Goal: Task Accomplishment & Management: Manage account settings

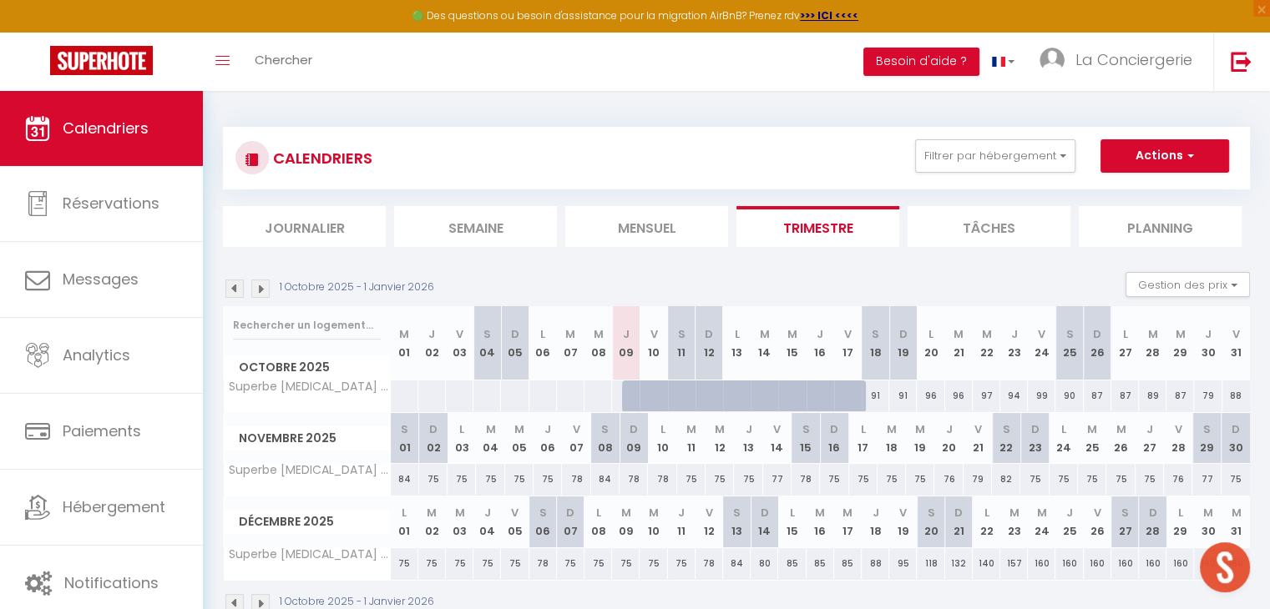
scroll to position [1318, 0]
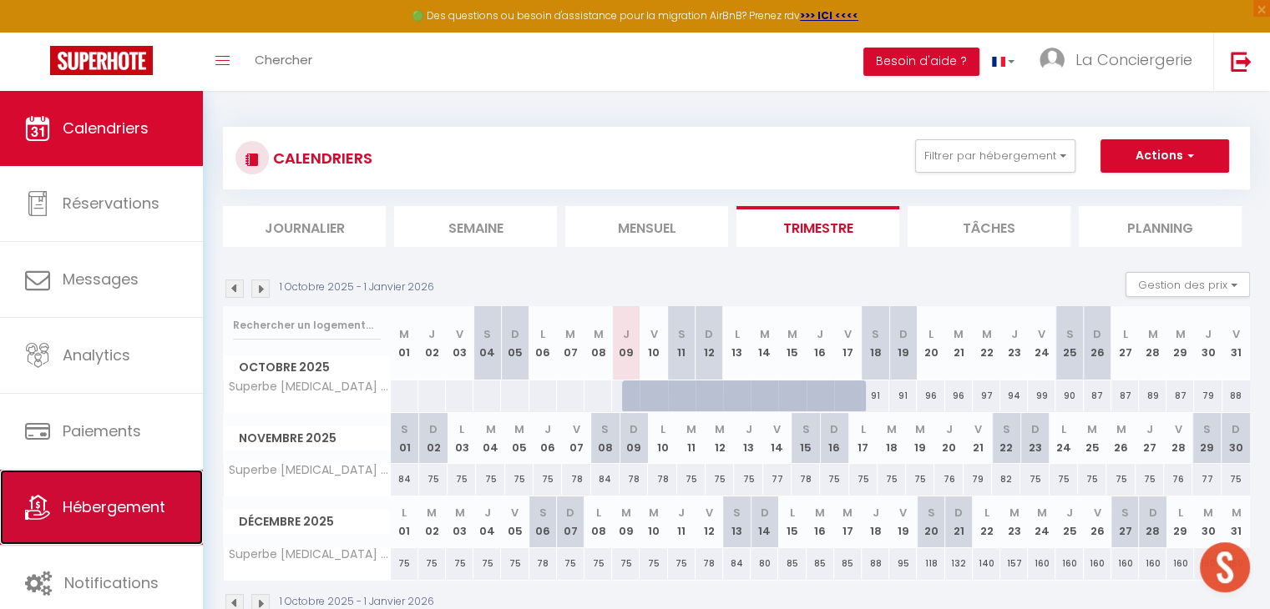
click at [121, 497] on span "Hébergement" at bounding box center [114, 507] width 103 height 21
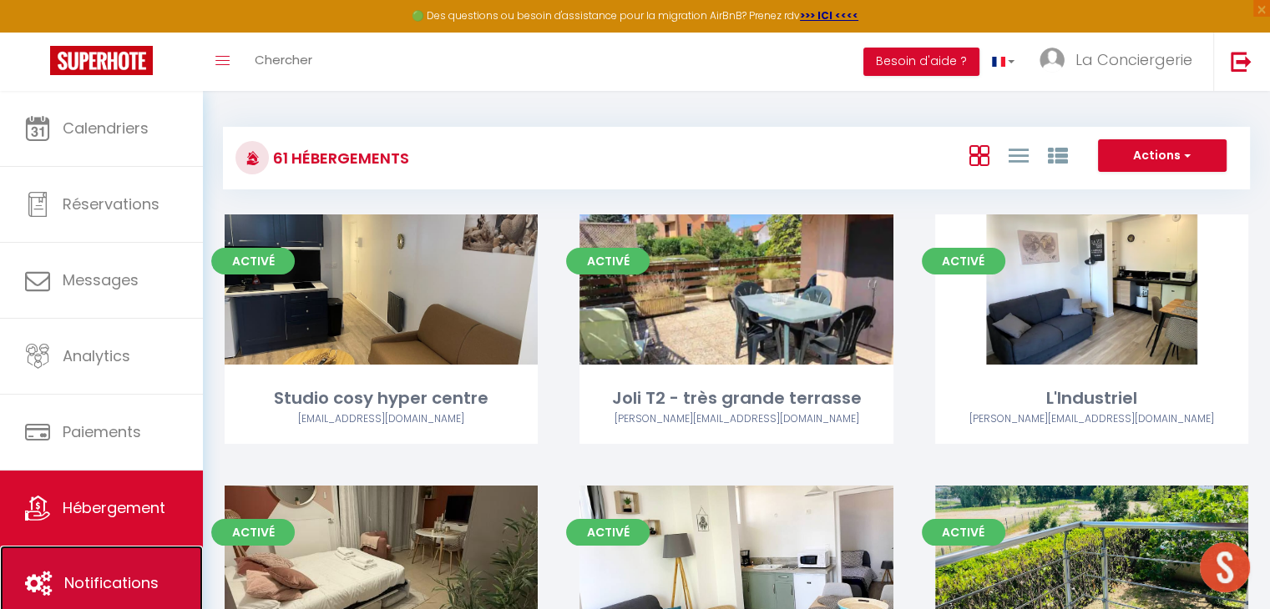
click at [103, 560] on link "Notifications" at bounding box center [101, 583] width 203 height 75
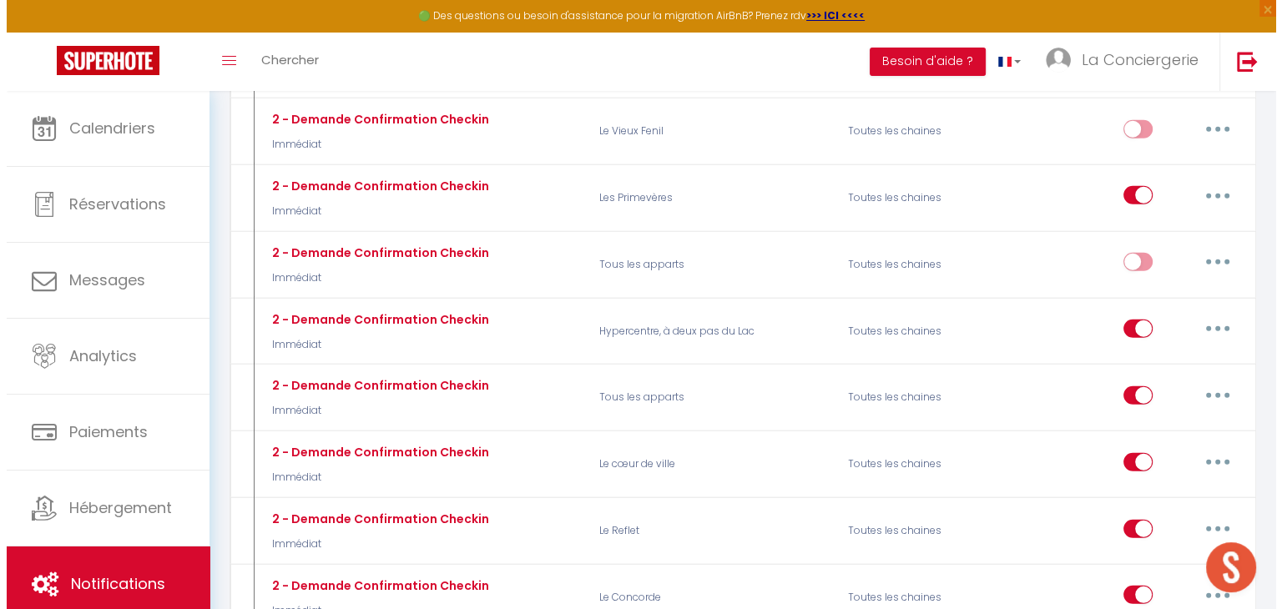
scroll to position [4548, 0]
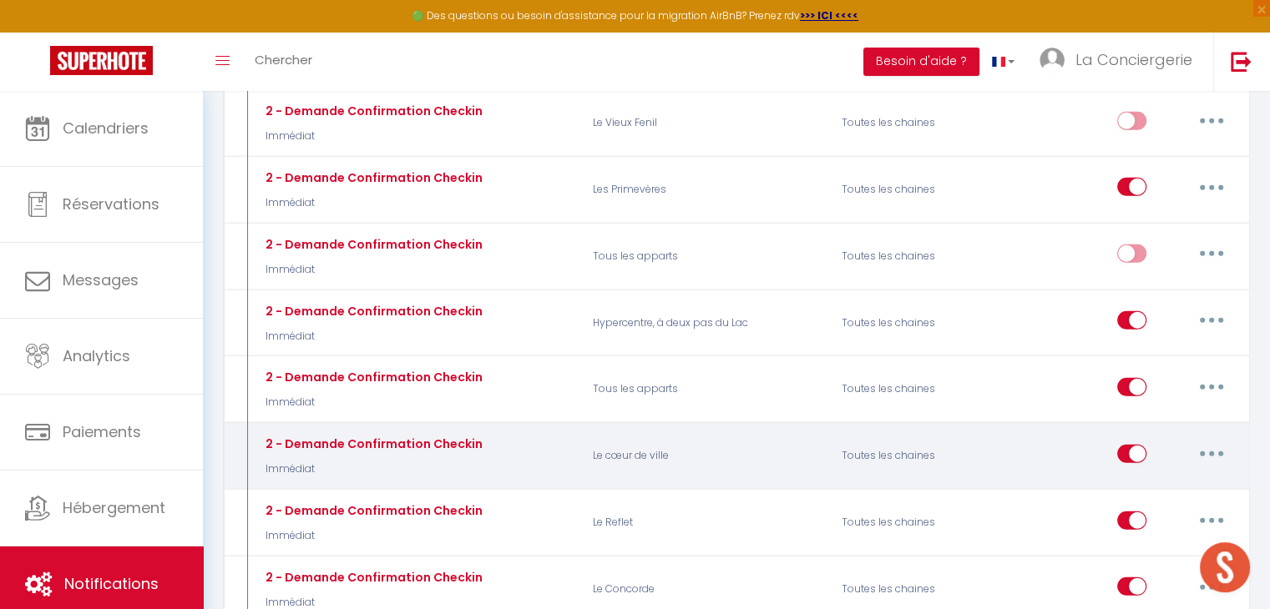
click at [1210, 441] on button "button" at bounding box center [1211, 454] width 47 height 27
click at [1134, 478] on link "Editer" at bounding box center [1168, 492] width 124 height 28
type input "2 - Demande Confirmation Checkin"
select select "Immédiat"
select select "if_booking_is_paid"
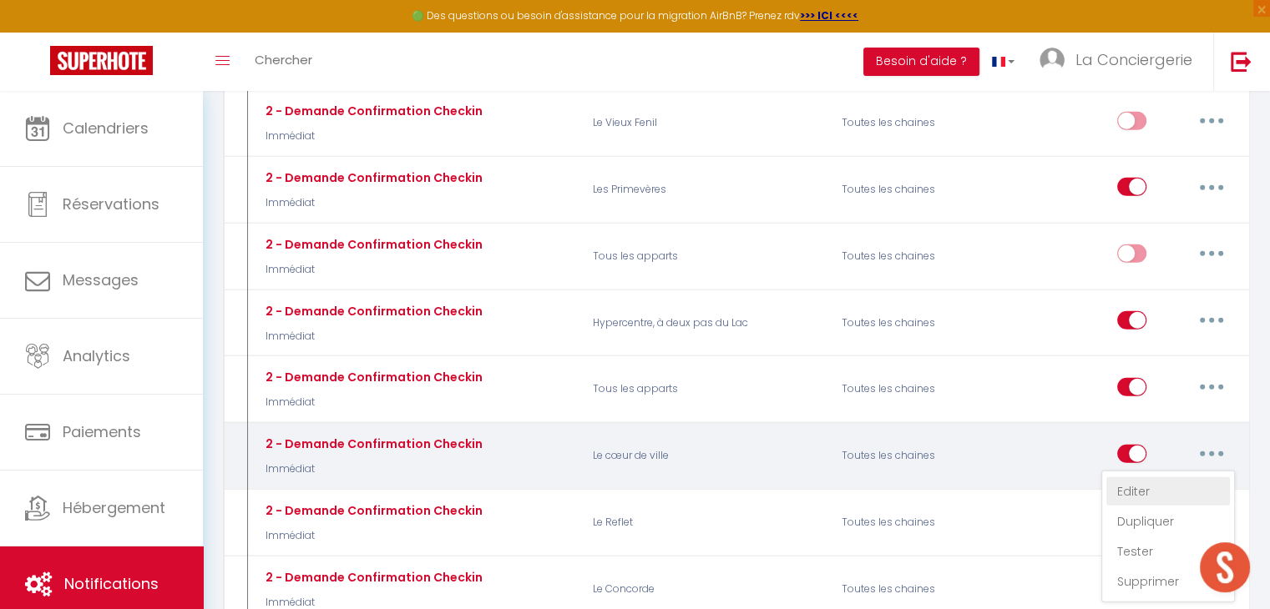
checkbox input "true"
checkbox input "false"
radio input "true"
type input "Procédure pour le checkin - [RENTAL:NAME]"
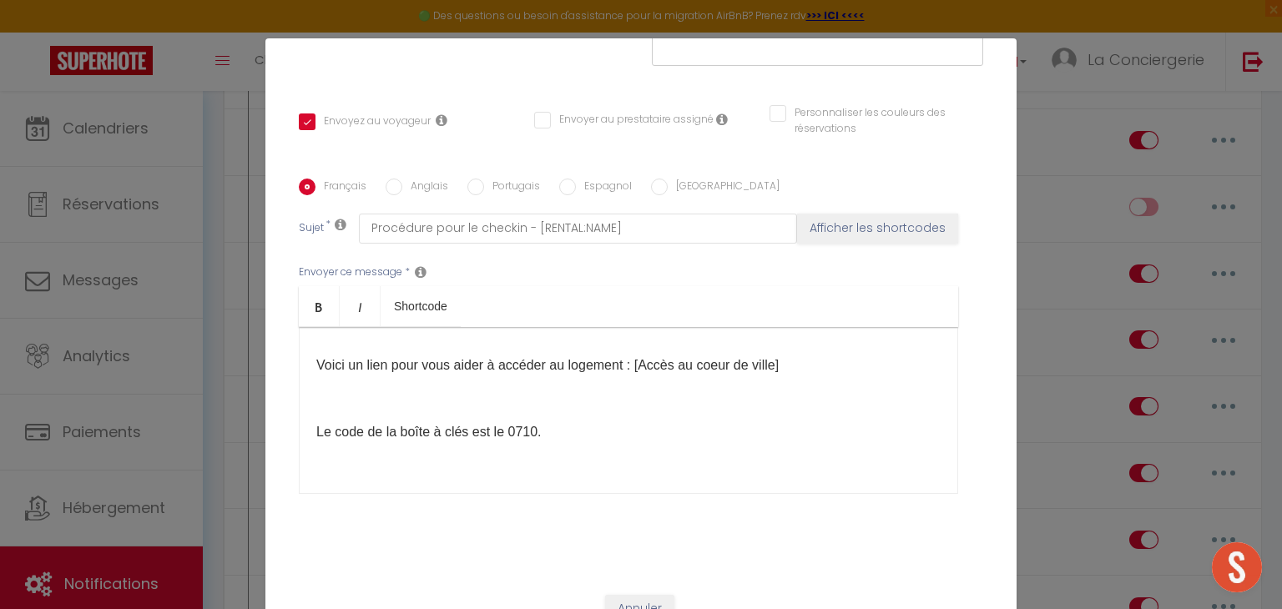
scroll to position [235, 0]
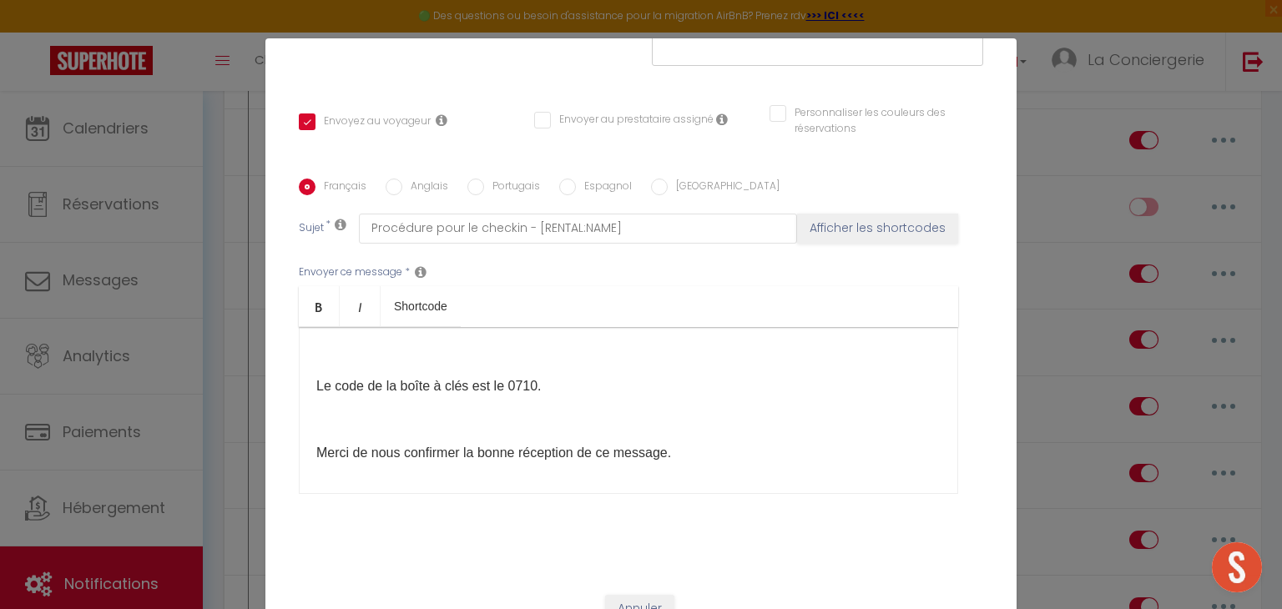
click at [582, 382] on div "Bonjour [GUEST:FIRST_NAME], Voici les informations pour entrer dans [RENTAL:NAM…" at bounding box center [629, 410] width 660 height 167
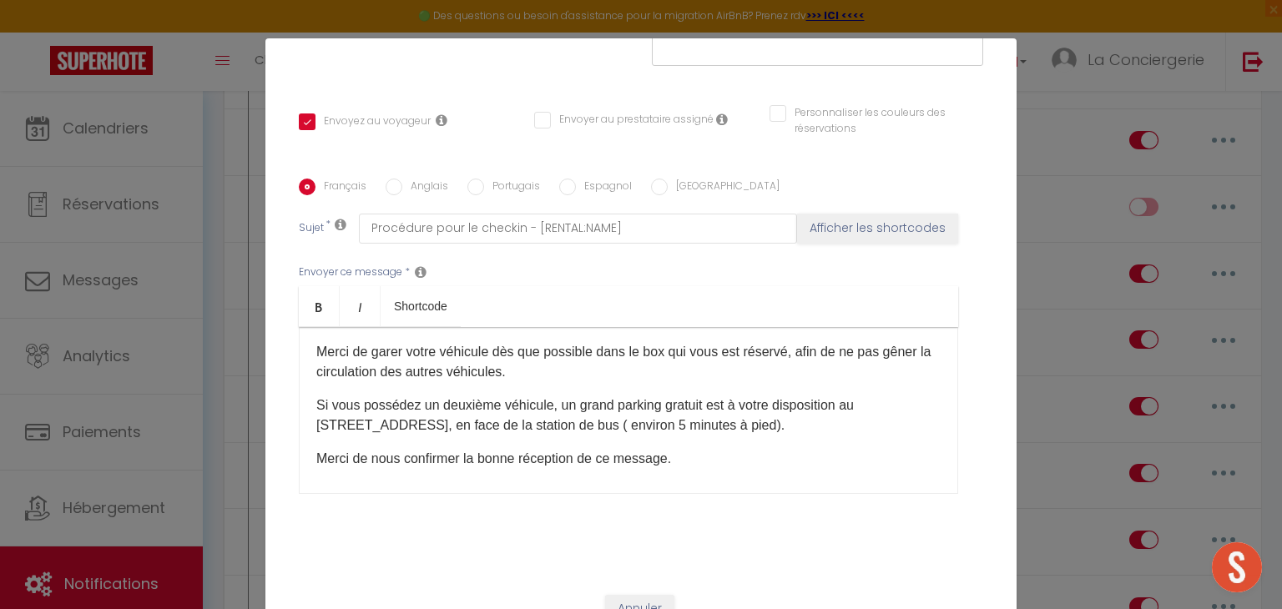
scroll to position [301, 0]
drag, startPoint x: 306, startPoint y: 331, endPoint x: 802, endPoint y: 407, distance: 501.6
click at [802, 407] on div "Bonjour [GUEST:FIRST_NAME], Voici les informations pour entrer dans [RENTAL:NAM…" at bounding box center [629, 410] width 660 height 167
copy div "Merci de garer votre véhicule dès que possible dans le box qui vous est réservé…"
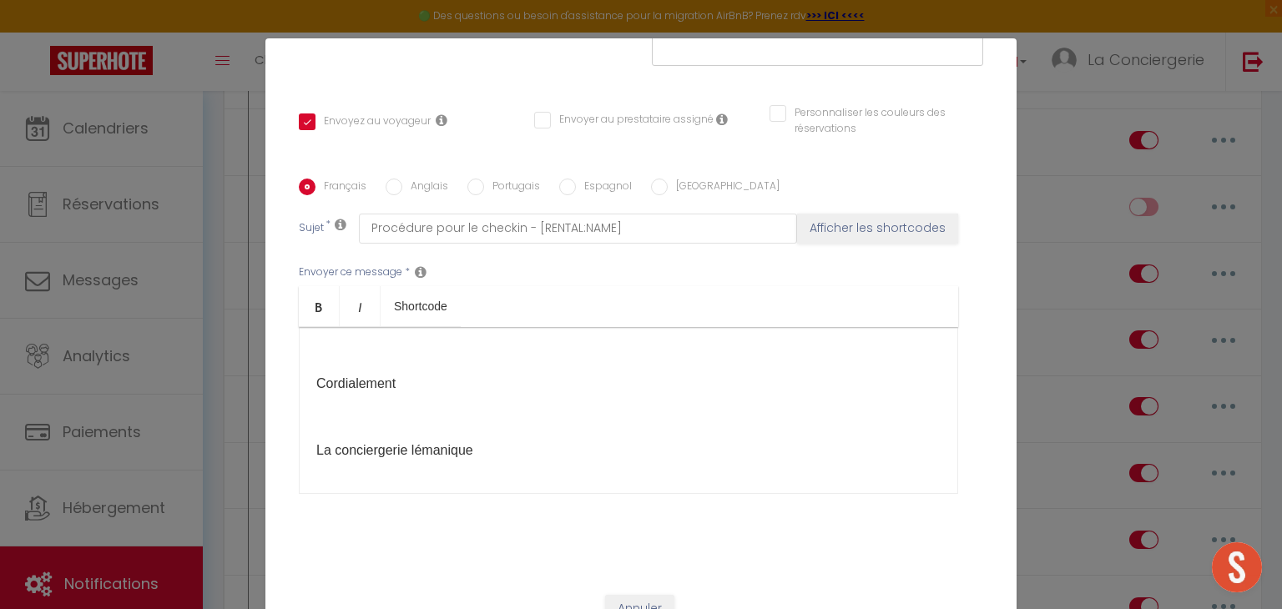
scroll to position [76, 0]
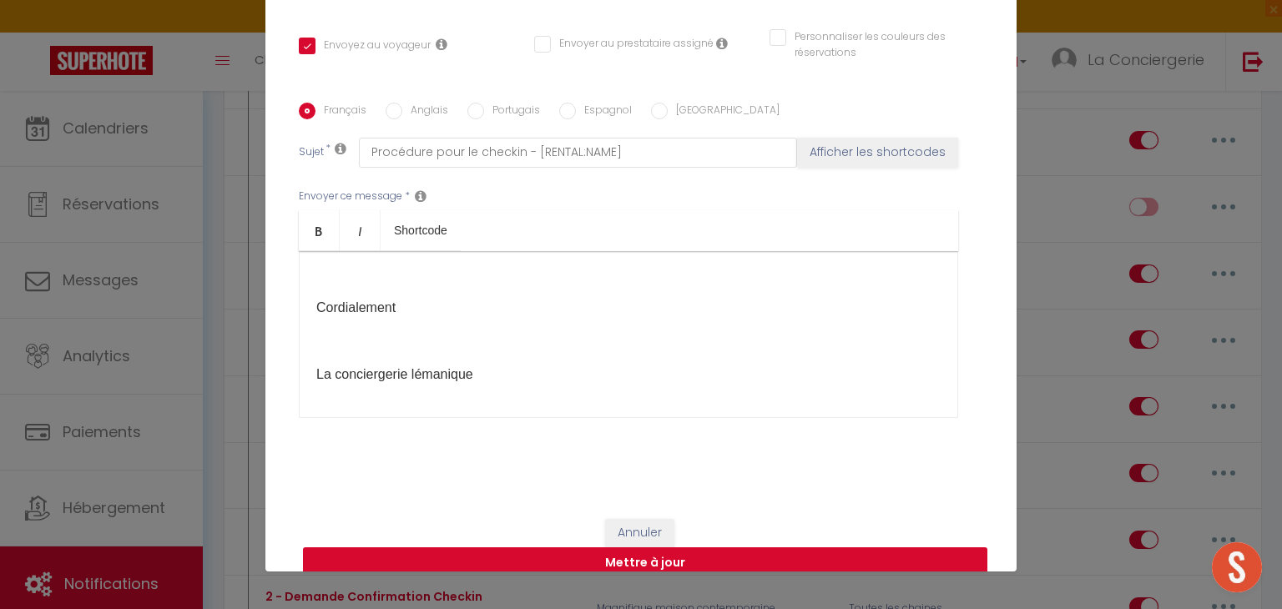
click at [622, 548] on button "Mettre à jour" at bounding box center [645, 564] width 685 height 32
checkbox input "true"
checkbox input "false"
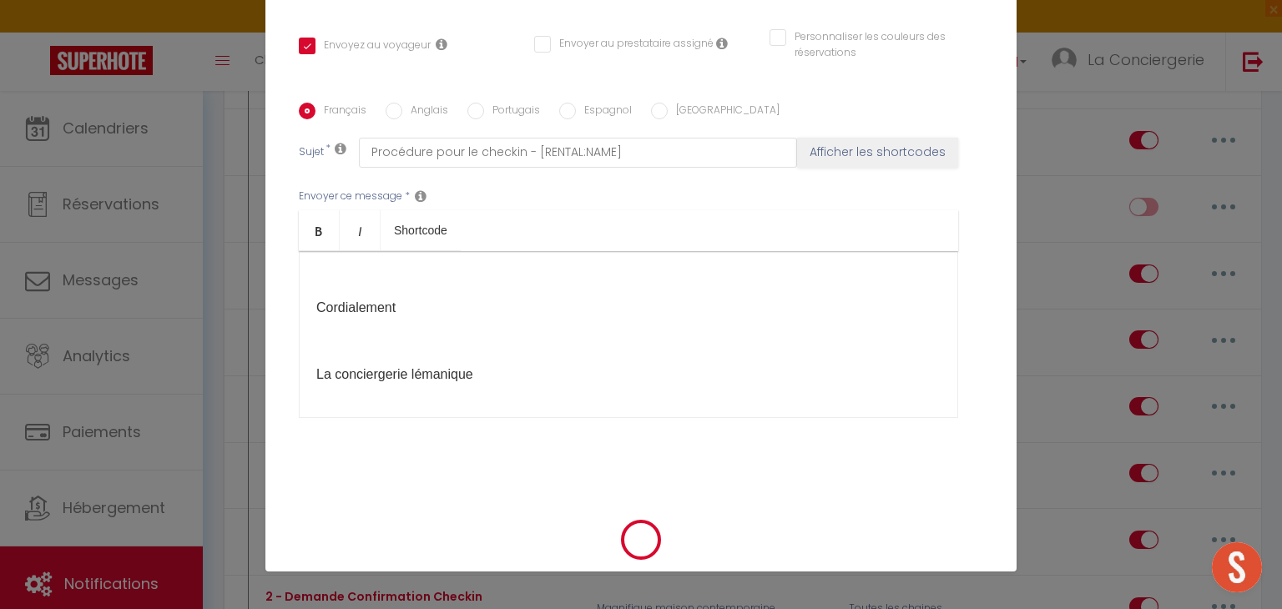
scroll to position [305, 0]
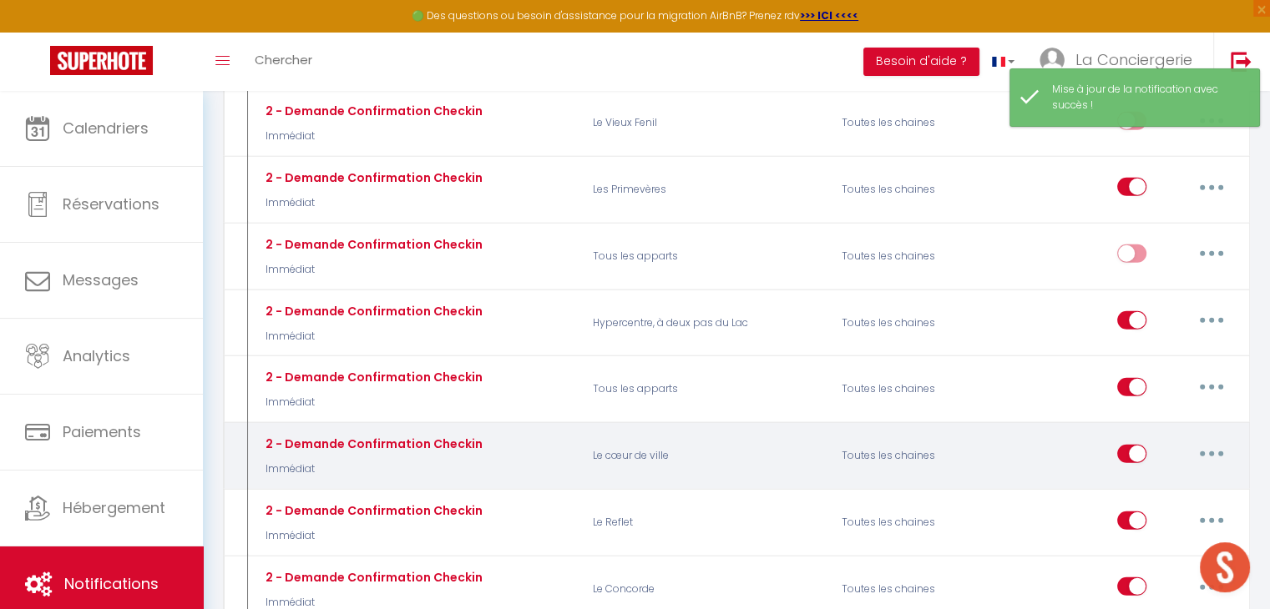
click at [1216, 441] on button "button" at bounding box center [1211, 454] width 47 height 27
click at [1150, 478] on link "Editer" at bounding box center [1168, 492] width 124 height 28
type input "2 - Demande Confirmation Checkin"
select select "Immédiat"
select select "if_booking_is_paid"
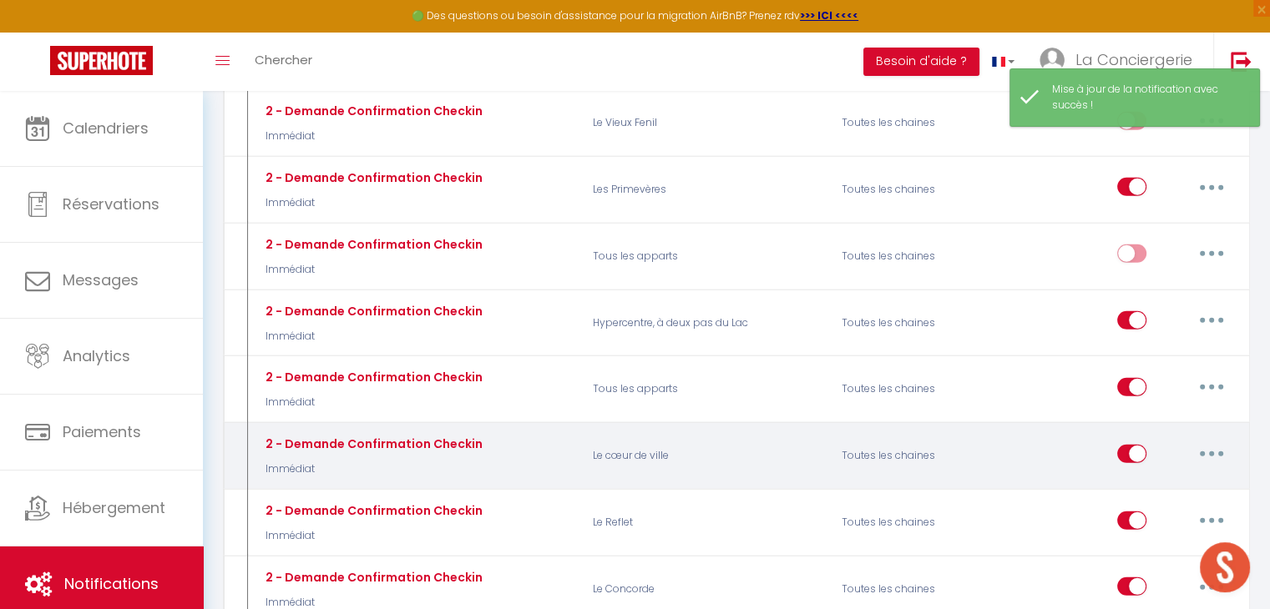
checkbox input "true"
checkbox input "false"
radio input "true"
type input "Procédure pour le checkin - [RENTAL:NAME]"
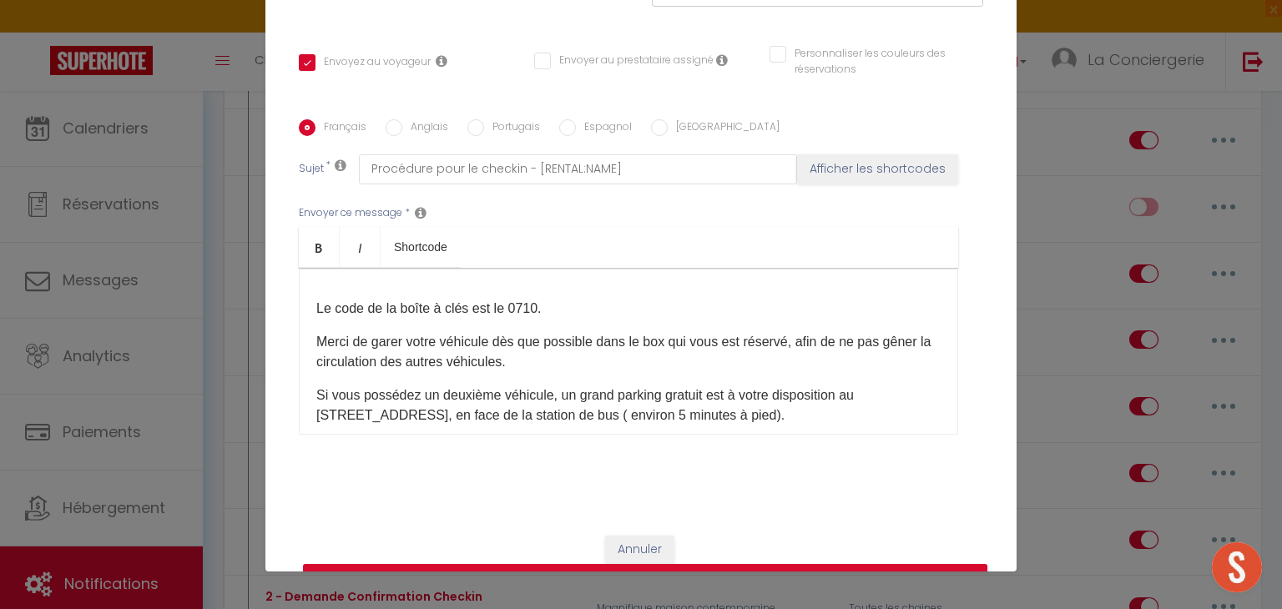
scroll to position [249, 0]
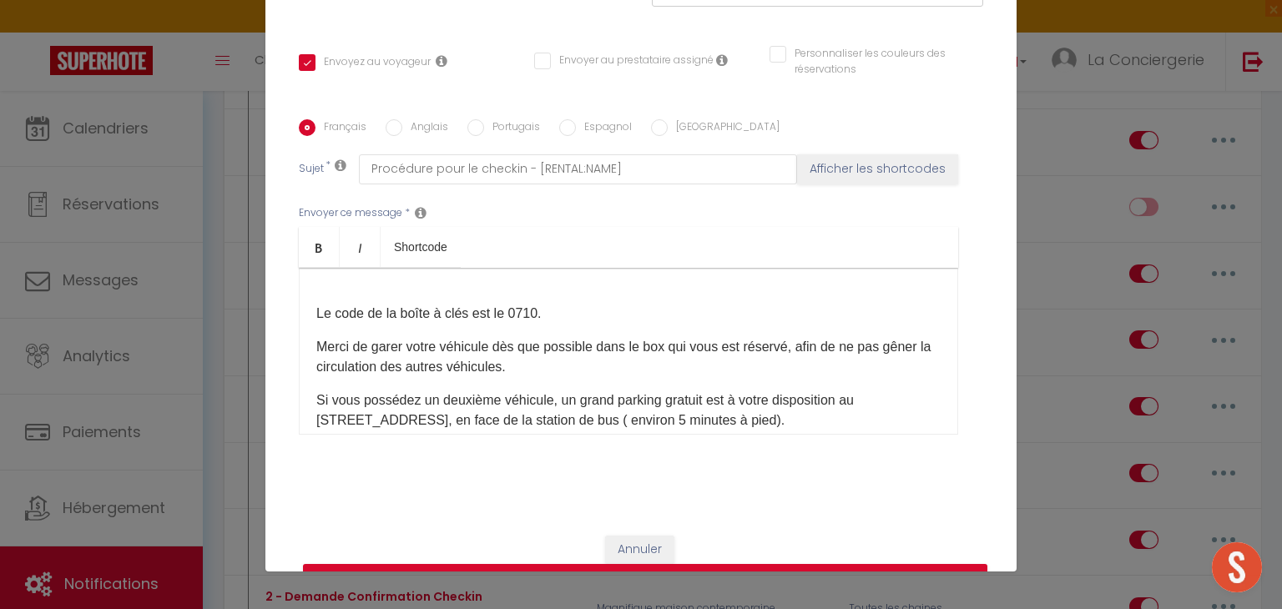
click at [419, 119] on label "Anglais" at bounding box center [425, 128] width 46 height 18
click at [402, 119] on input "Anglais" at bounding box center [394, 127] width 17 height 17
radio input "true"
checkbox input "true"
checkbox input "false"
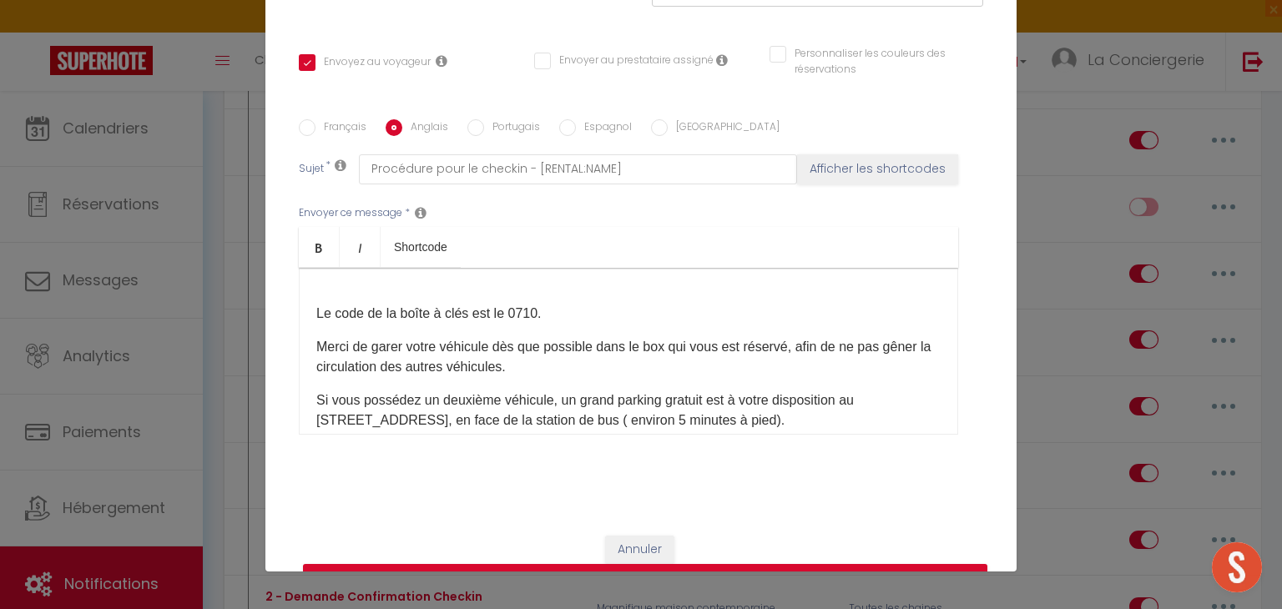
checkbox input "false"
type input "Checkin procedure - [RENTAL:NAME]"
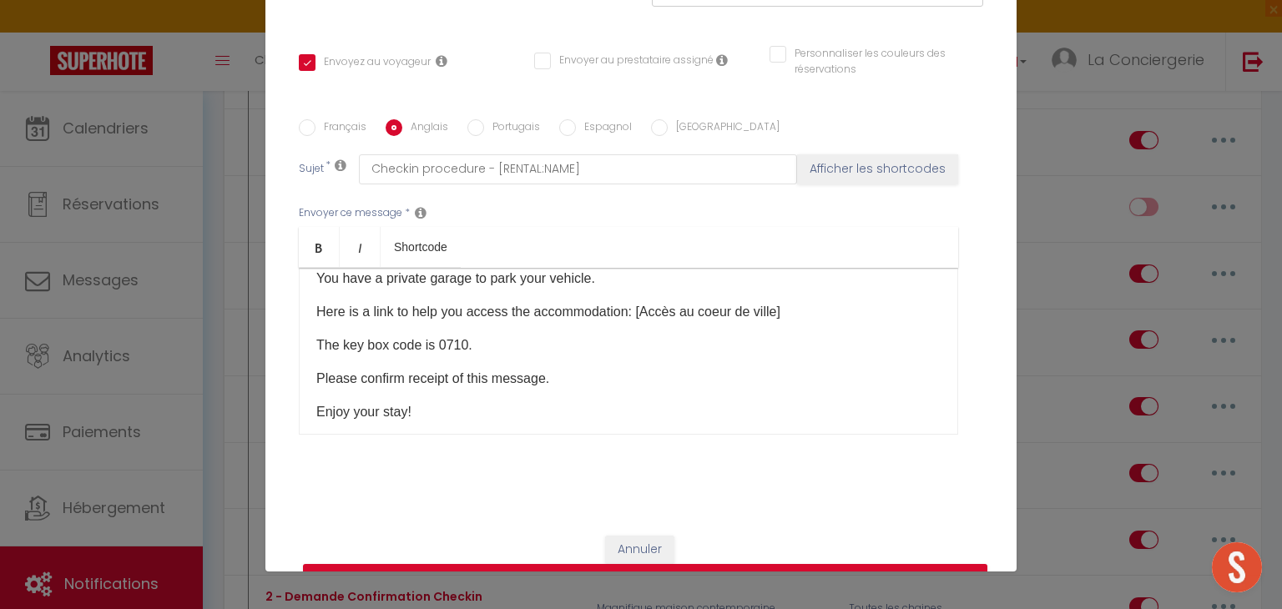
scroll to position [114, 0]
click at [511, 339] on p "The key box code is 0710." at bounding box center [628, 349] width 624 height 20
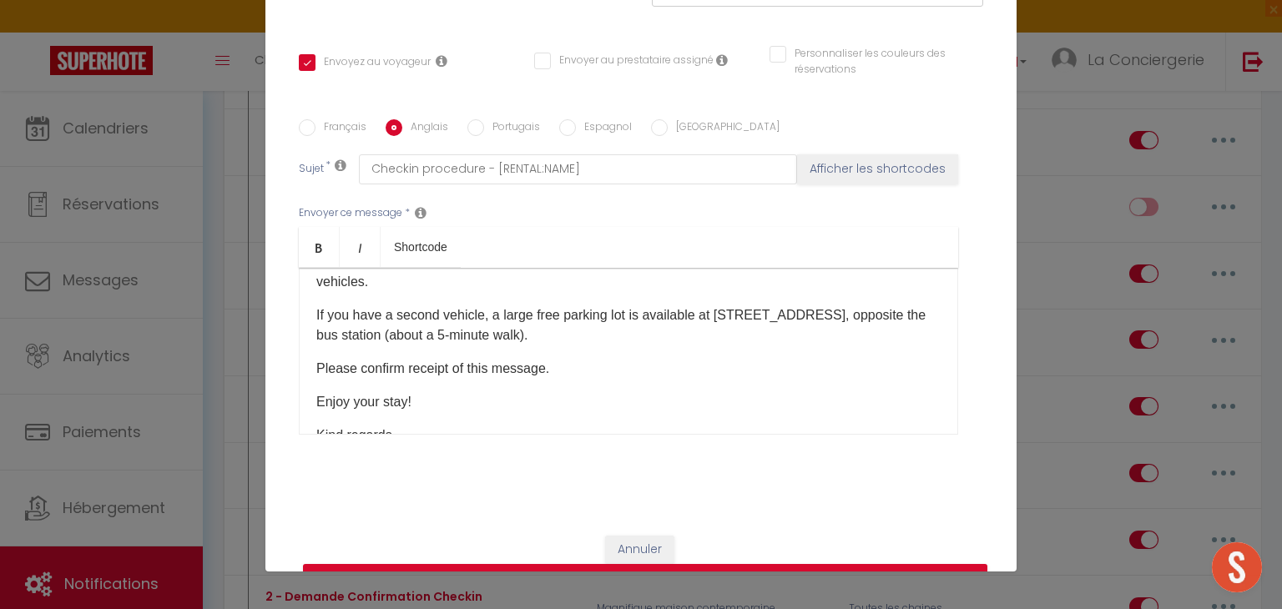
scroll to position [311, 0]
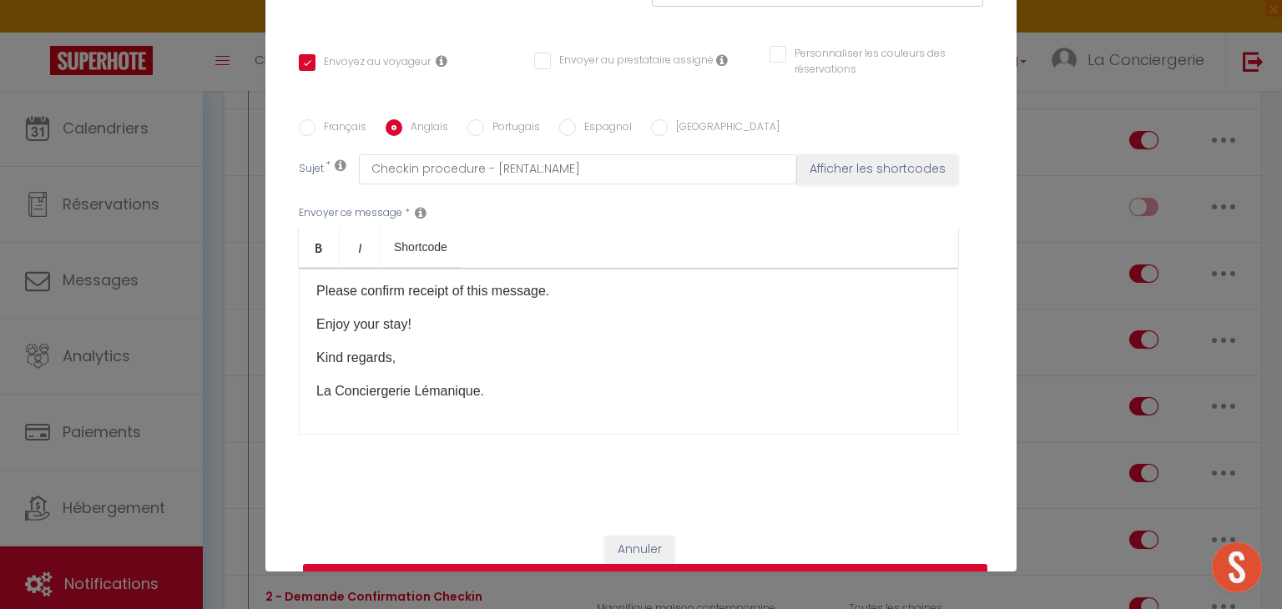
click at [619, 564] on button "Mettre à jour" at bounding box center [645, 580] width 685 height 32
checkbox input "true"
checkbox input "false"
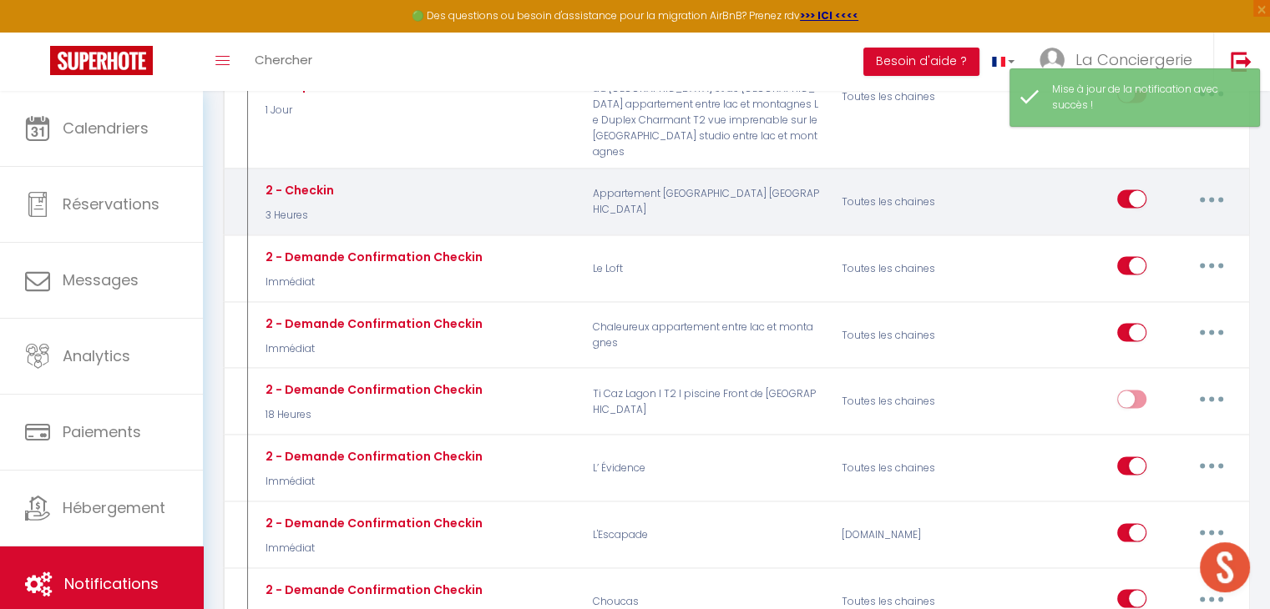
scroll to position [3218, 0]
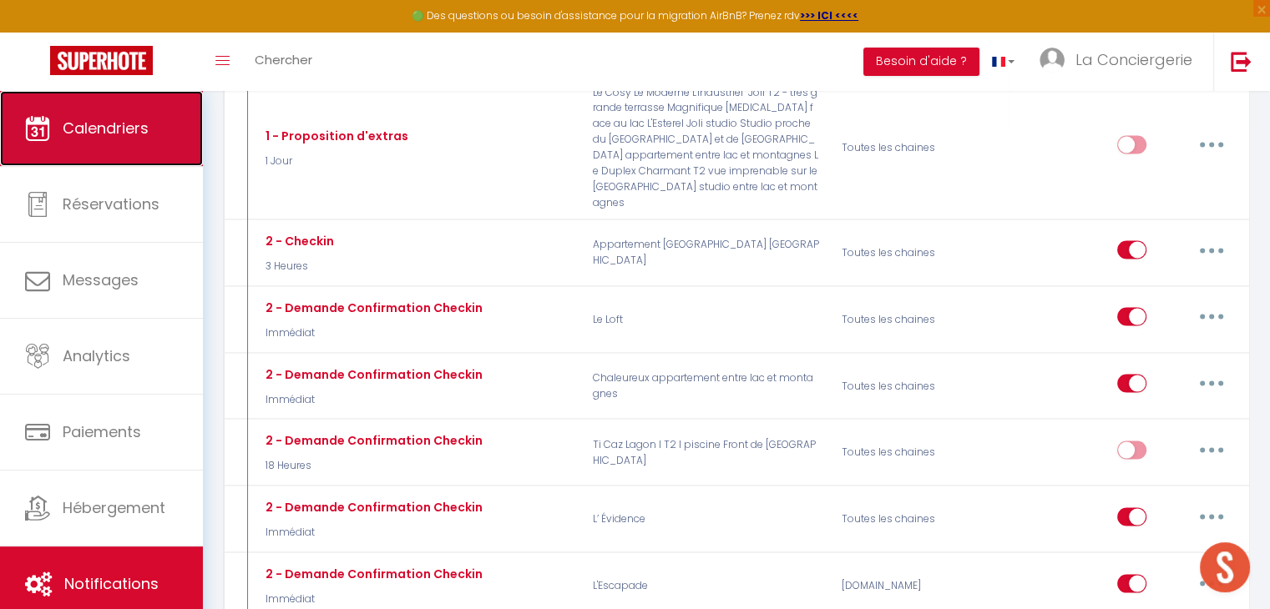
click at [111, 141] on link "Calendriers" at bounding box center [101, 128] width 203 height 75
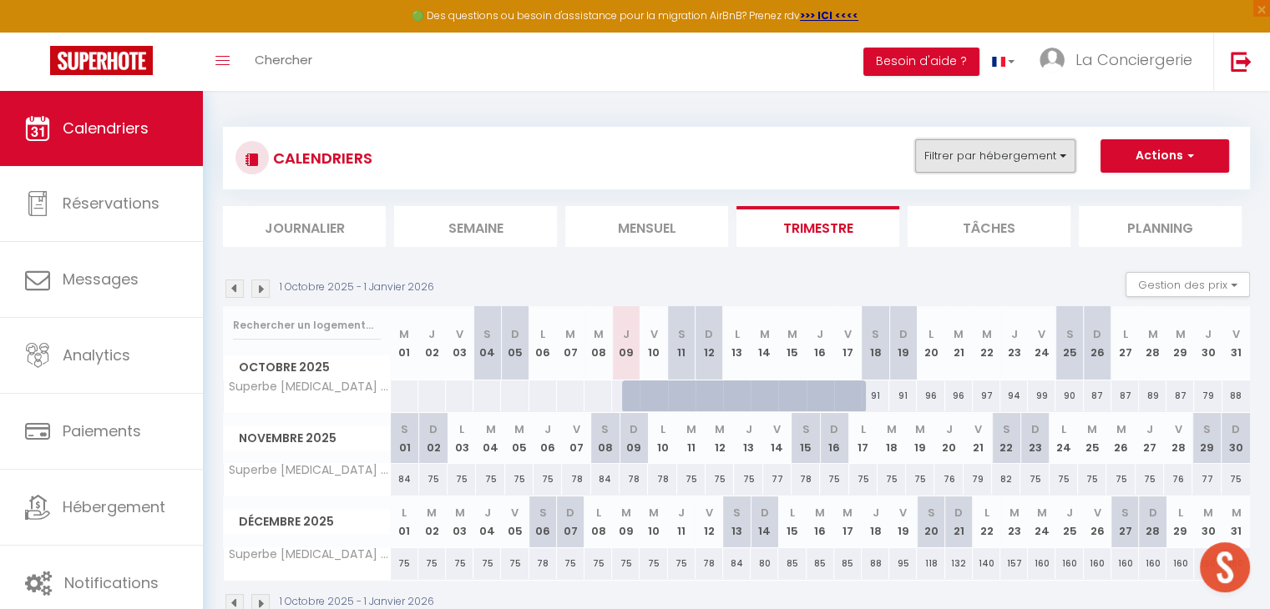
click at [1003, 154] on button "Filtrer par hébergement" at bounding box center [995, 155] width 160 height 33
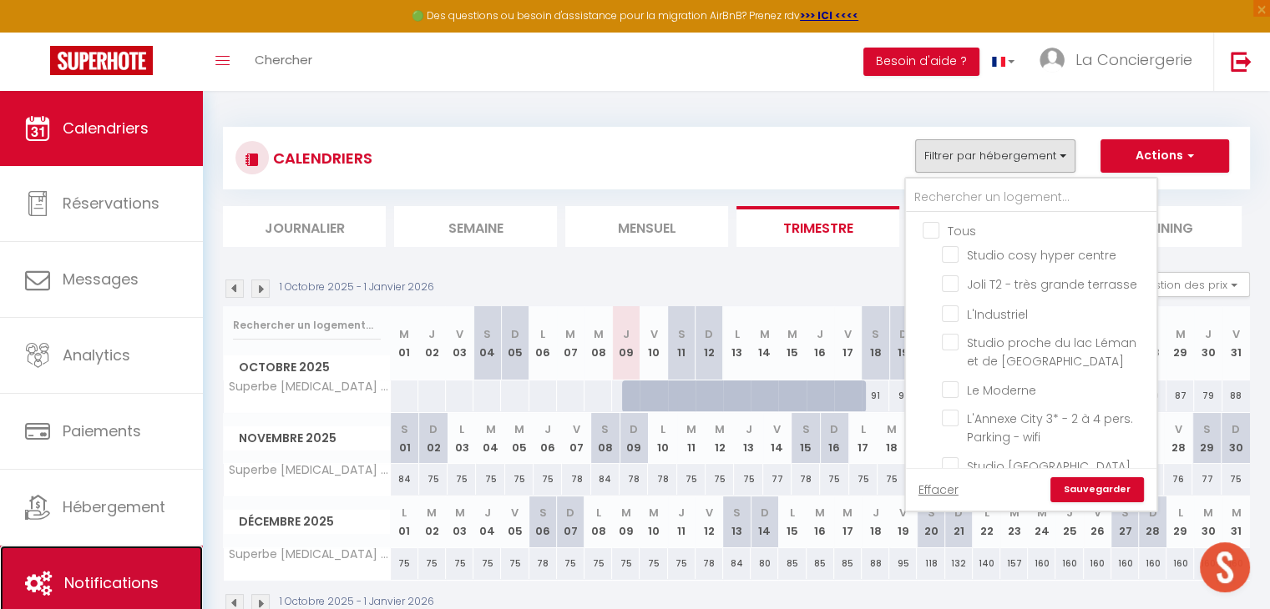
click at [91, 561] on link "Notifications" at bounding box center [101, 583] width 203 height 75
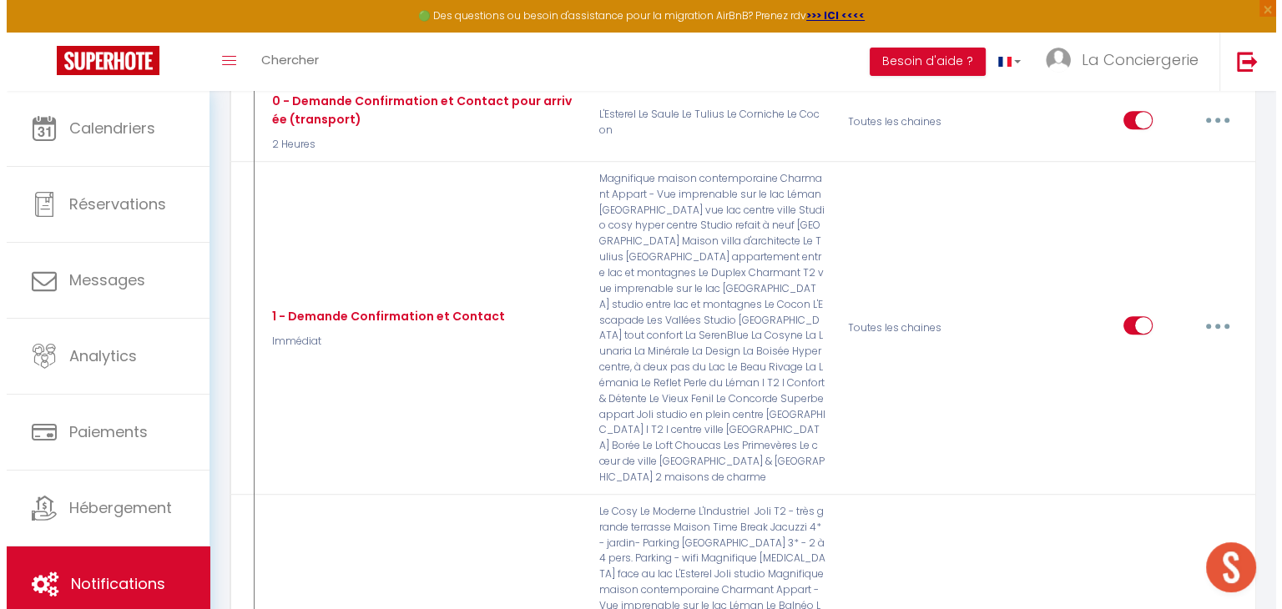
scroll to position [705, 0]
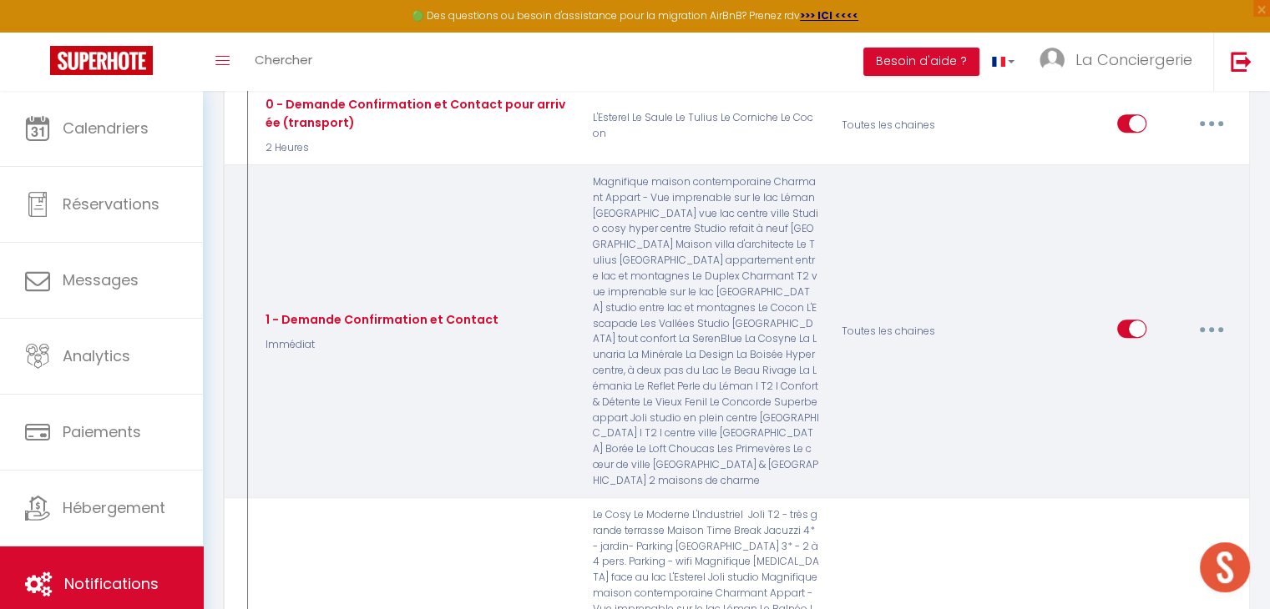
click at [1211, 316] on button "button" at bounding box center [1211, 329] width 47 height 27
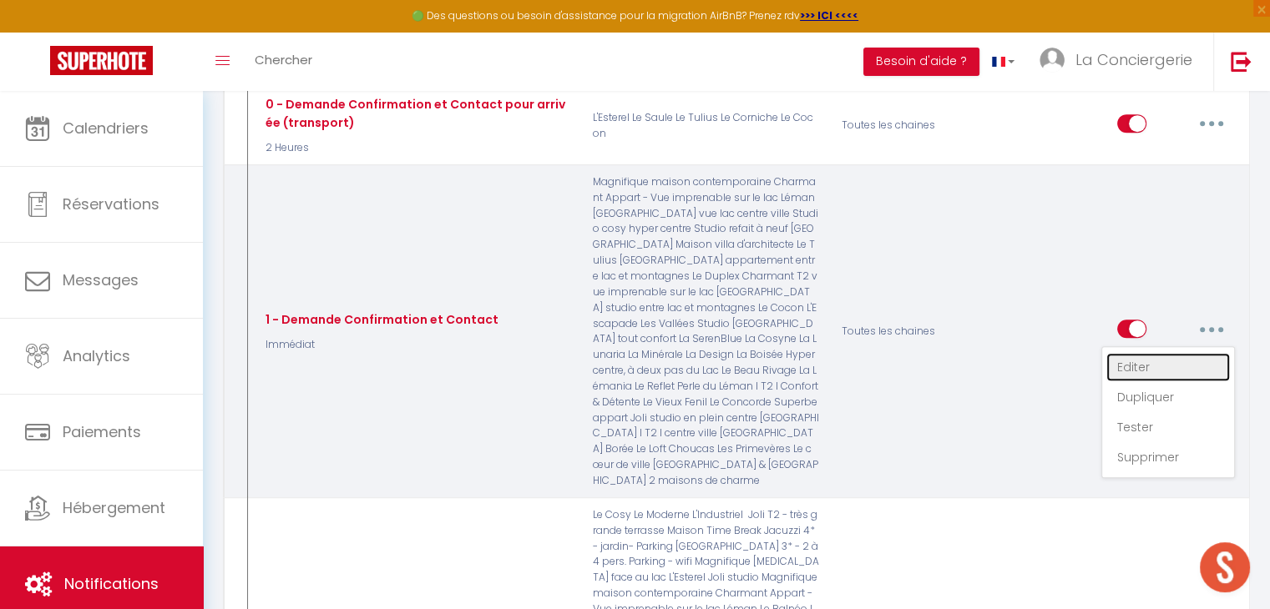
click at [1145, 354] on link "Editer" at bounding box center [1168, 367] width 124 height 28
type input "1 - Demande Confirmation et Contact"
select select "Immédiat"
select select "if_booking_is_paid"
checkbox input "true"
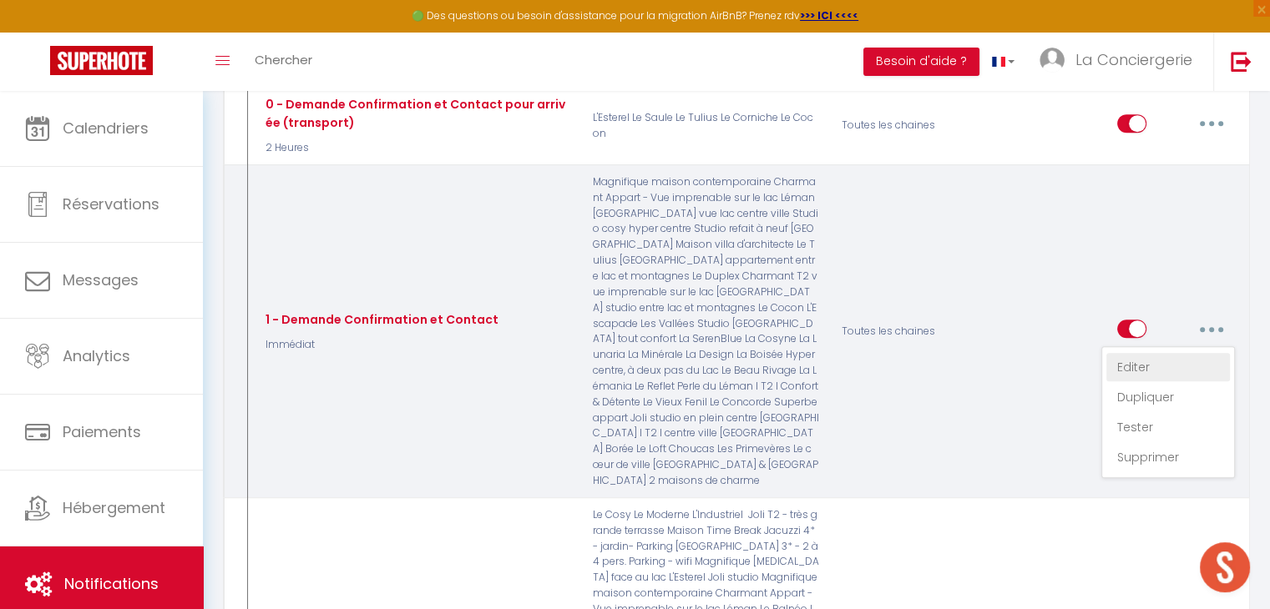
checkbox input "false"
radio input "true"
type input "Merci pour votre réservation - [BOOKING:ID] - [GUEST:FIRST_NAME] [GUEST:LAST_NA…"
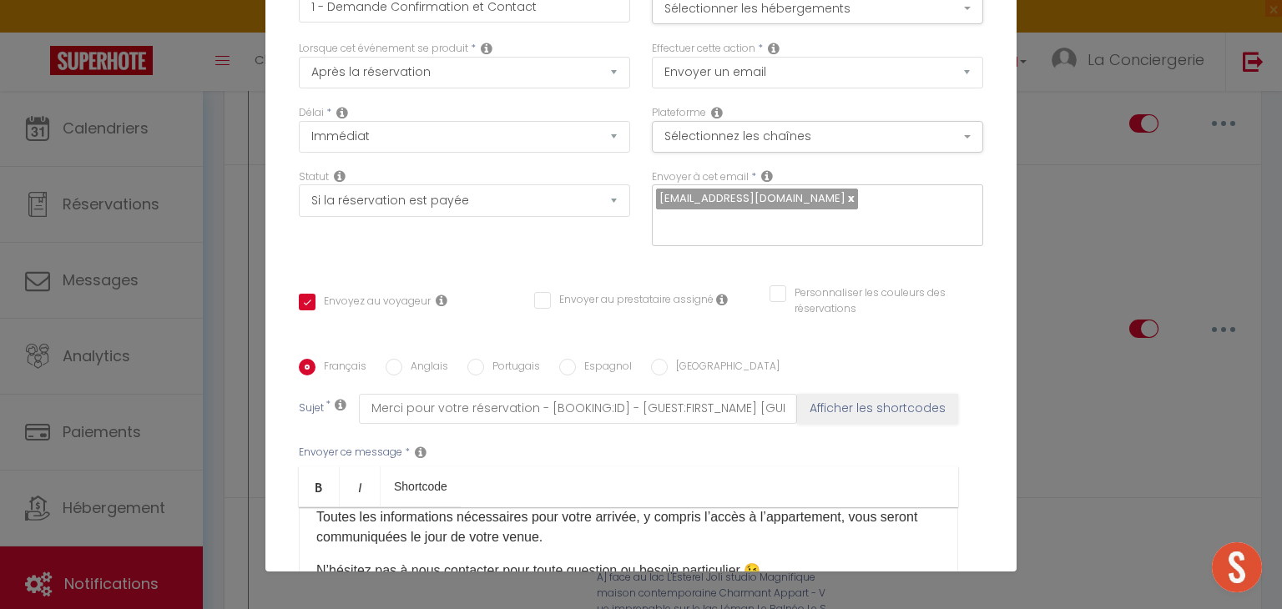
scroll to position [0, 0]
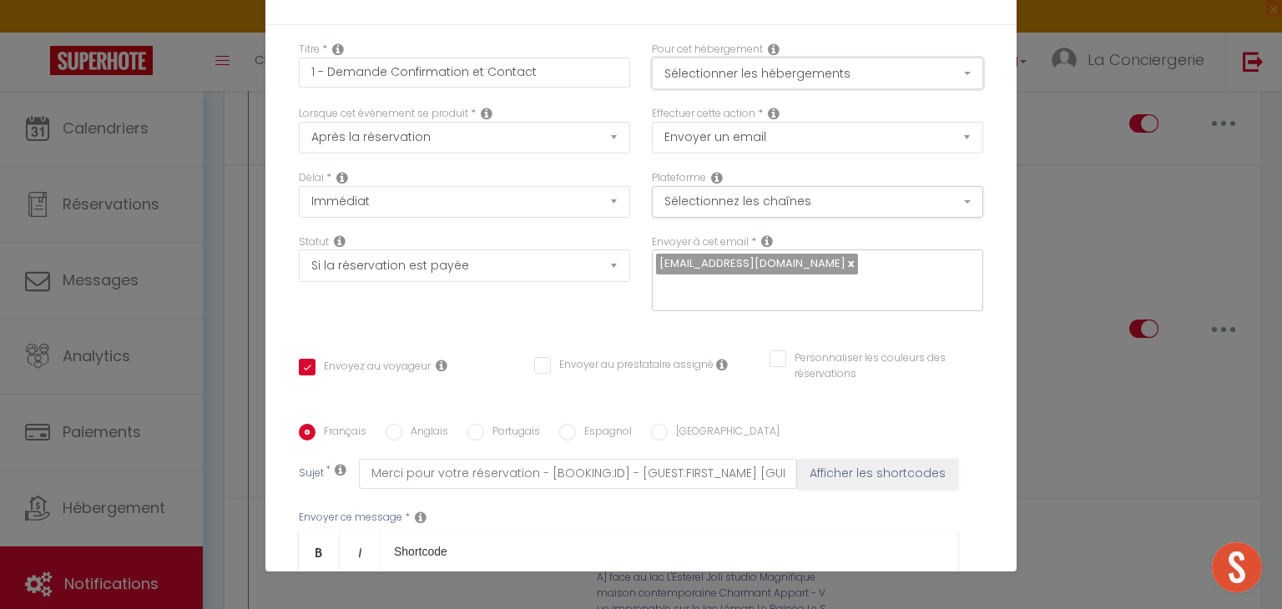
click at [705, 79] on button "Sélectionner les hébergements" at bounding box center [817, 74] width 331 height 32
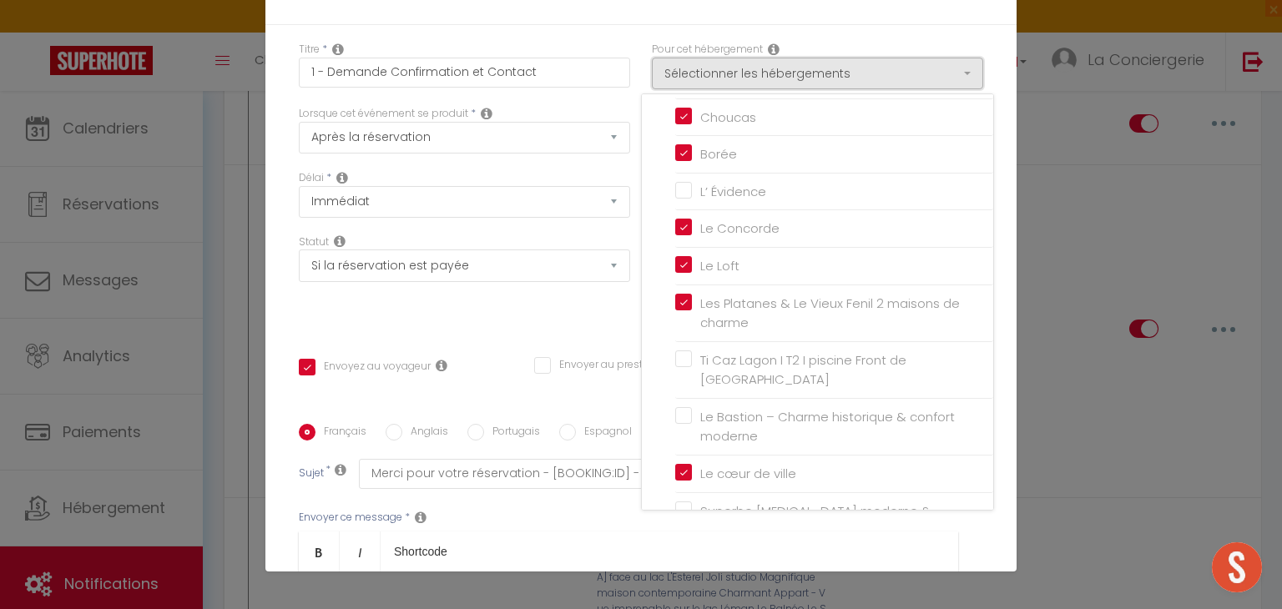
scroll to position [2070, 0]
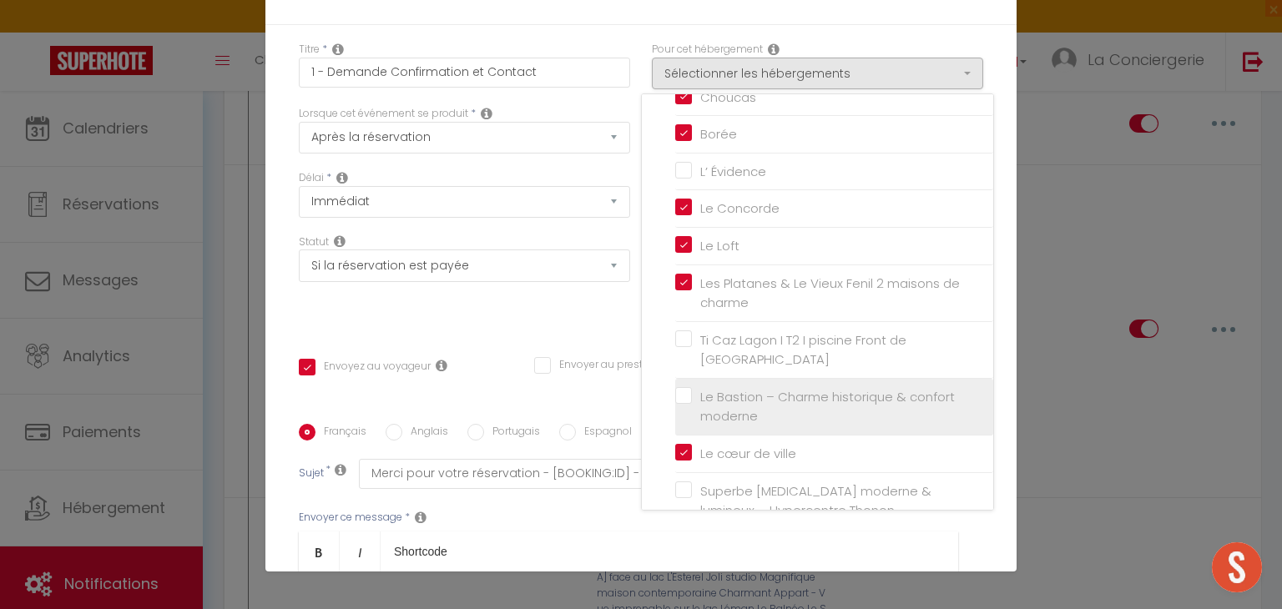
click at [692, 387] on label "Le Bastion – Charme historique & confort moderne" at bounding box center [837, 406] width 291 height 39
click at [675, 398] on input "Le Bastion – Charme historique & confort moderne" at bounding box center [834, 406] width 318 height 17
checkbox input "true"
checkbox input "false"
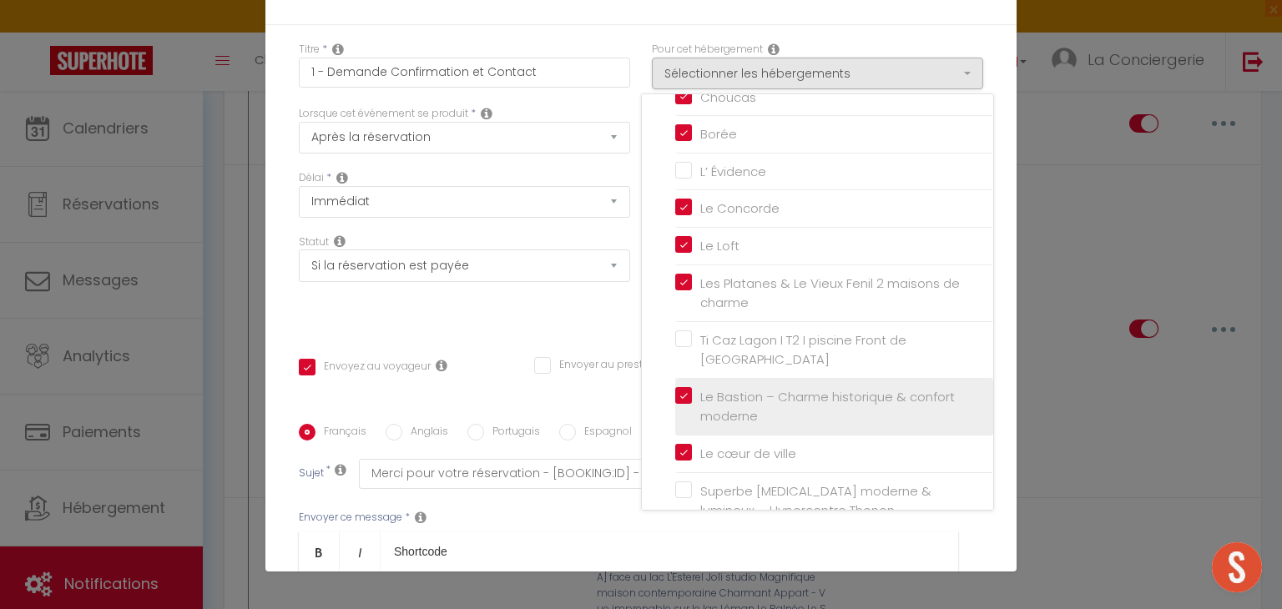
checkbox input "false"
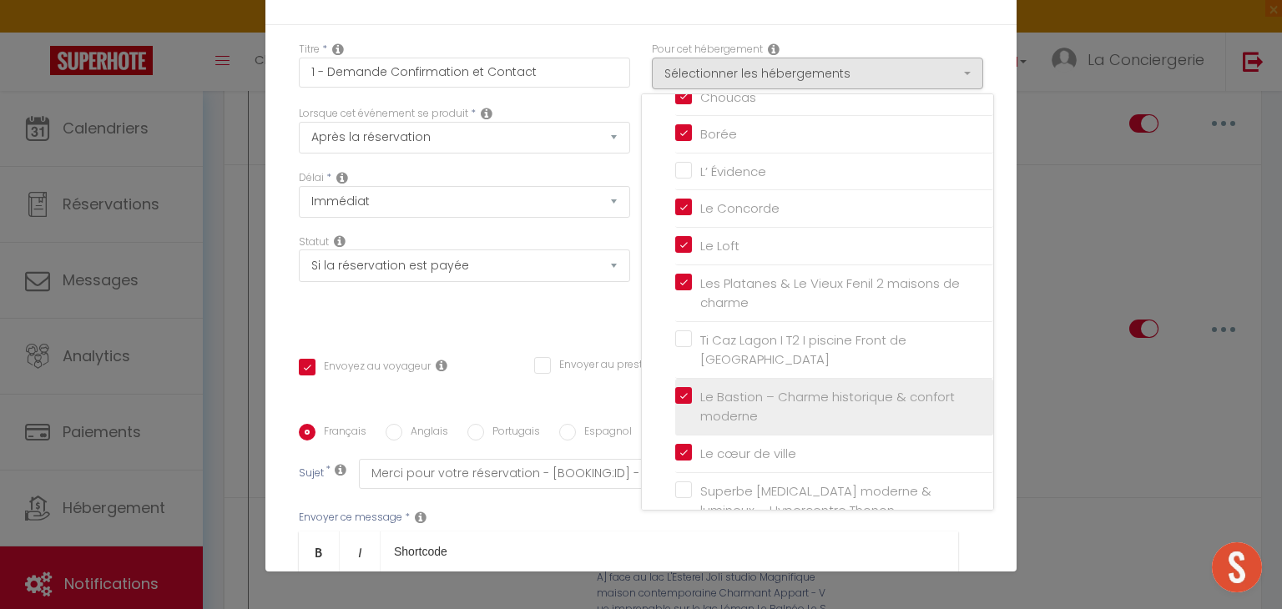
checkbox input "false"
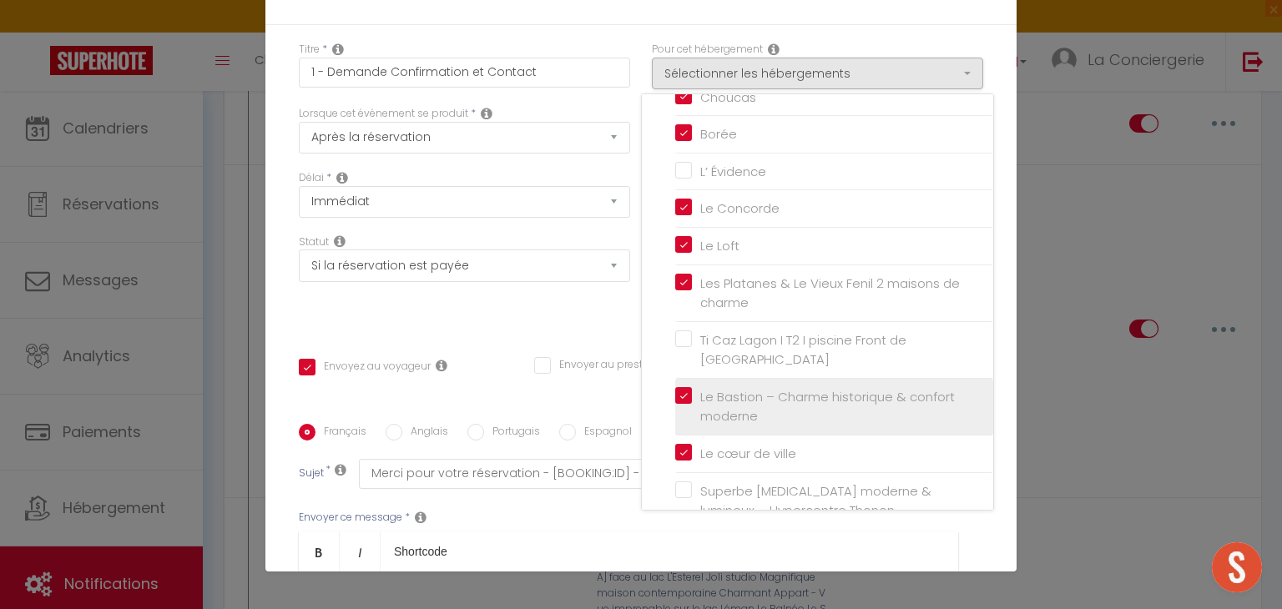
checkbox input "false"
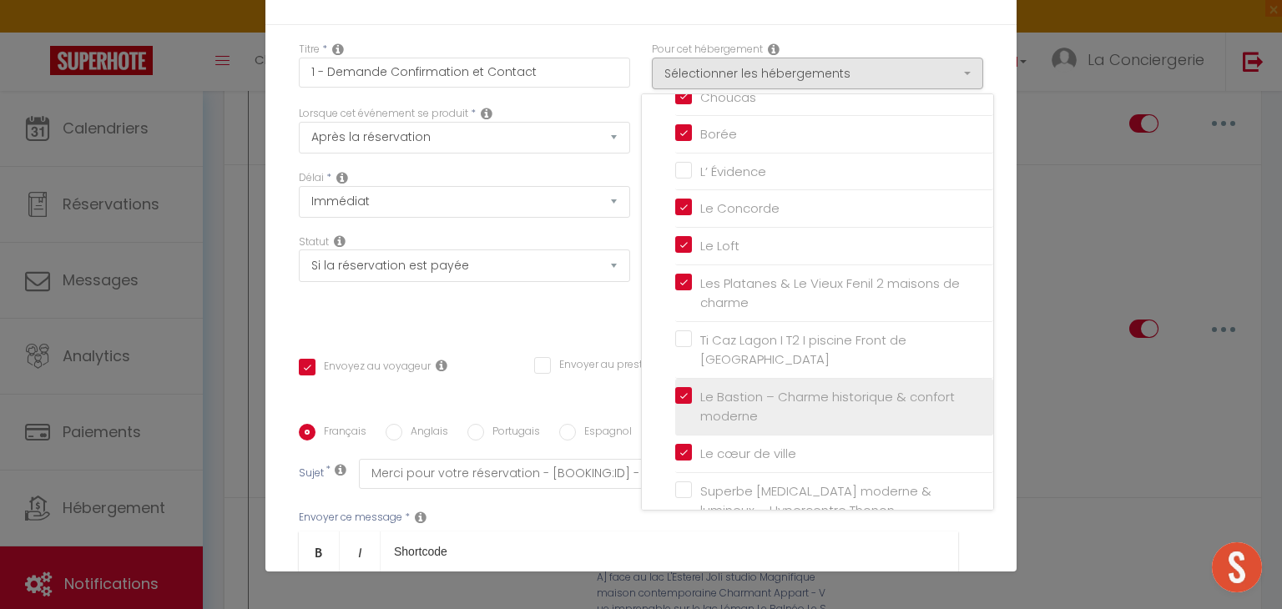
checkbox input "false"
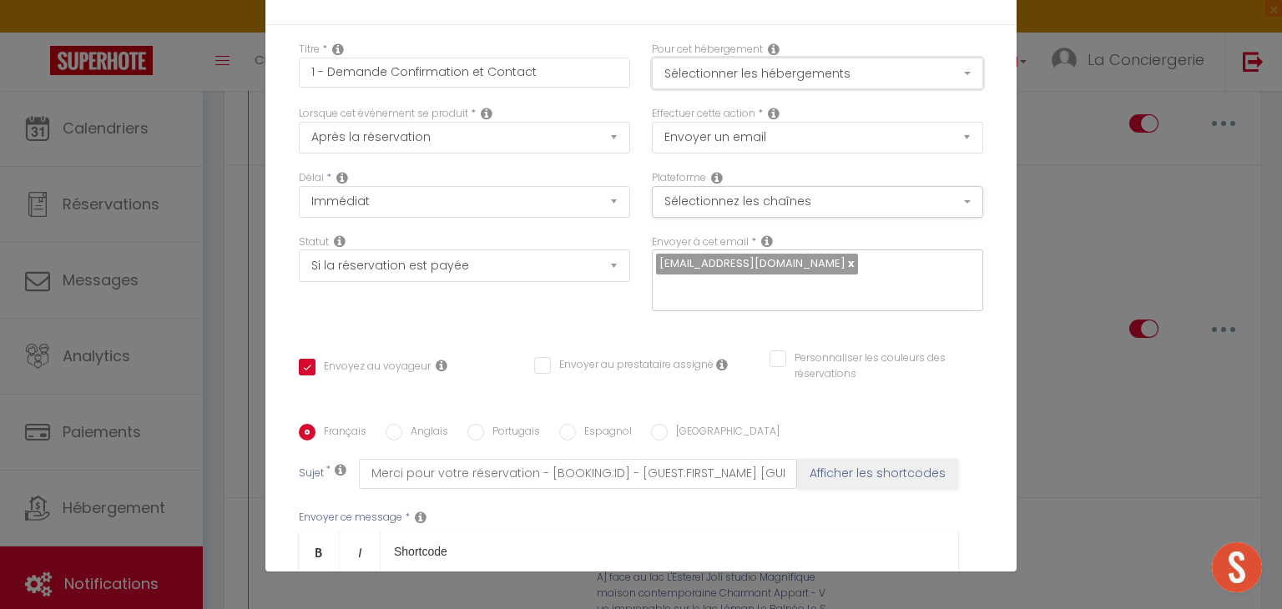
click at [711, 83] on button "Sélectionner les hébergements" at bounding box center [817, 74] width 331 height 32
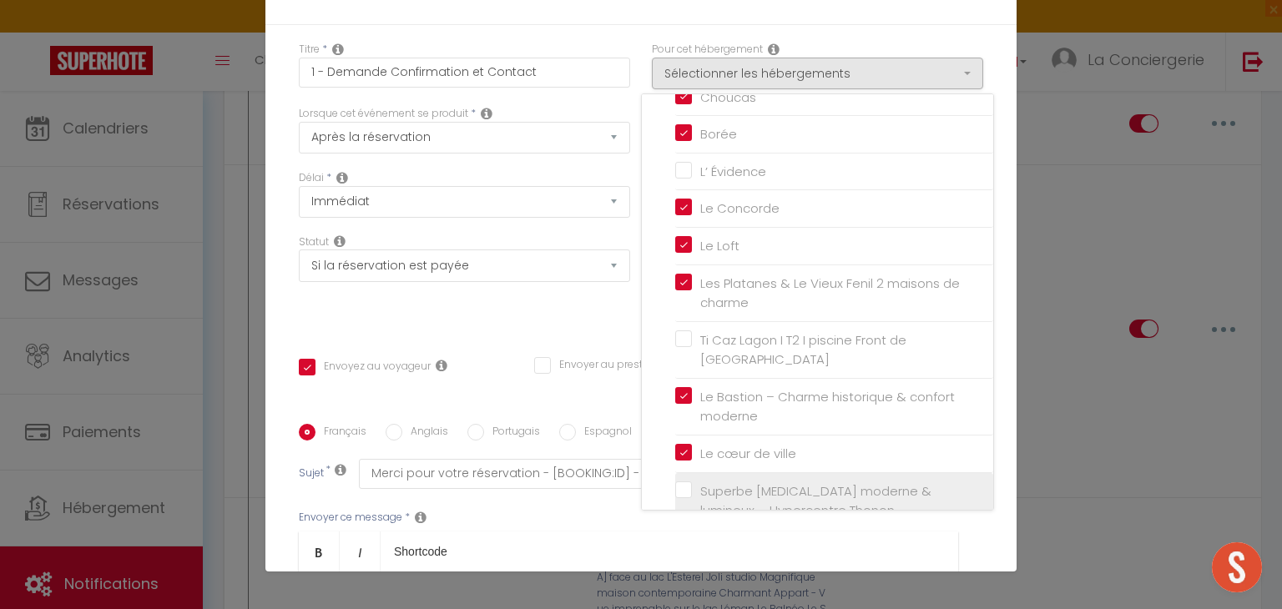
click at [692, 482] on label "Superbe [MEDICAL_DATA] moderne & lumineux – Hypercentre Thonon" at bounding box center [837, 501] width 291 height 39
click at [675, 493] on input "Superbe [MEDICAL_DATA] moderne & lumineux – Hypercentre Thonon" at bounding box center [834, 501] width 318 height 17
checkbox input "true"
checkbox input "false"
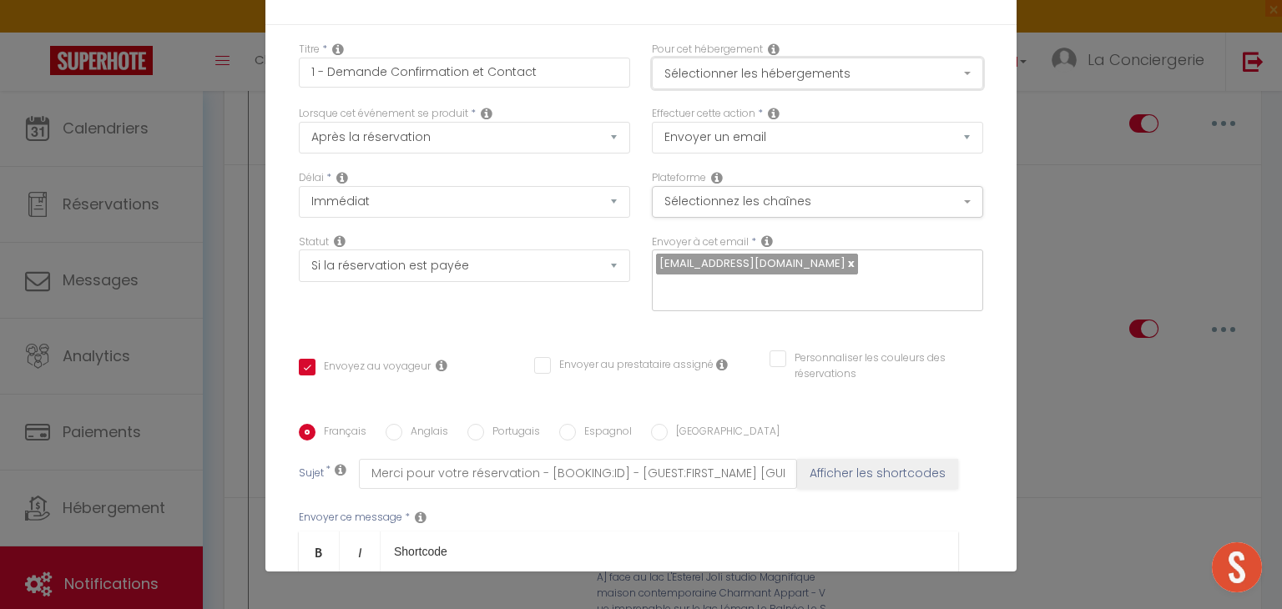
click at [711, 78] on button "Sélectionner les hébergements" at bounding box center [817, 74] width 331 height 32
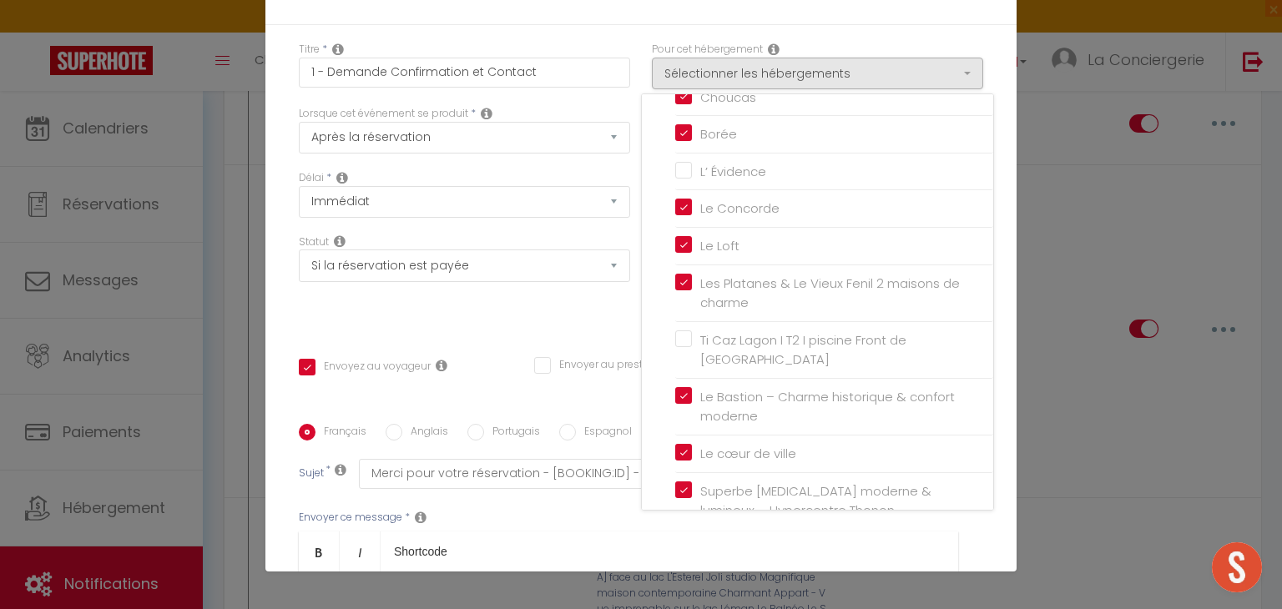
click at [569, 314] on div "Titre * 1 - Demande Confirmation et Contact Pour cet hébergement Sélectionner l…" at bounding box center [640, 424] width 751 height 799
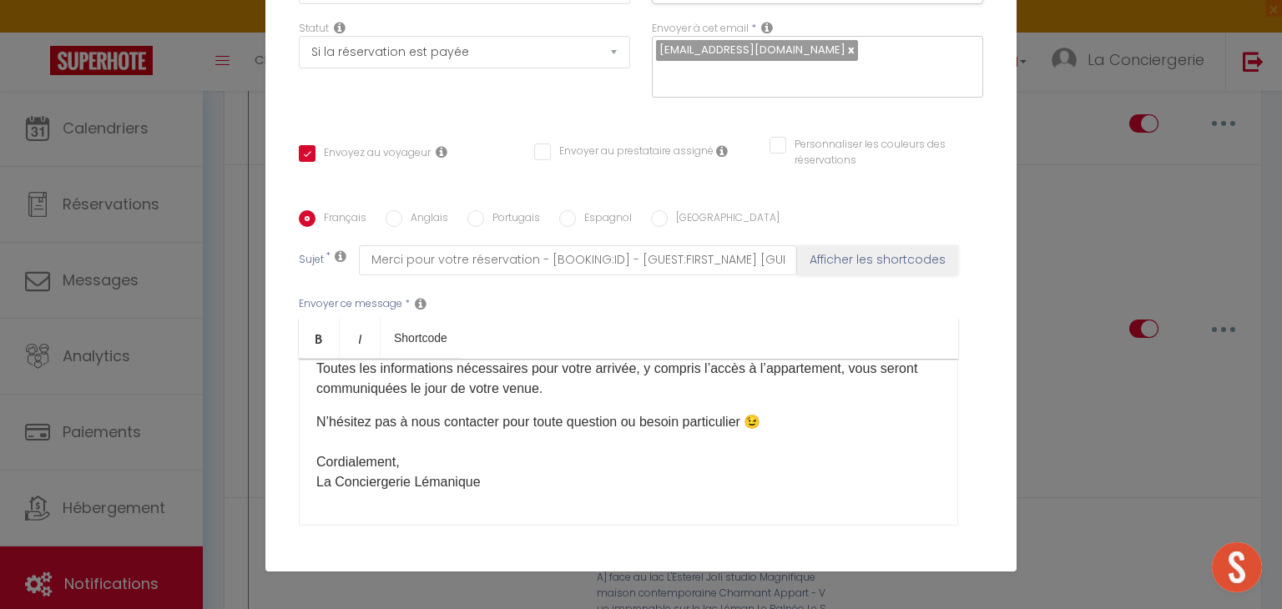
scroll to position [321, 0]
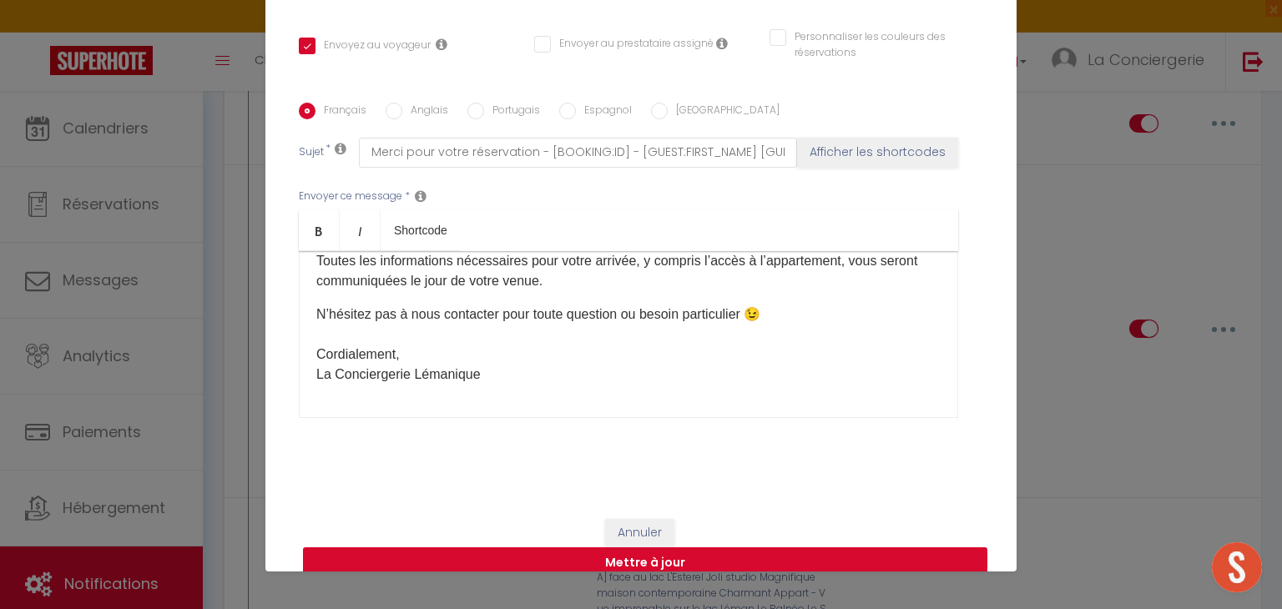
click at [617, 548] on button "Mettre à jour" at bounding box center [645, 564] width 685 height 32
checkbox input "true"
checkbox input "false"
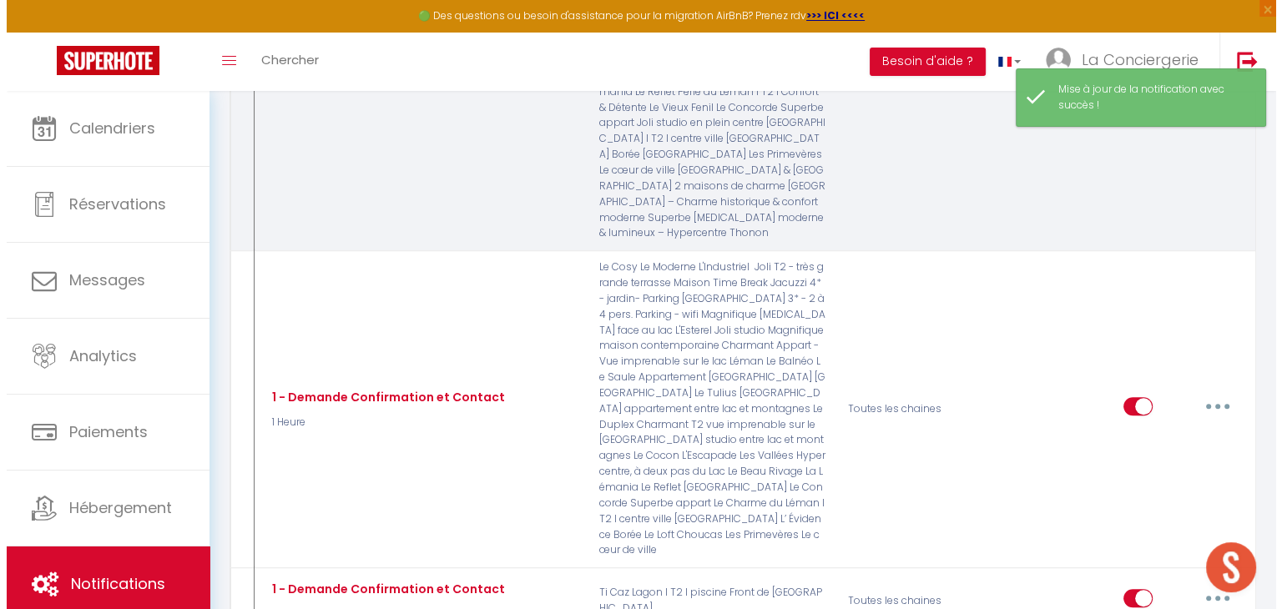
scroll to position [1022, 0]
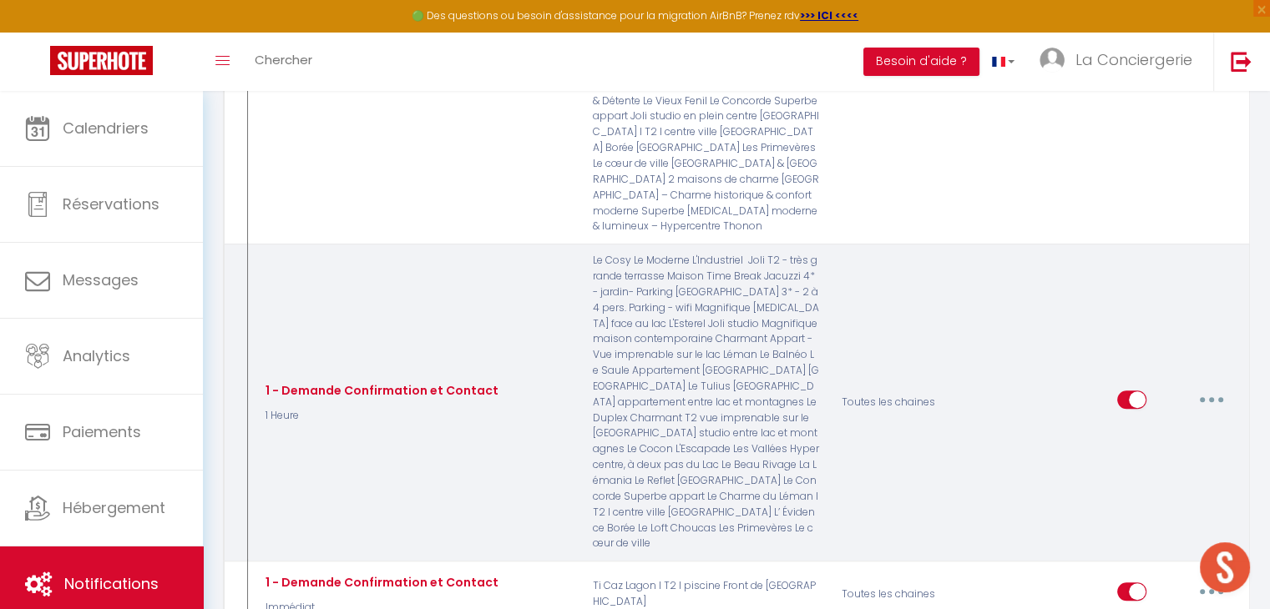
click at [1206, 387] on button "button" at bounding box center [1211, 400] width 47 height 27
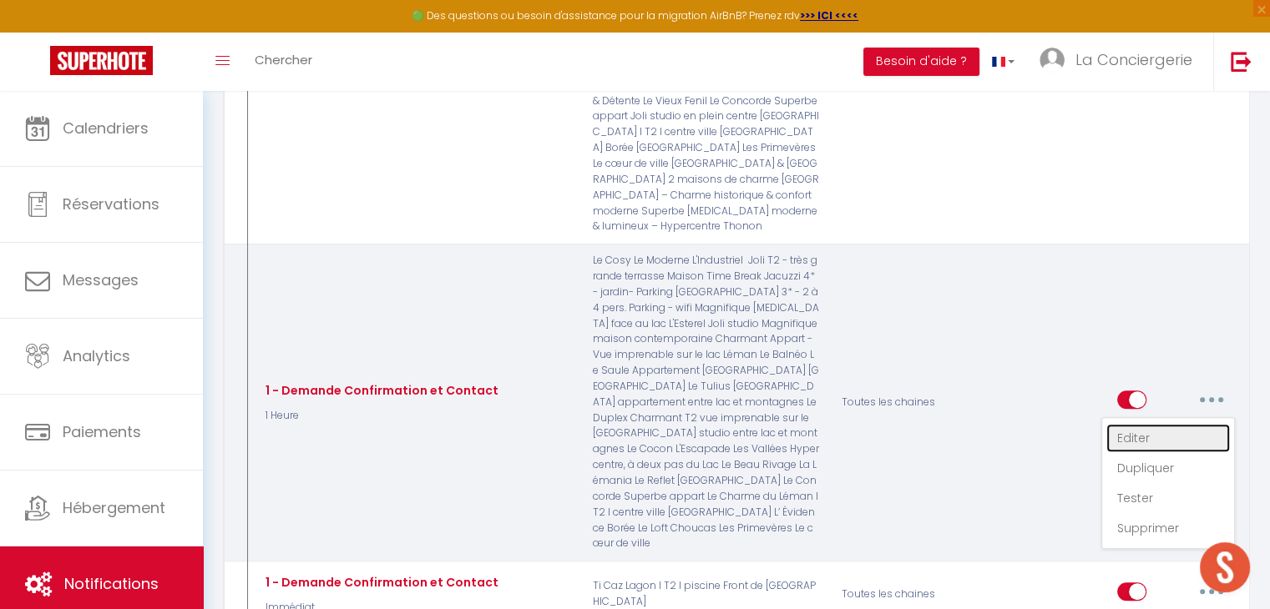
click at [1152, 424] on link "Editer" at bounding box center [1168, 438] width 124 height 28
type input "1 - Demande Confirmation et Contact"
select select "1 Heure"
select select "if_booking_is_paid"
checkbox input "true"
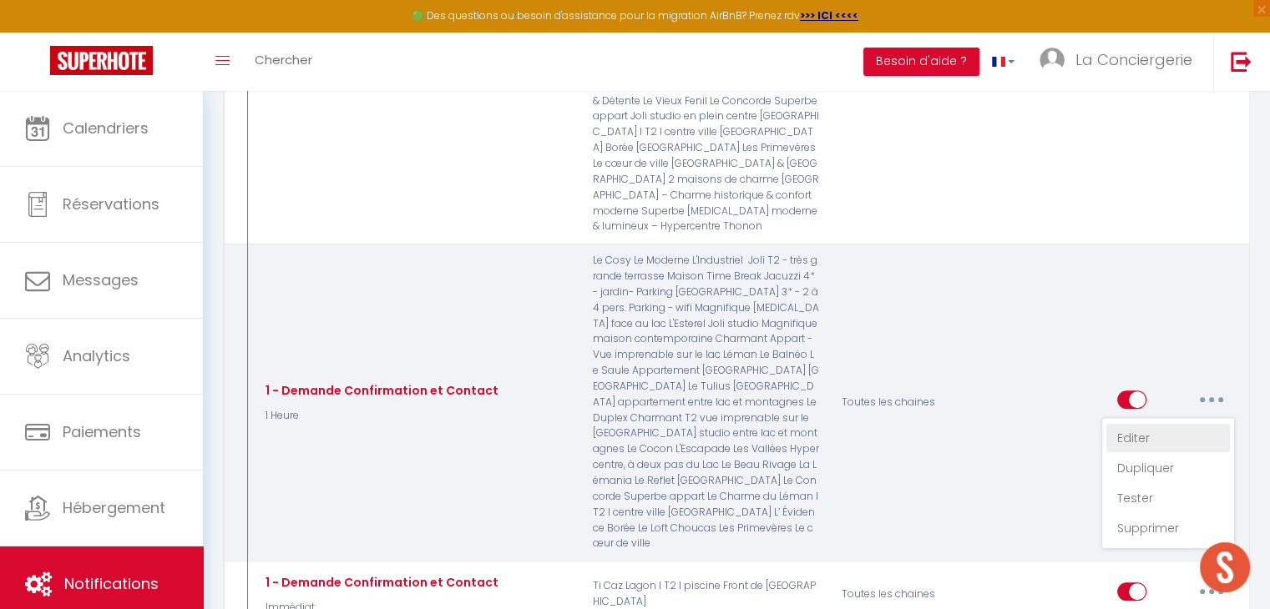
checkbox input "false"
radio input "true"
type input "Merci pour votre réservation - [BOOKING:ID] - [GUEST:FIRST_NAME] [GUEST:LAST_NA…"
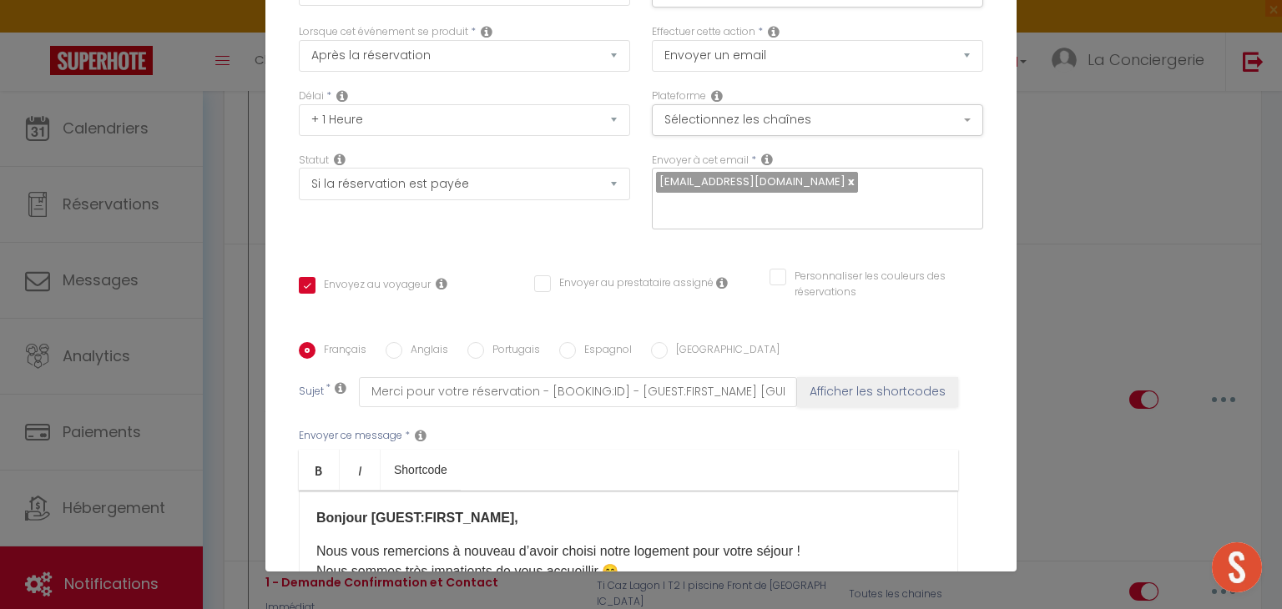
scroll to position [0, 0]
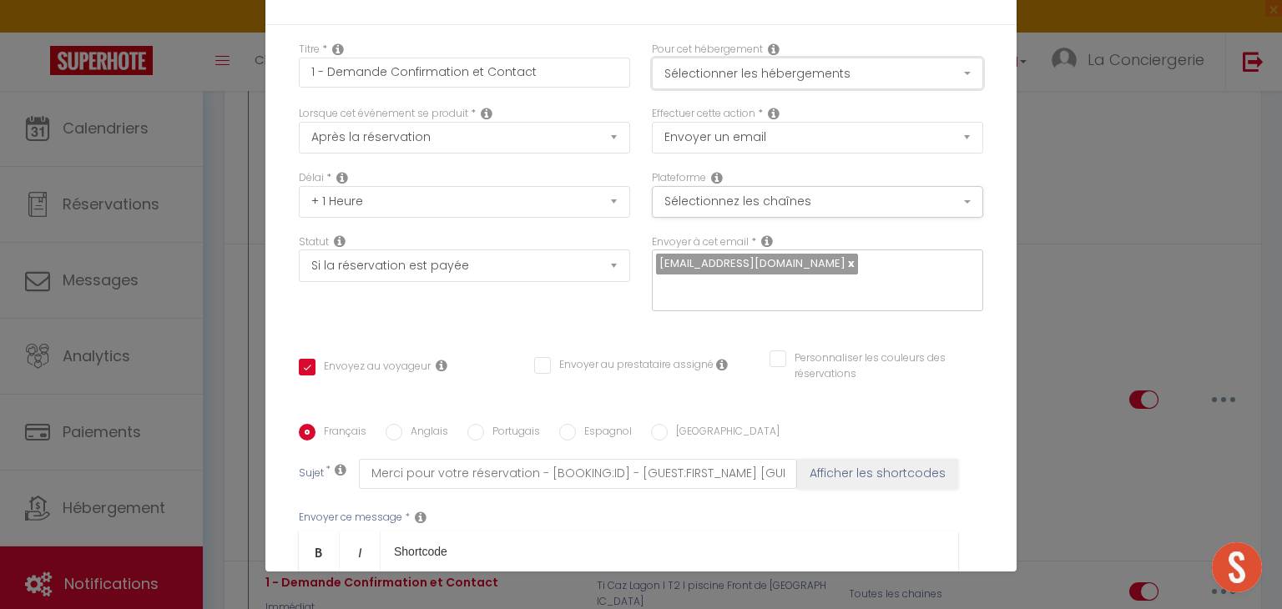
click at [725, 82] on button "Sélectionner les hébergements" at bounding box center [817, 74] width 331 height 32
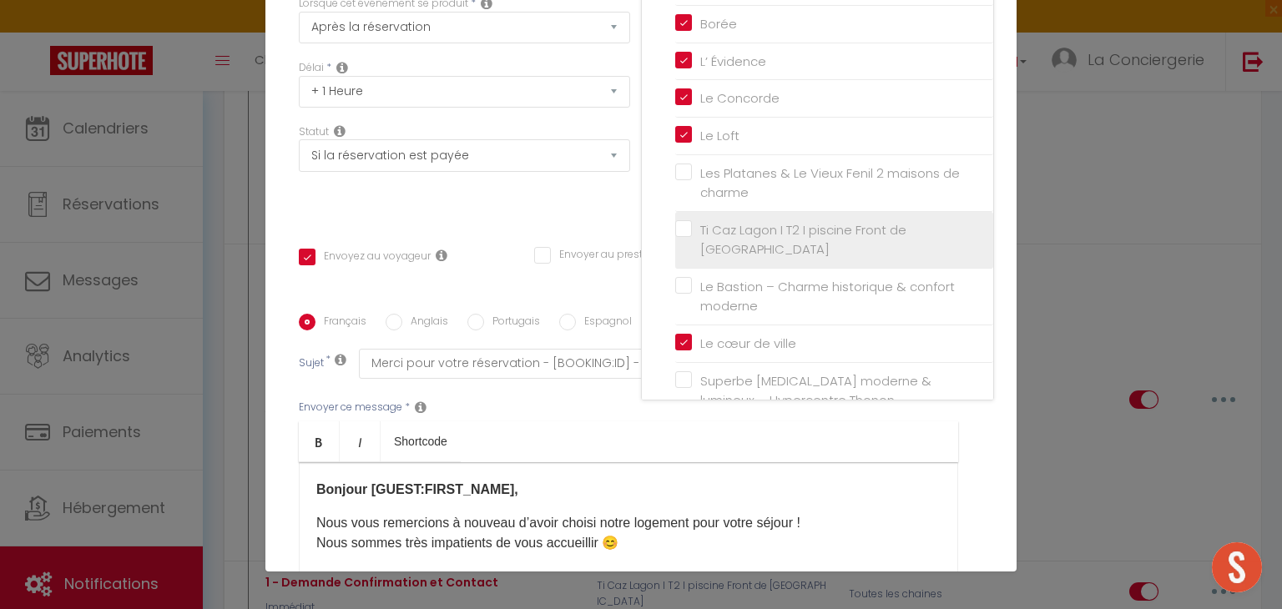
scroll to position [112, 0]
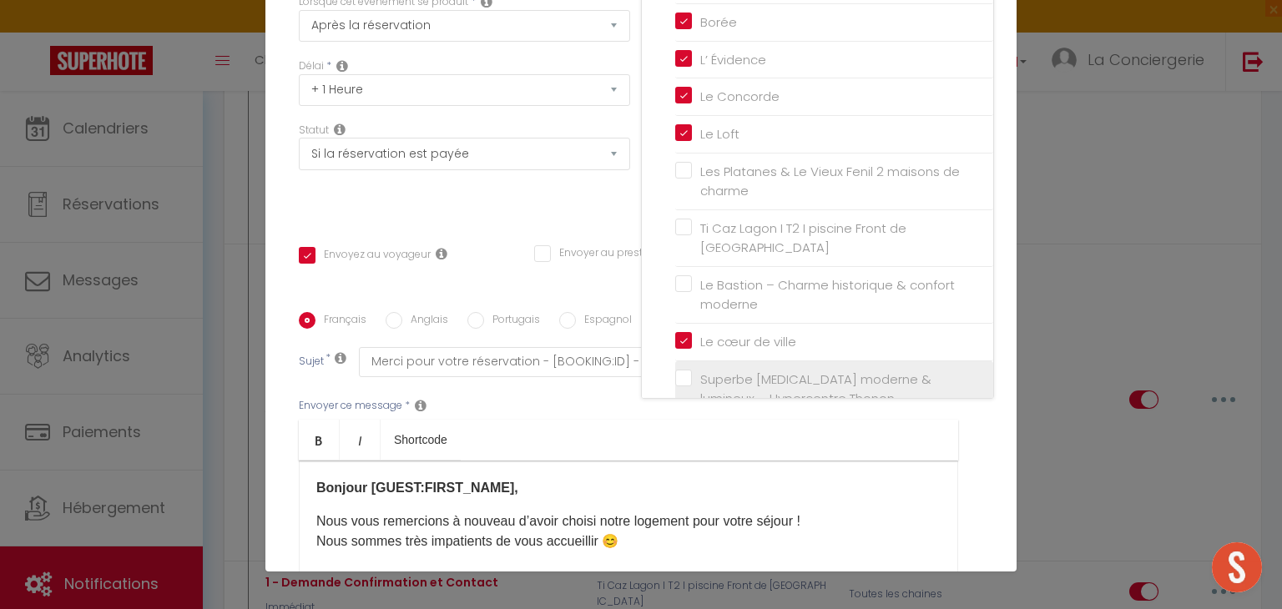
click at [692, 370] on label "Superbe [MEDICAL_DATA] moderne & lumineux – Hypercentre Thonon" at bounding box center [837, 389] width 291 height 39
click at [675, 381] on input "Superbe [MEDICAL_DATA] moderne & lumineux – Hypercentre Thonon" at bounding box center [834, 389] width 318 height 17
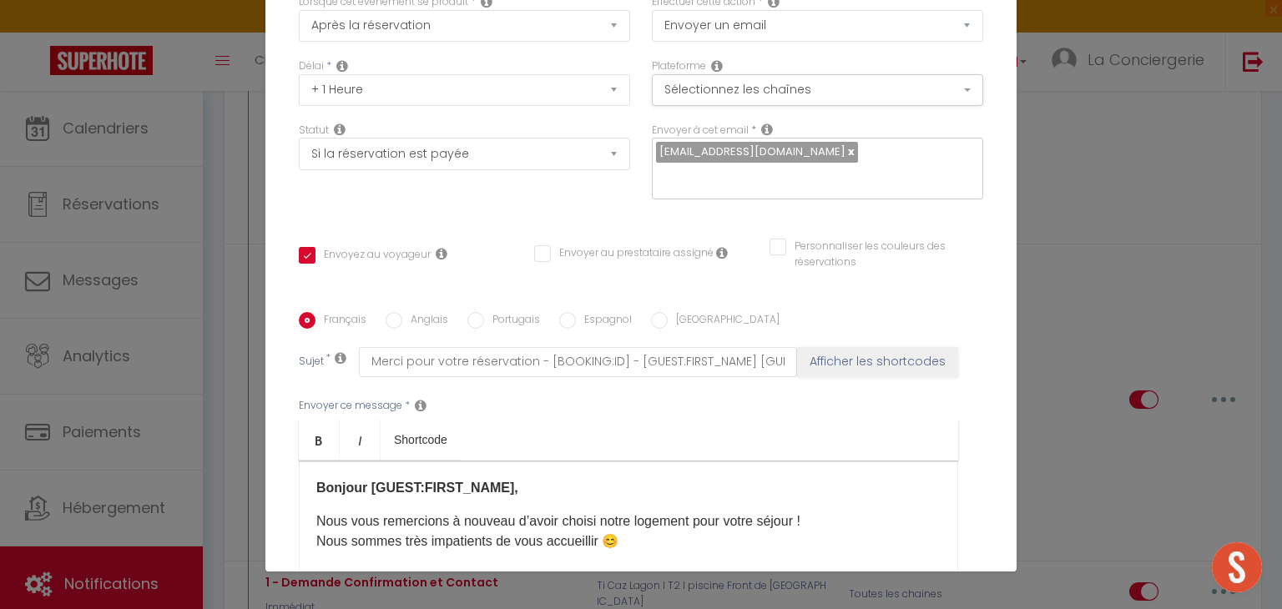
checkbox input "true"
checkbox input "false"
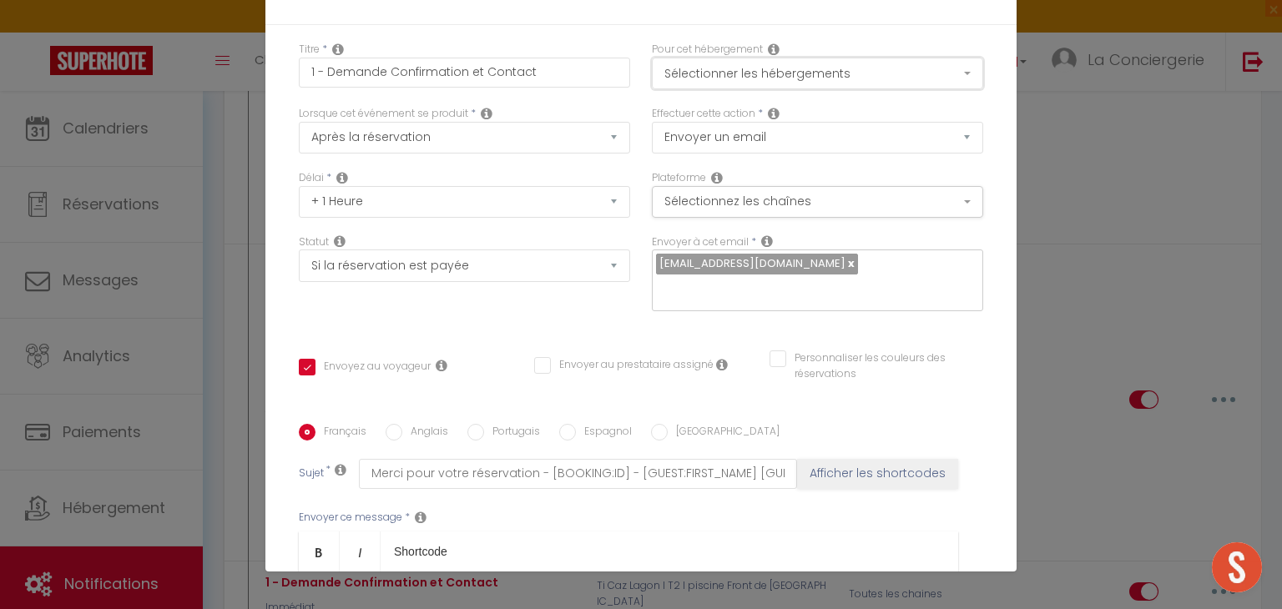
click at [708, 78] on button "Sélectionner les hébergements" at bounding box center [817, 74] width 331 height 32
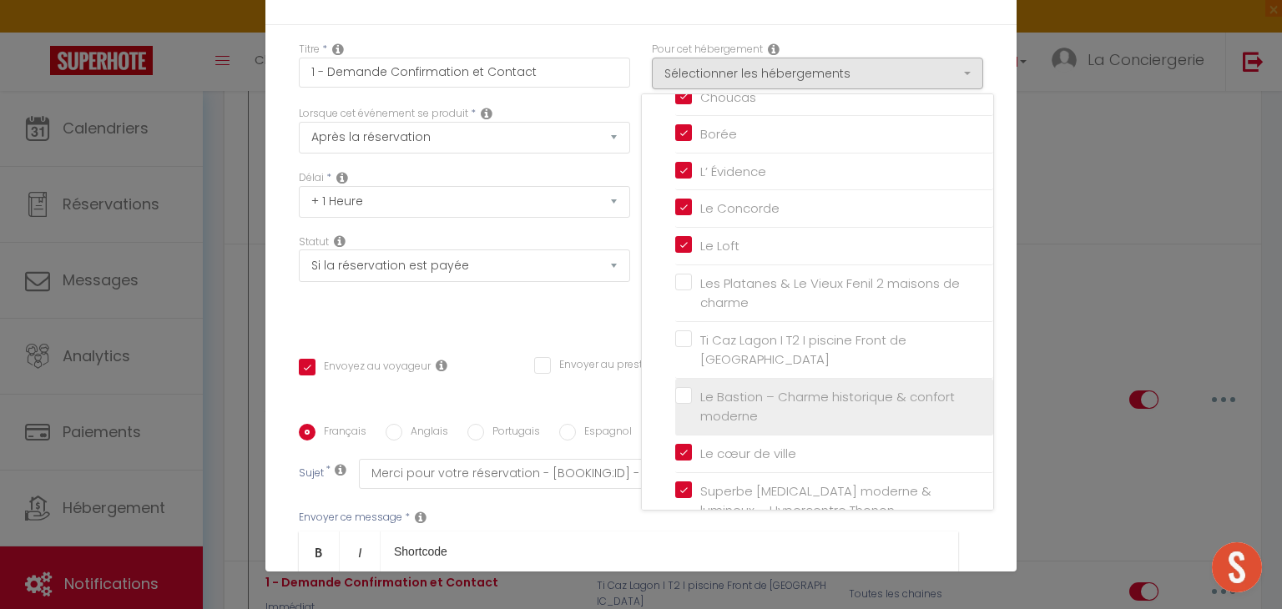
click at [692, 387] on label "Le Bastion – Charme historique & confort moderne" at bounding box center [837, 406] width 291 height 39
click at [675, 398] on input "Le Bastion – Charme historique & confort moderne" at bounding box center [834, 406] width 318 height 17
checkbox input "true"
checkbox input "false"
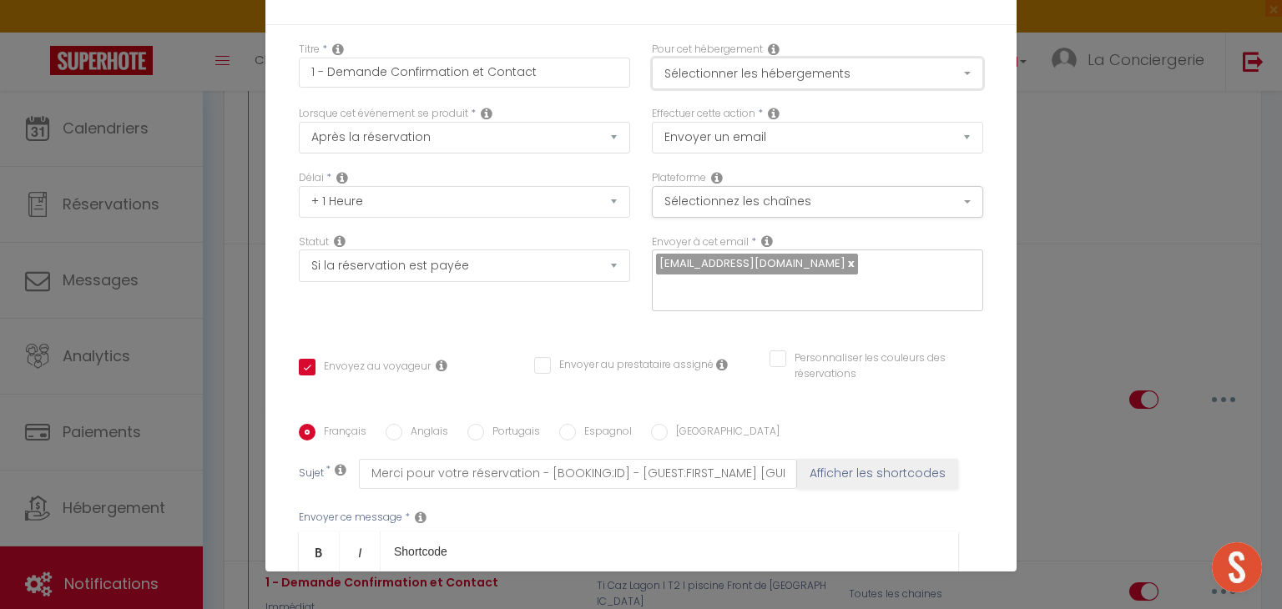
click at [710, 83] on button "Sélectionner les hébergements" at bounding box center [817, 74] width 331 height 32
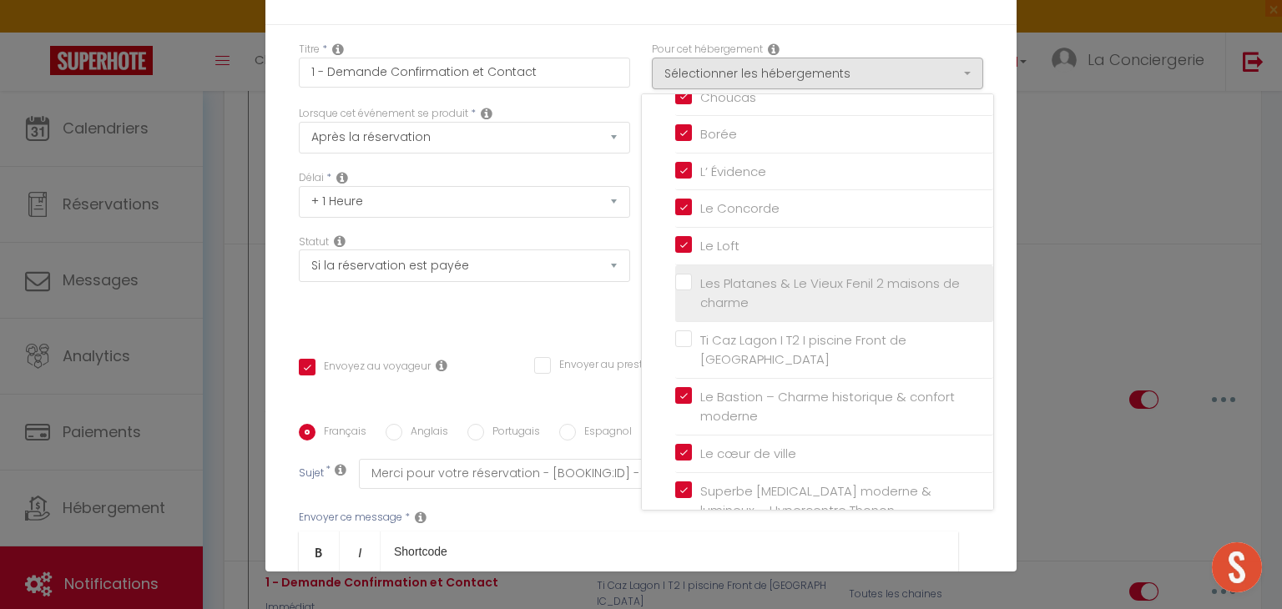
click at [692, 274] on label "Les Platanes & Le Vieux Fenil 2 maisons de charme" at bounding box center [837, 293] width 291 height 39
click at [675, 285] on input "Les Platanes & Le Vieux Fenil 2 maisons de charme" at bounding box center [834, 293] width 318 height 17
checkbox input "true"
checkbox input "false"
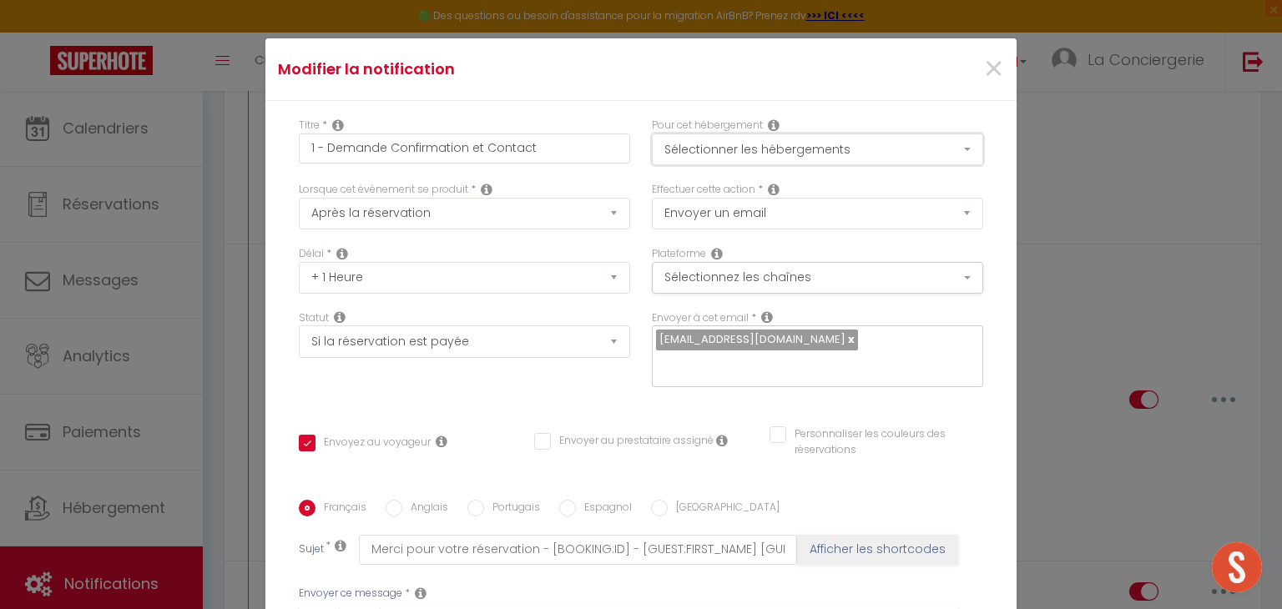
click at [737, 148] on button "Sélectionner les hébergements" at bounding box center [817, 150] width 331 height 32
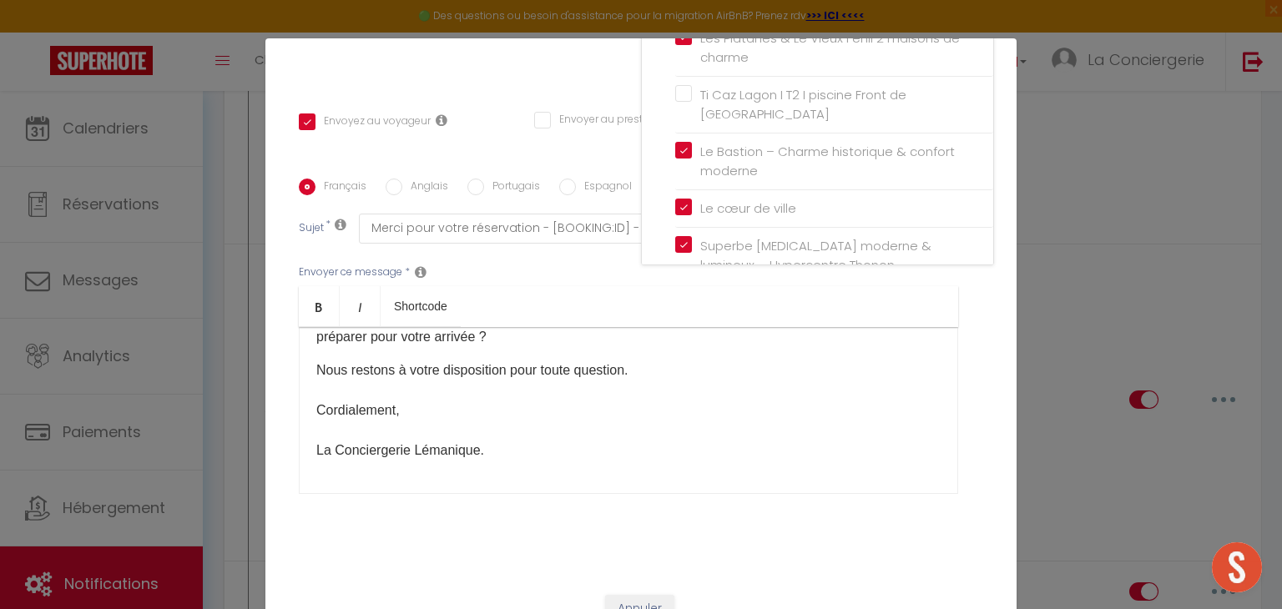
scroll to position [76, 0]
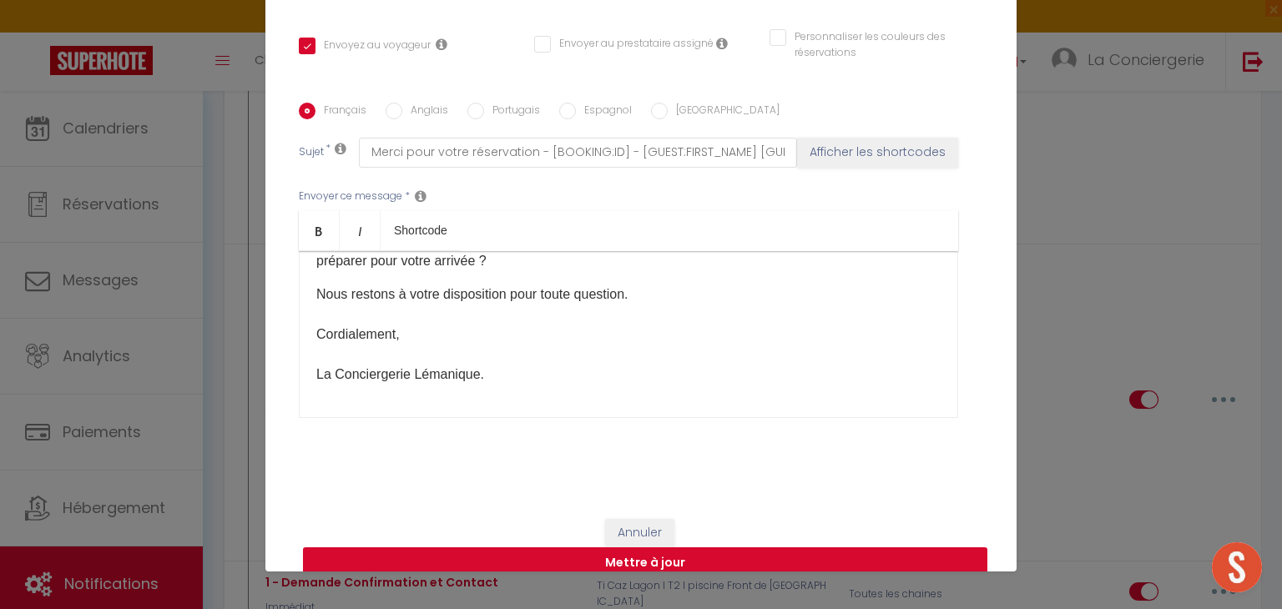
click at [619, 548] on button "Mettre à jour" at bounding box center [645, 564] width 685 height 32
checkbox input "true"
checkbox input "false"
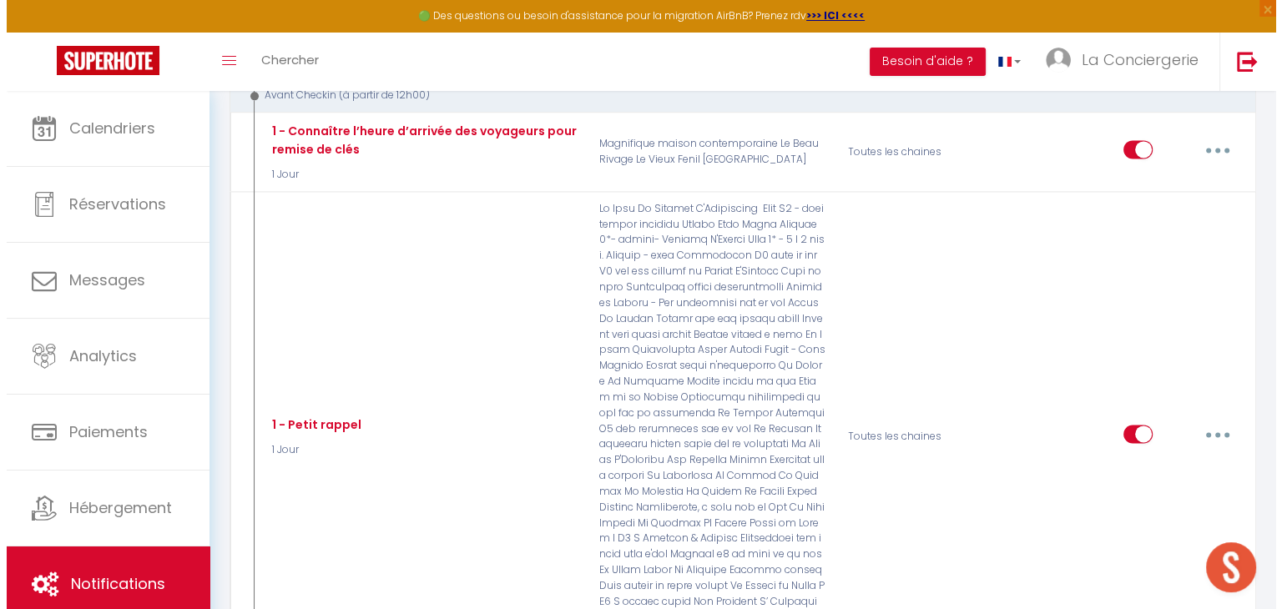
scroll to position [2254, 0]
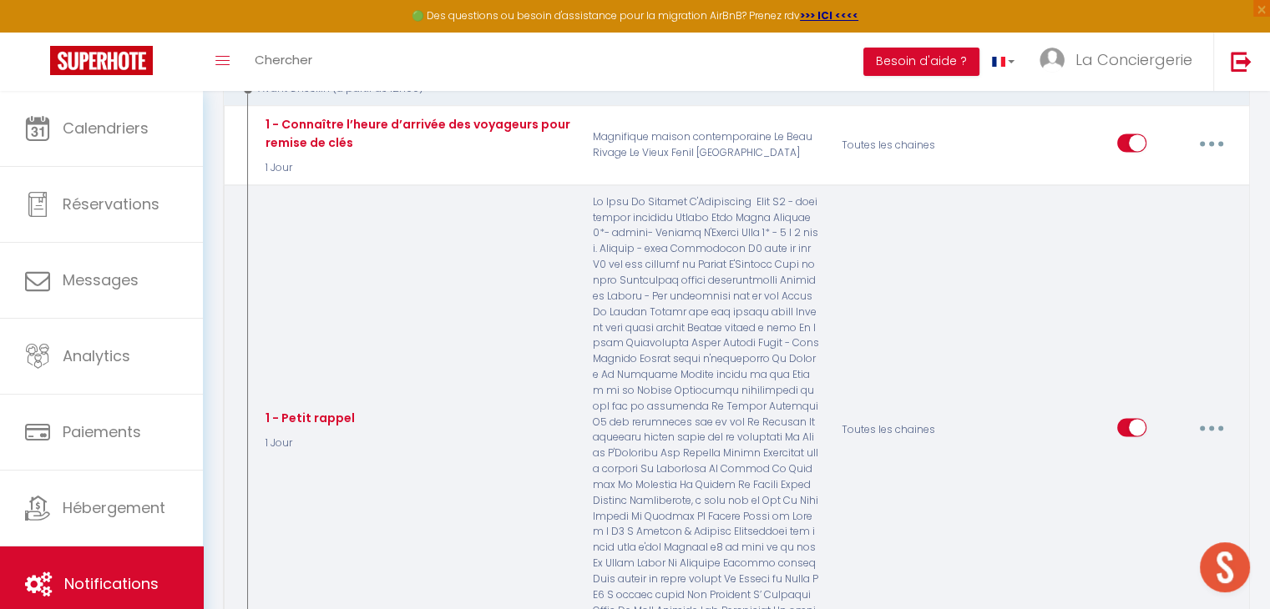
click at [1209, 414] on button "button" at bounding box center [1211, 427] width 47 height 27
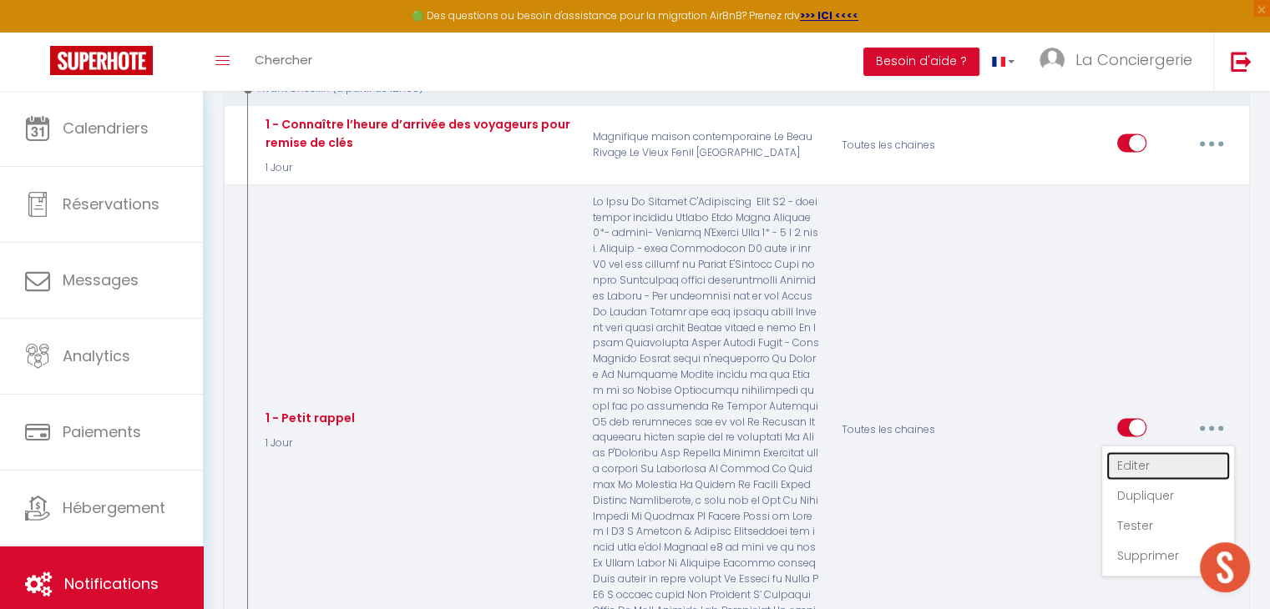
click at [1150, 452] on link "Editer" at bounding box center [1168, 466] width 124 height 28
type input "1 - Petit rappel"
select select "1 Jour"
select select "if_booking_is_paid"
checkbox input "true"
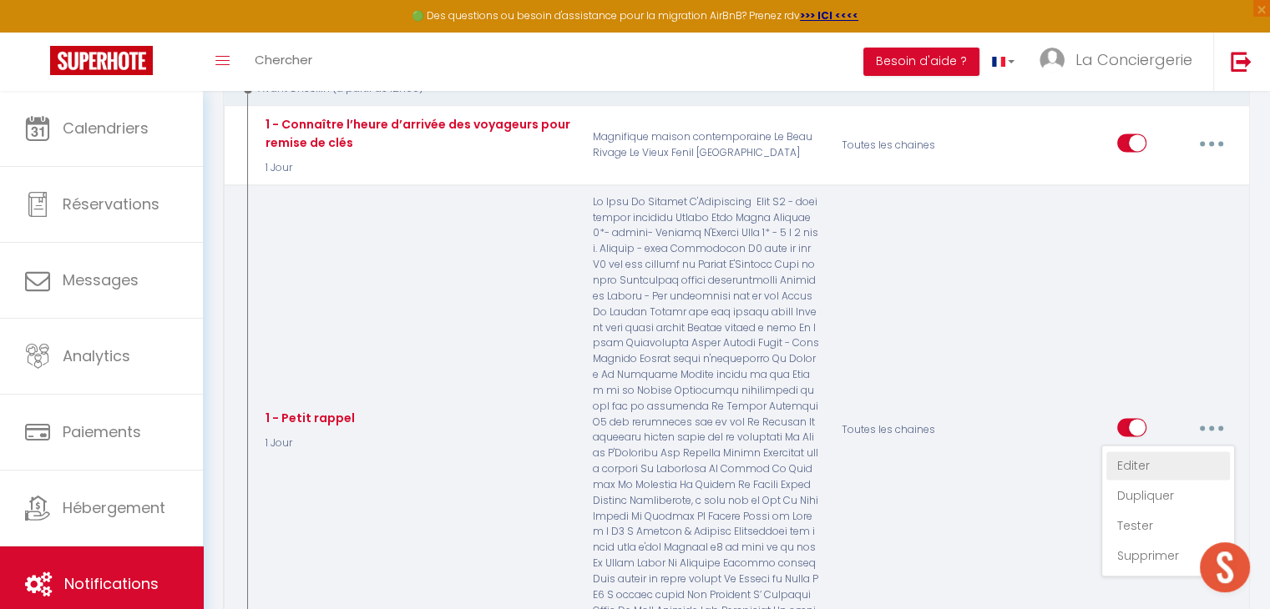
checkbox input "false"
radio input "true"
type input "Rappel de réservation - [BOOKING:ID] - [GUEST:FIRST_NAME] [GUEST:LAST_NAME] - […"
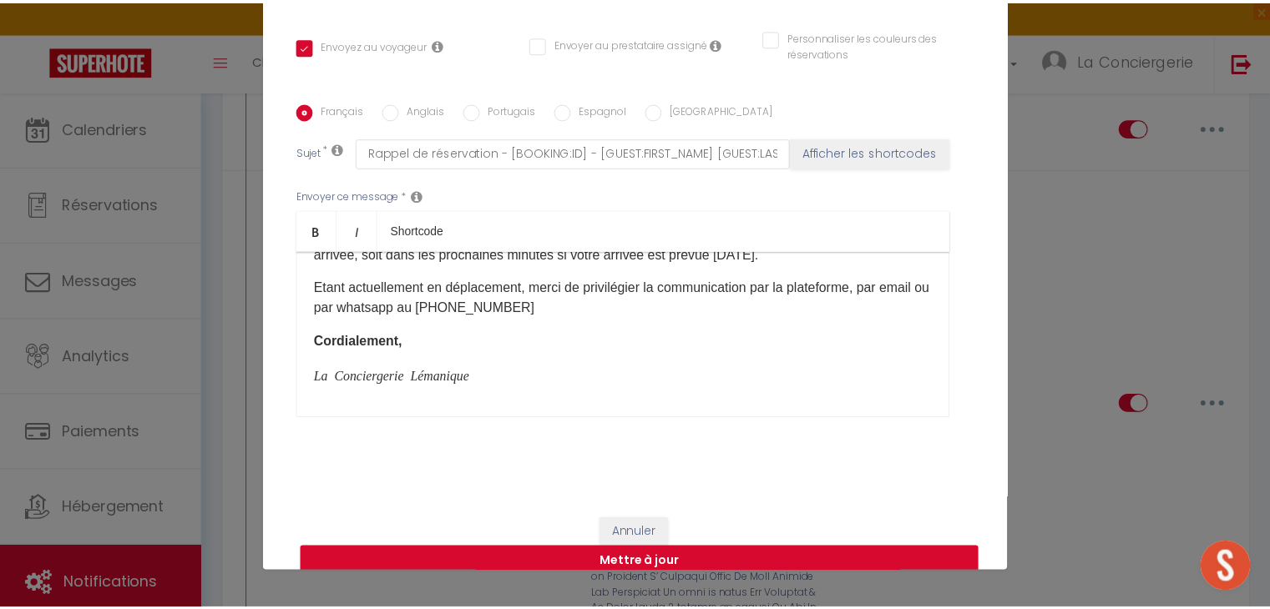
scroll to position [321, 0]
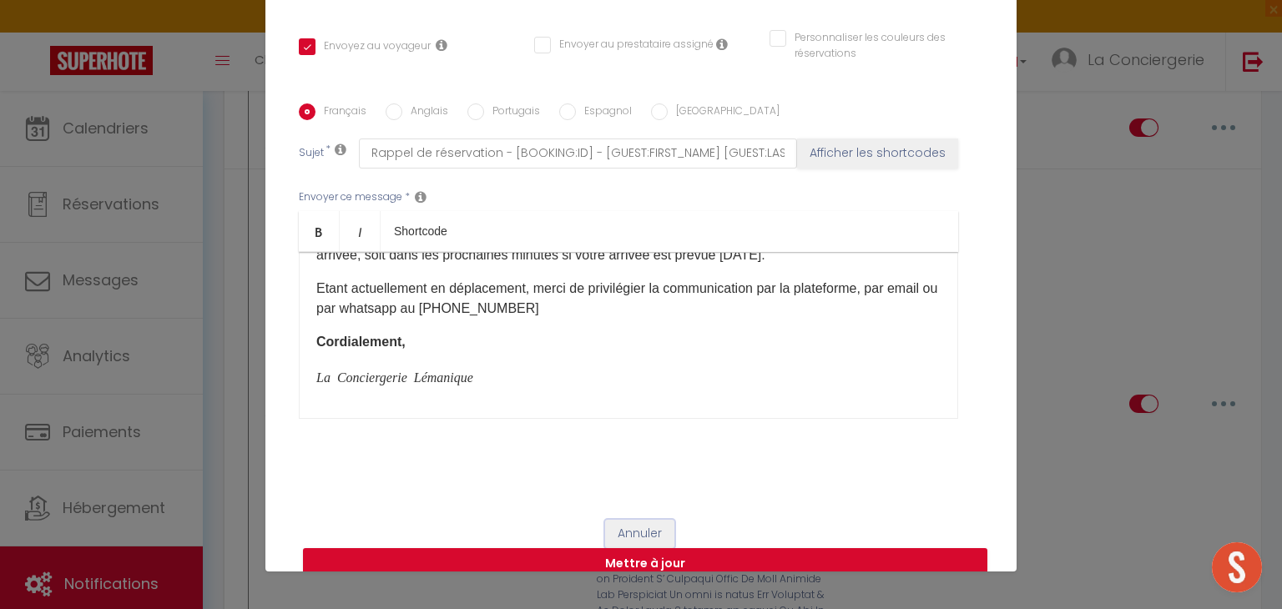
click at [635, 520] on button "Annuler" at bounding box center [639, 534] width 69 height 28
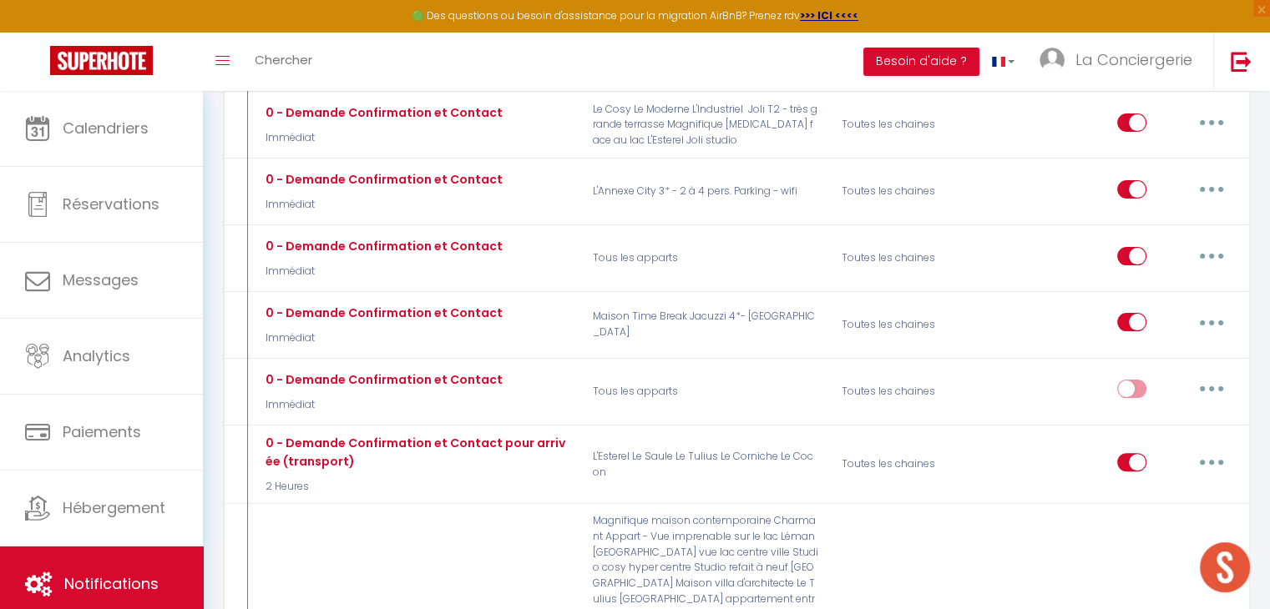
scroll to position [292, 0]
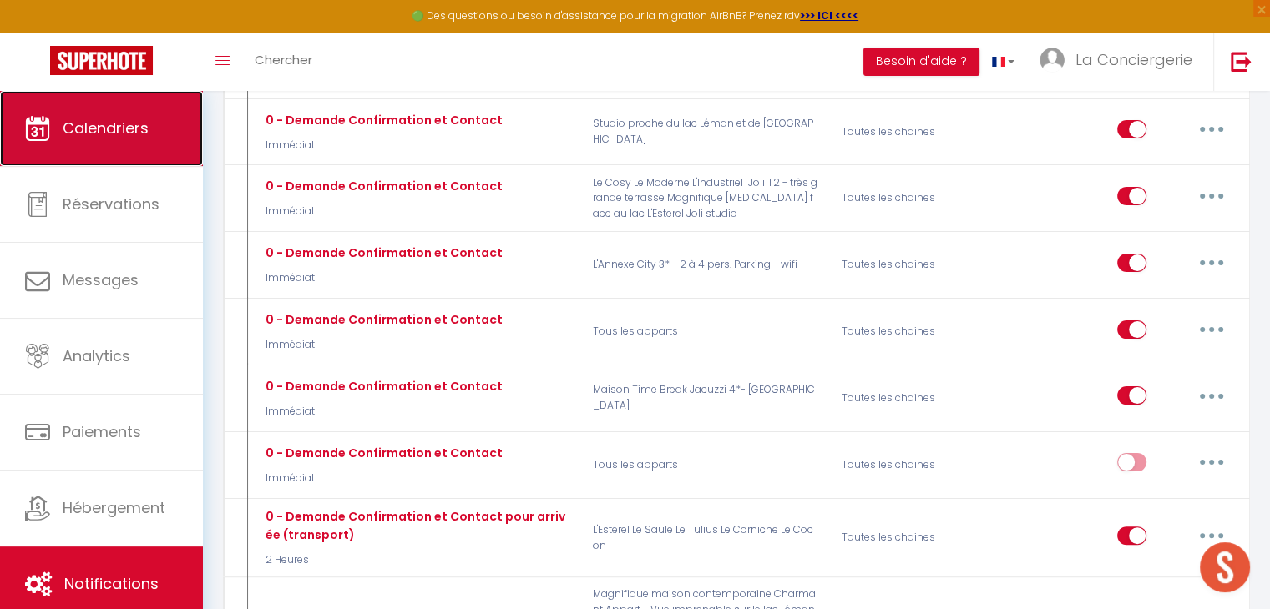
click at [131, 138] on span "Calendriers" at bounding box center [106, 128] width 86 height 21
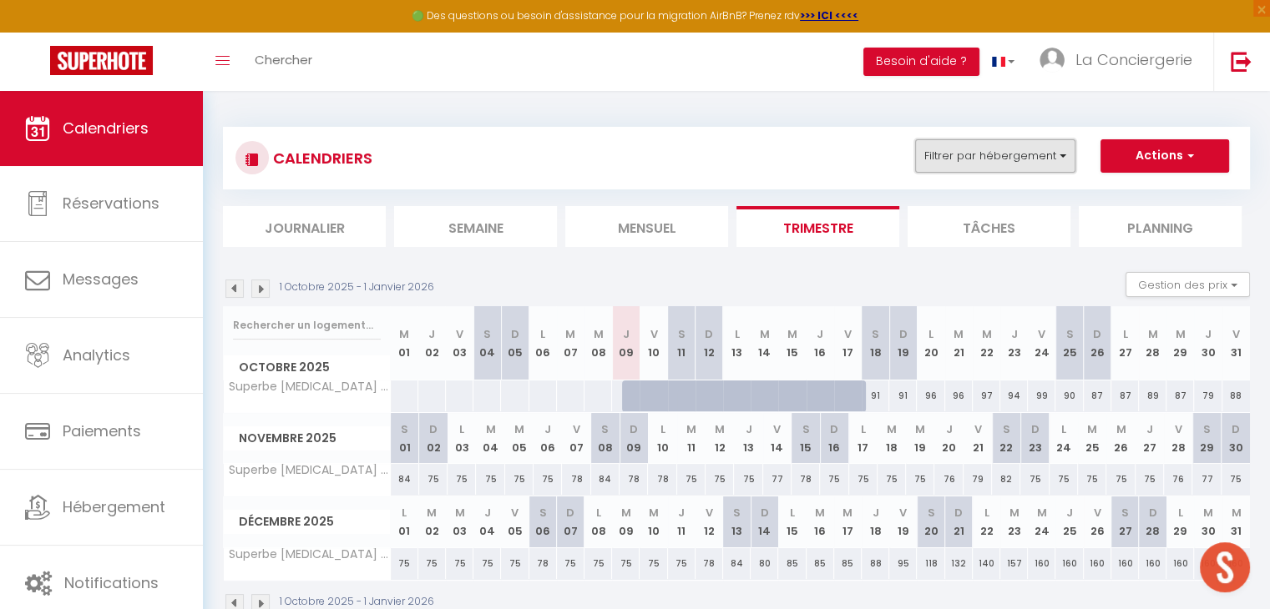
click at [1001, 164] on button "Filtrer par hébergement" at bounding box center [995, 155] width 160 height 33
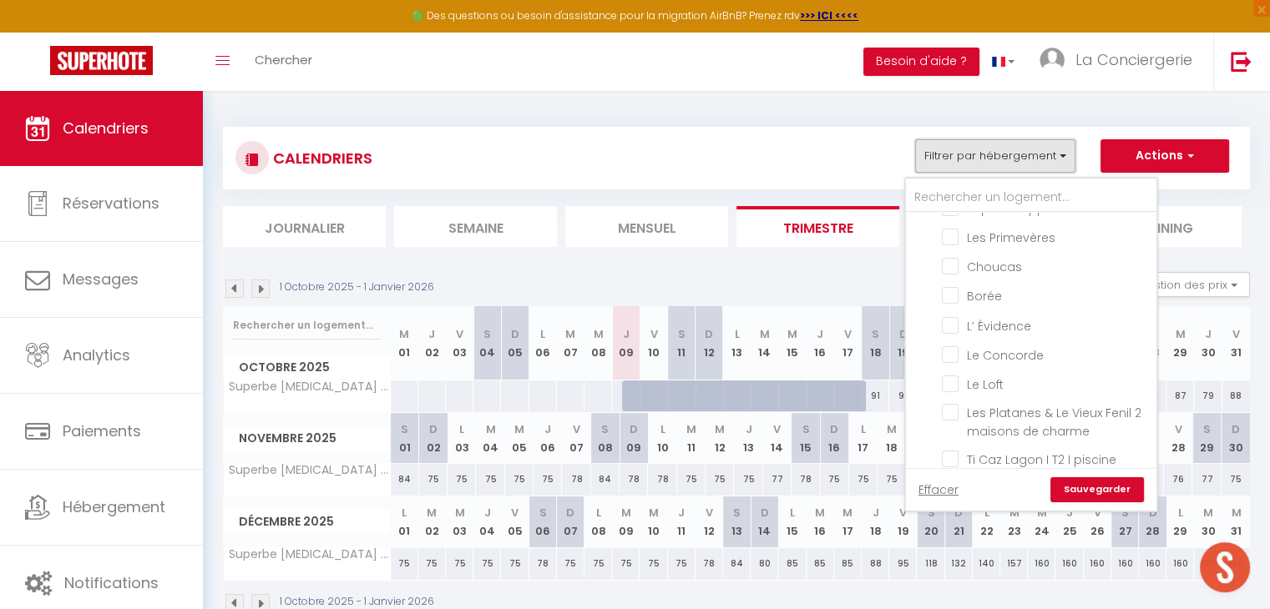
scroll to position [1909, 0]
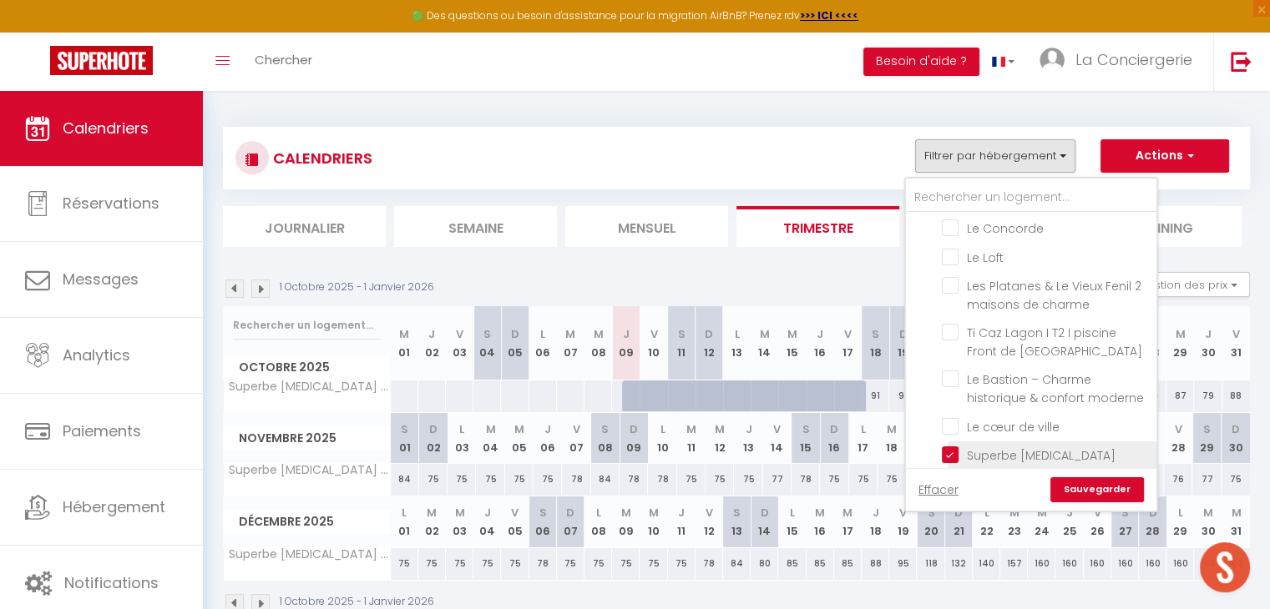
click at [953, 447] on input "Superbe [MEDICAL_DATA] moderne & lumineux – Hypercentre Thonon" at bounding box center [1046, 455] width 209 height 17
checkbox input "false"
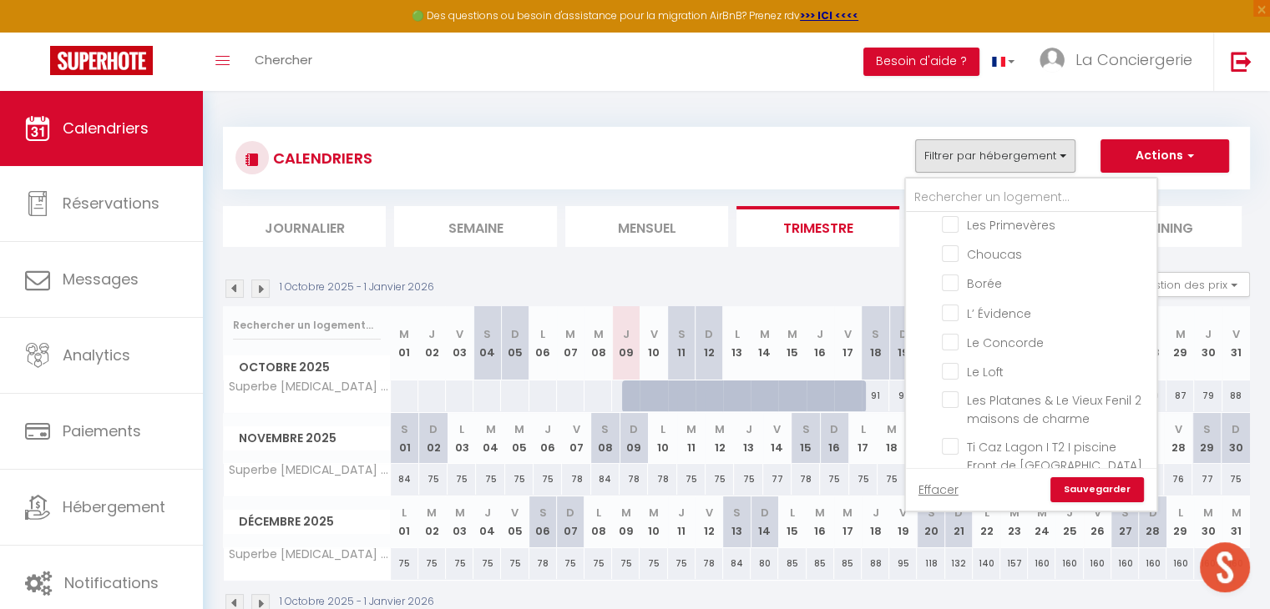
scroll to position [1773, 0]
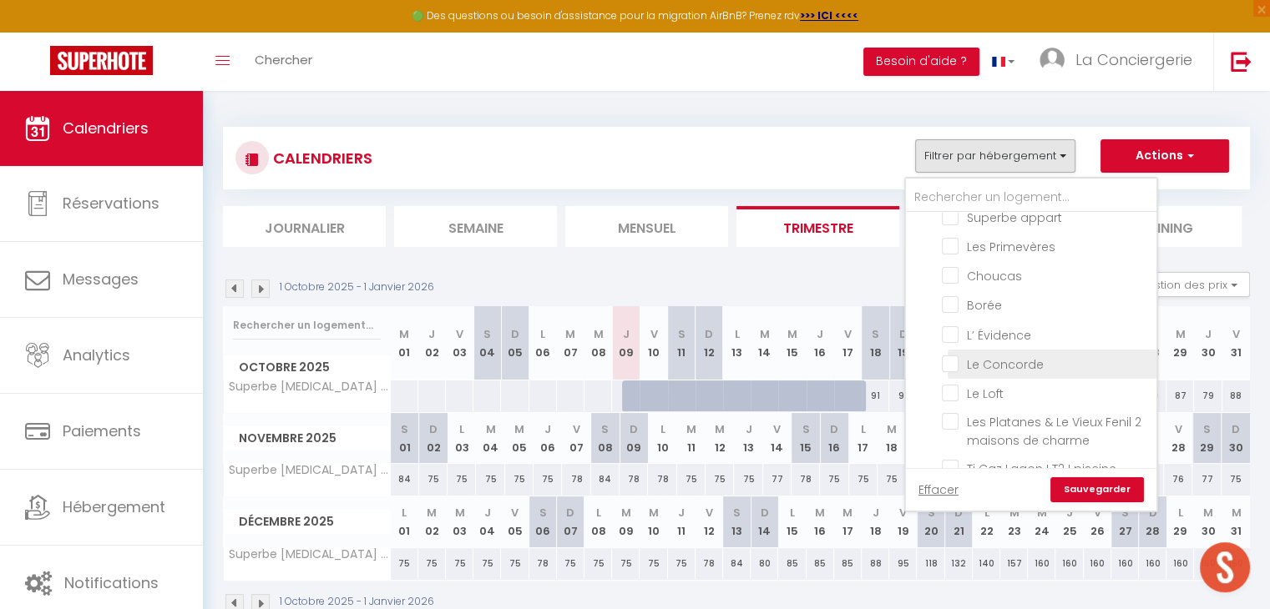
click at [952, 355] on input "Le Concorde" at bounding box center [1046, 363] width 209 height 17
checkbox input "true"
checkbox input "false"
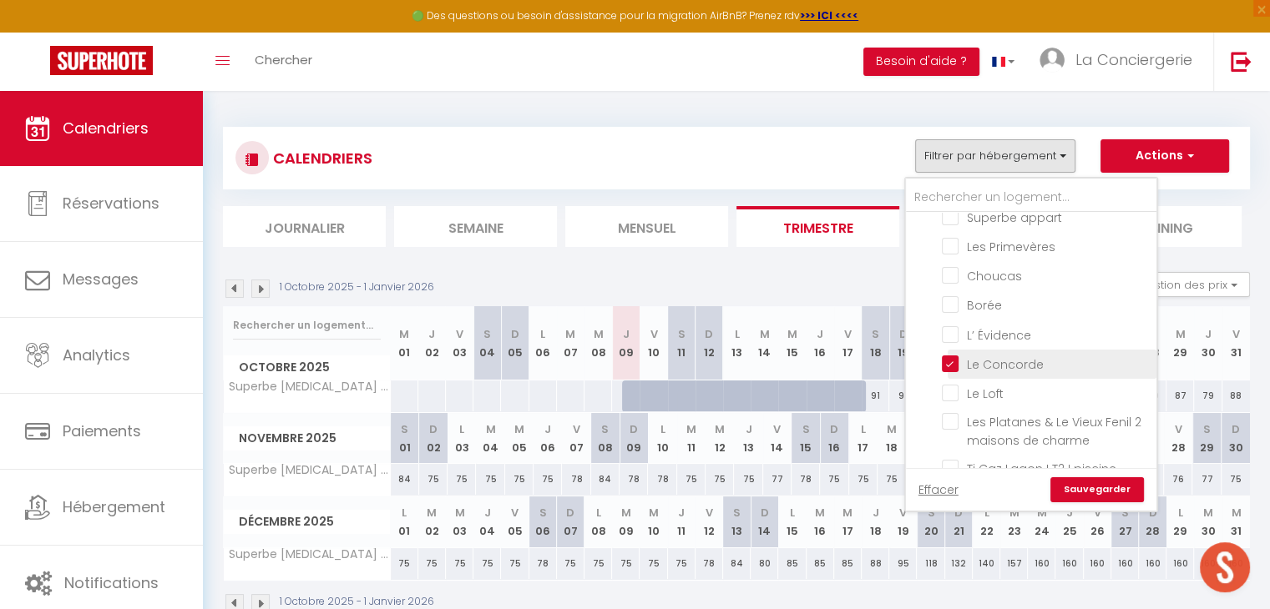
checkbox input "false"
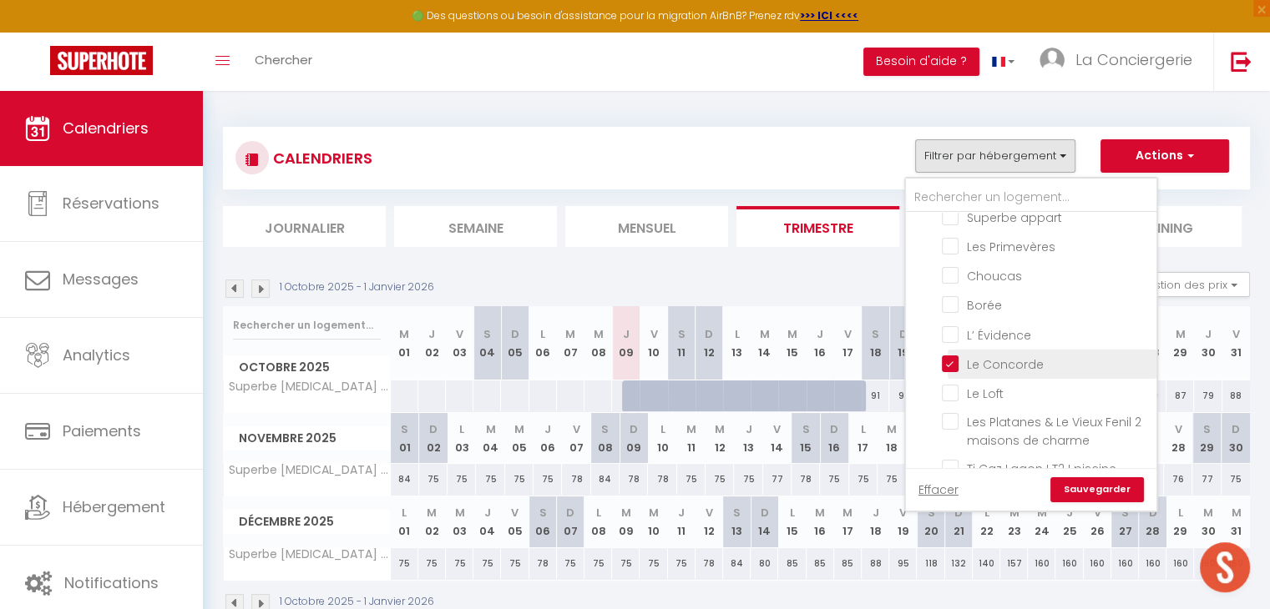
checkbox input "false"
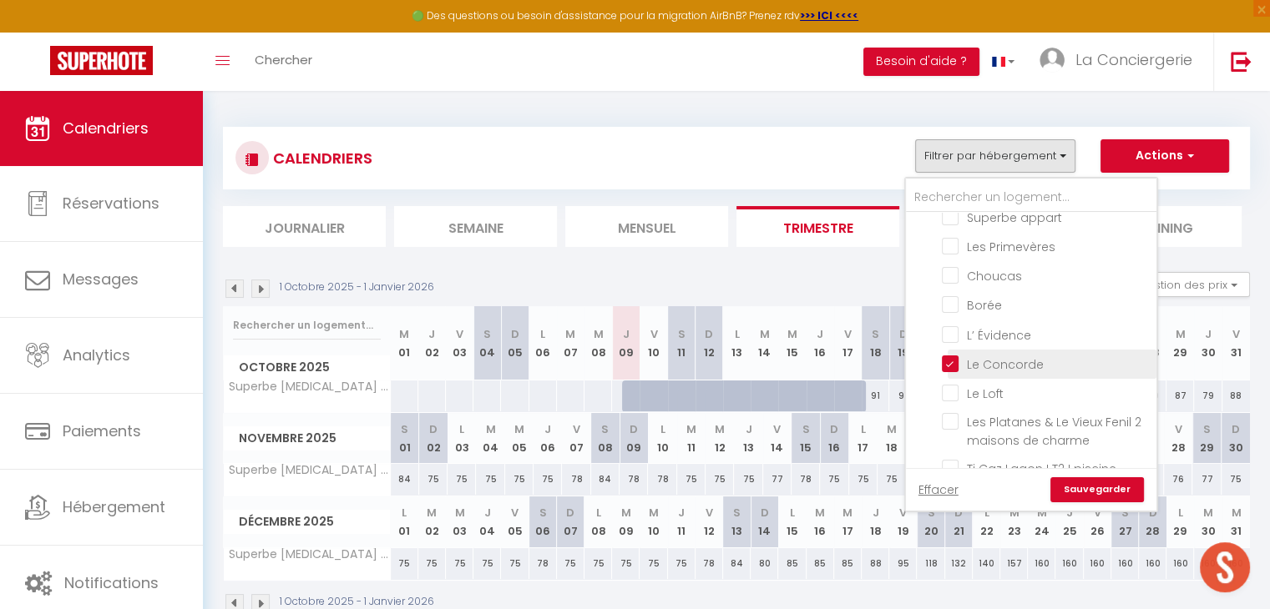
checkbox input "false"
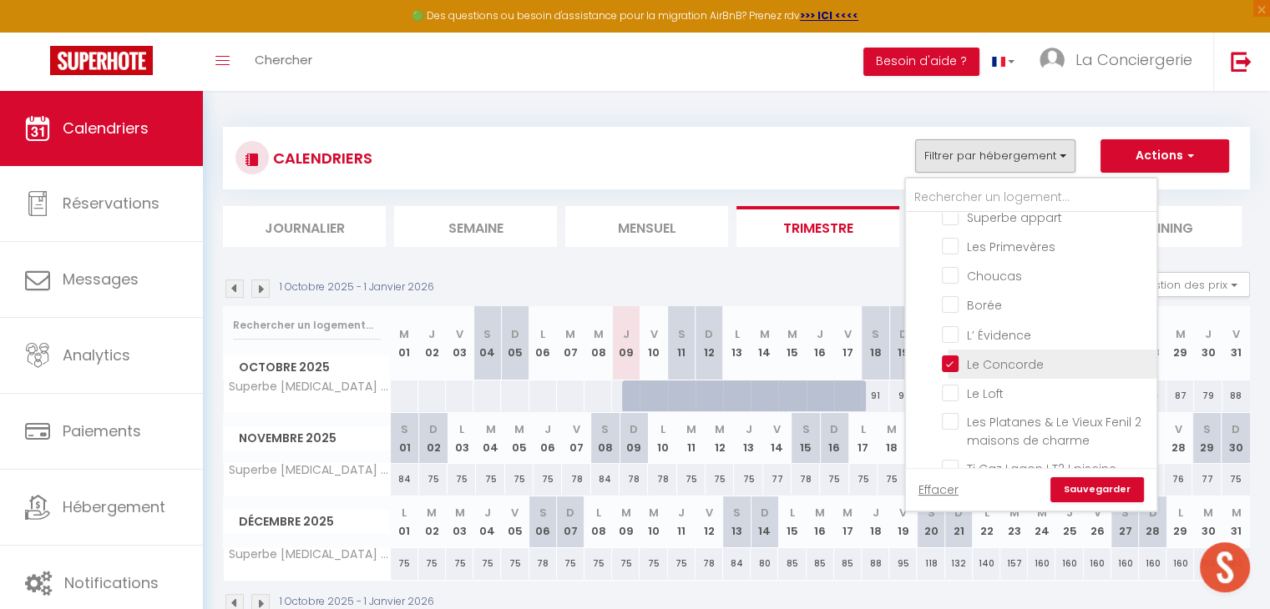
checkbox input "false"
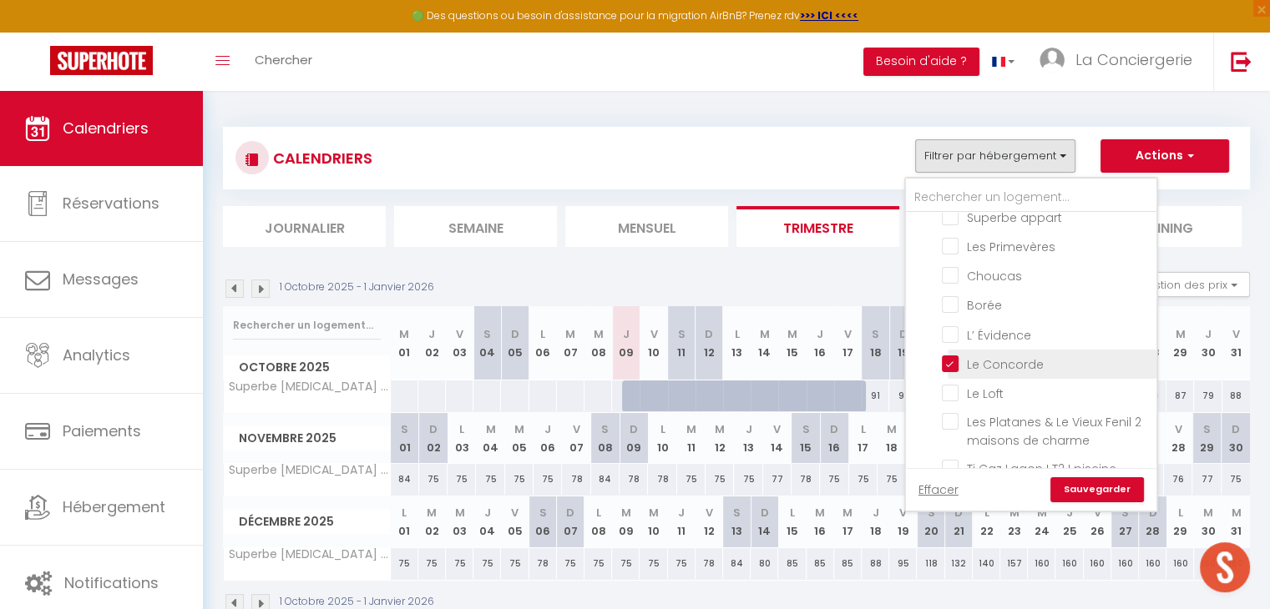
checkbox input "false"
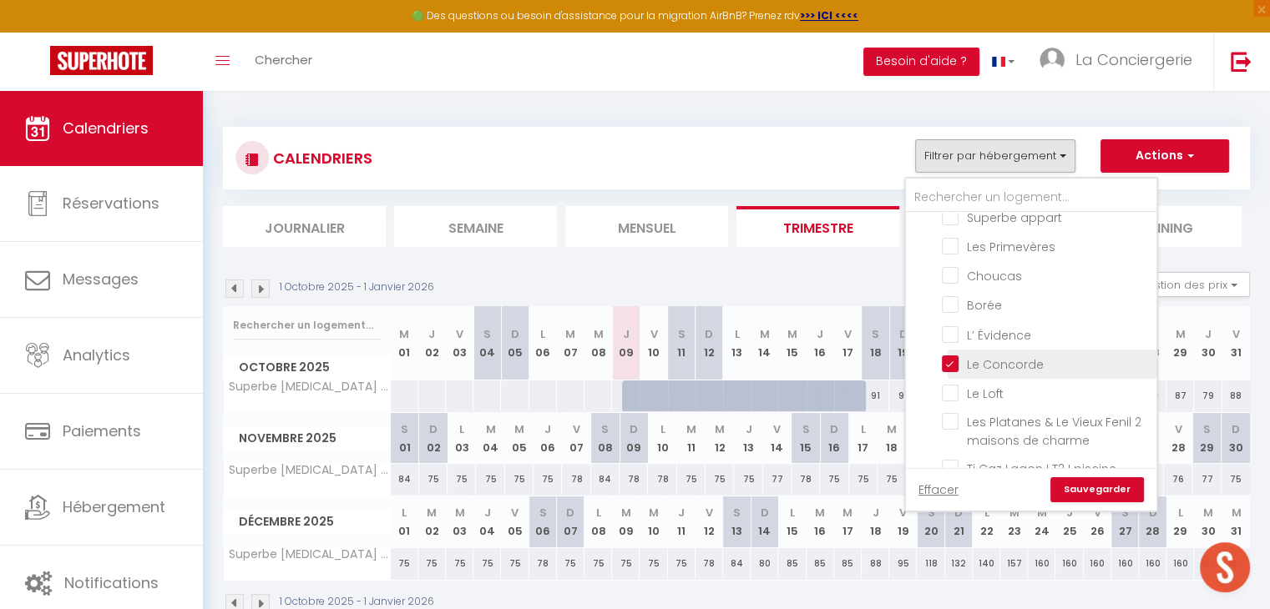
checkbox input "false"
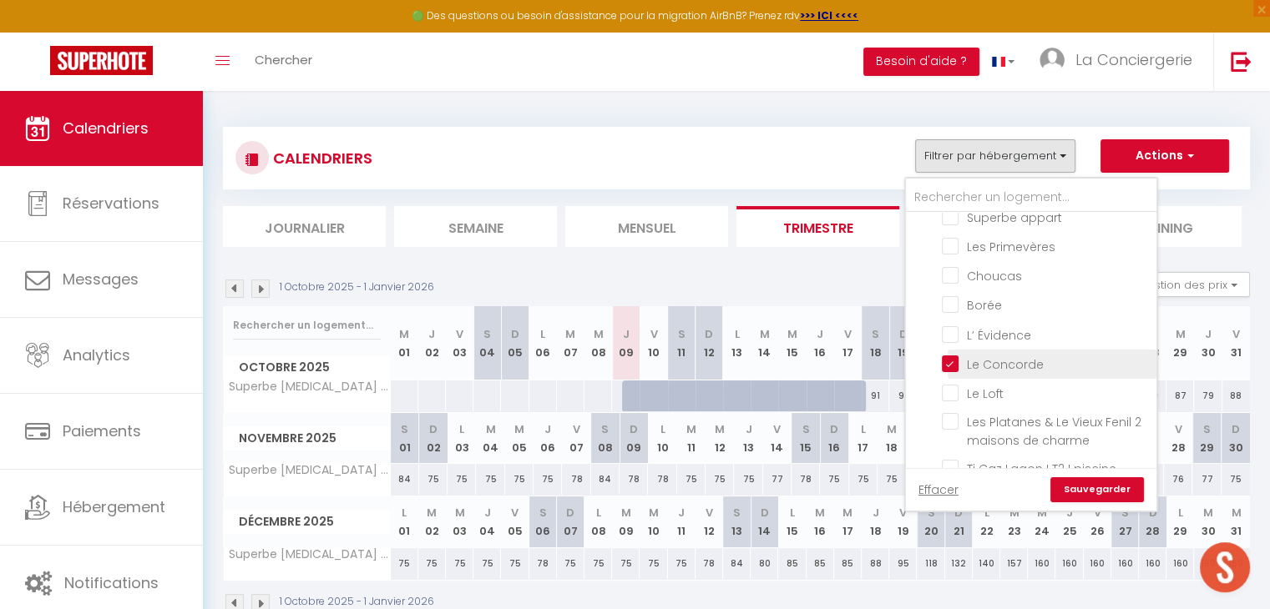
checkbox input "false"
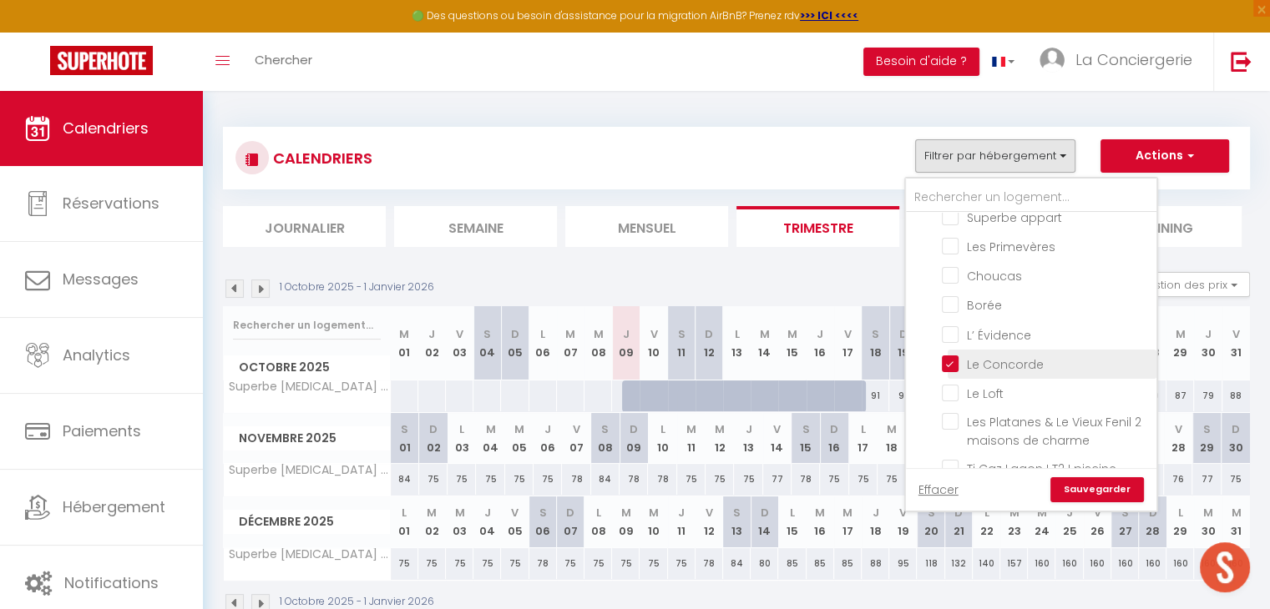
checkbox input "false"
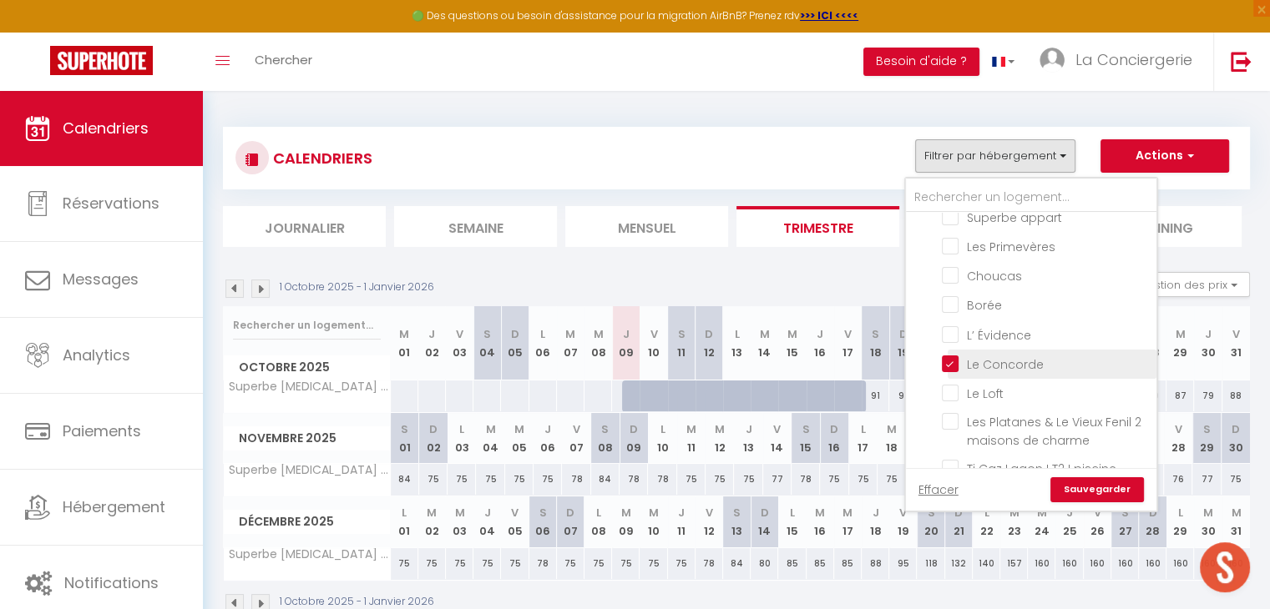
checkbox input "false"
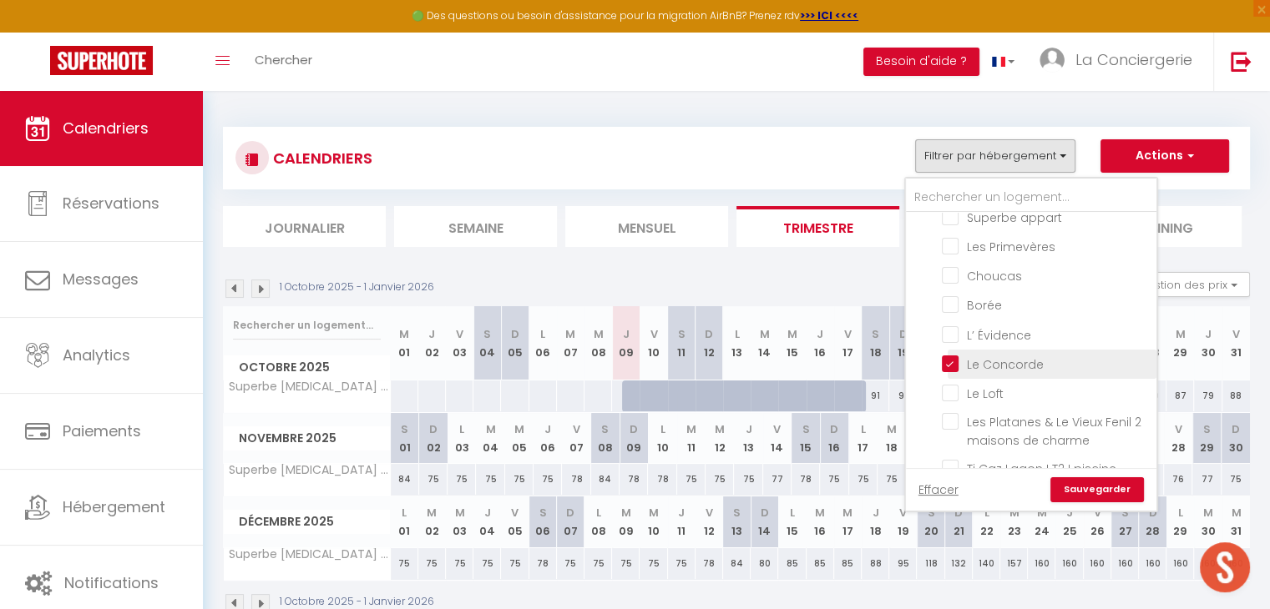
checkbox input "false"
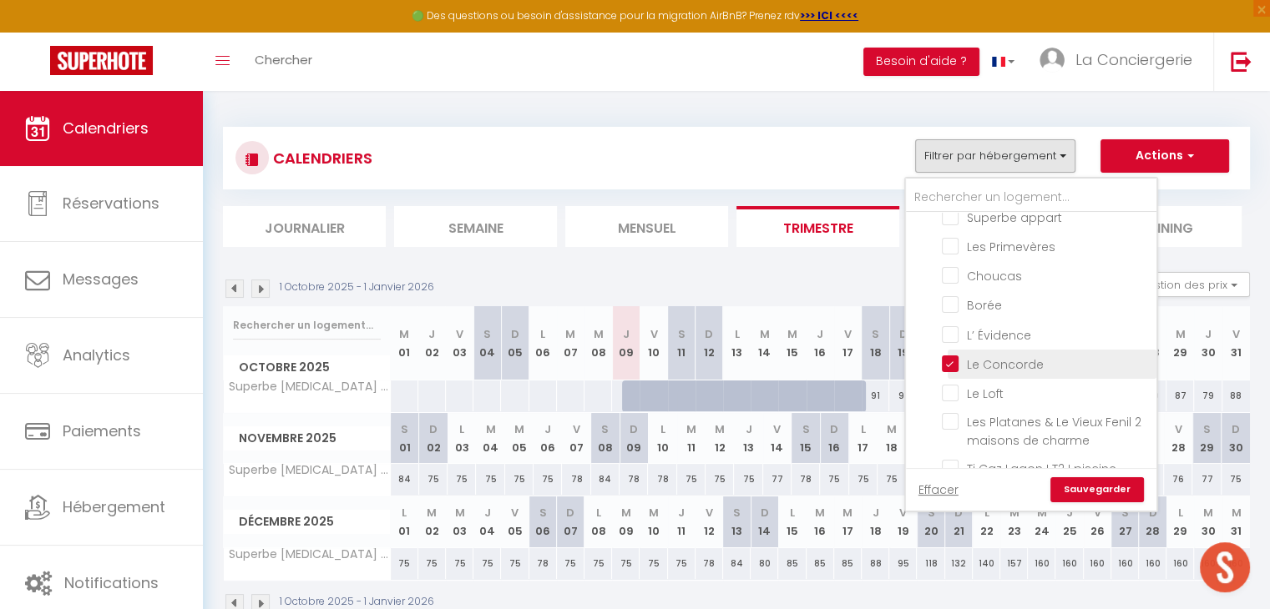
checkbox input "false"
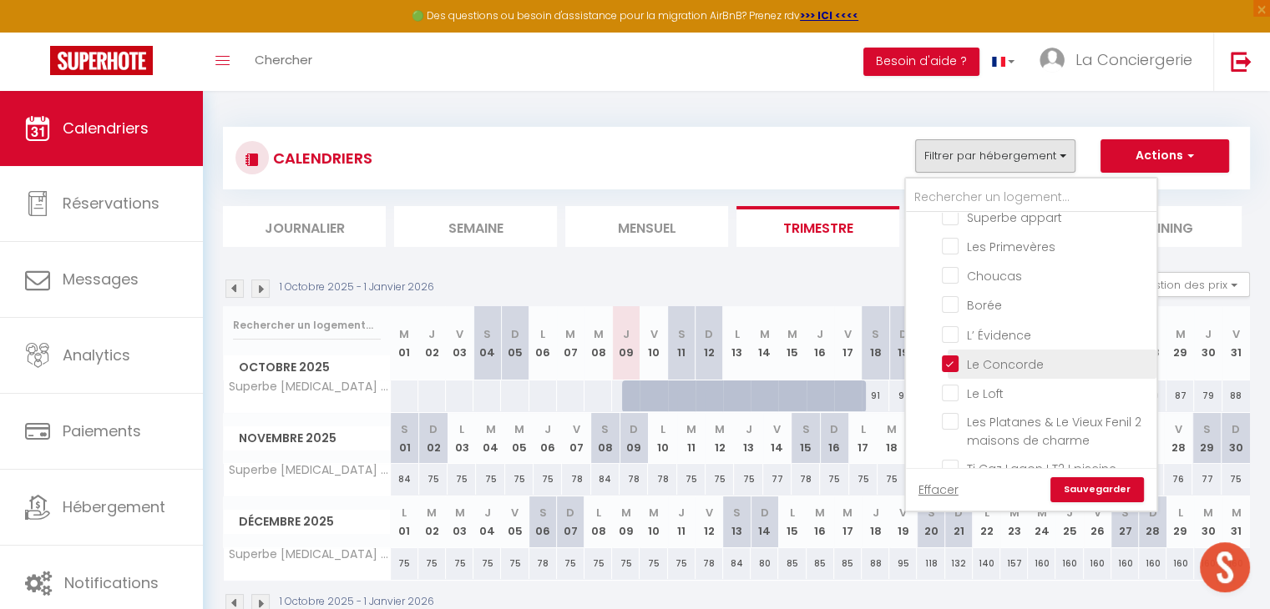
checkbox input "false"
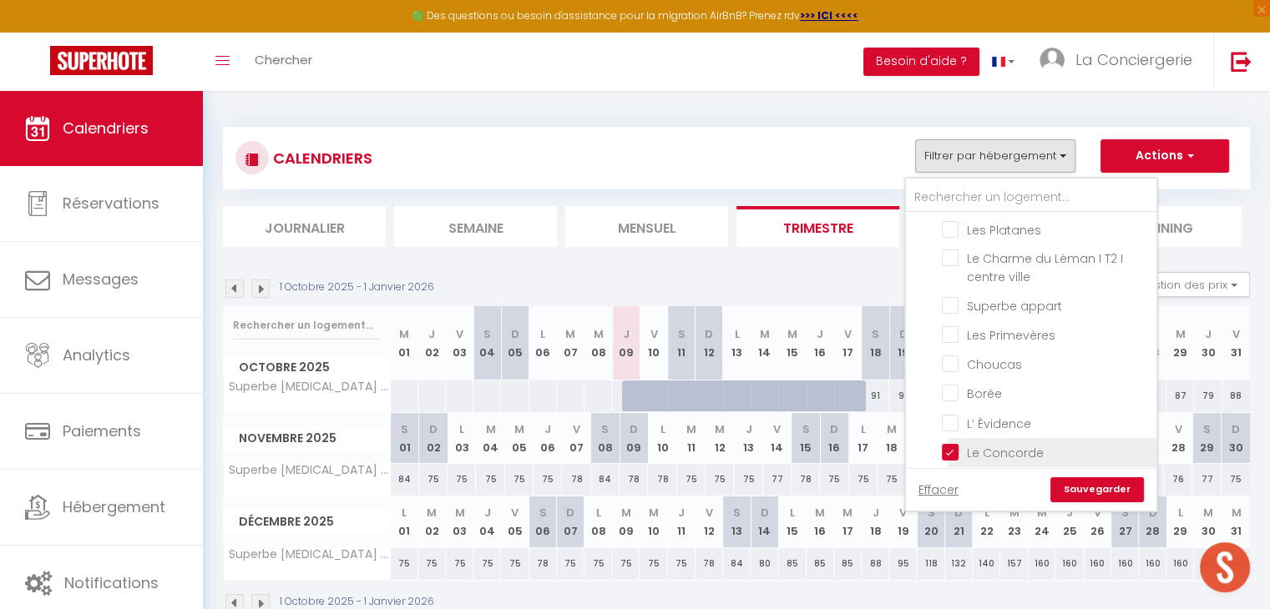
scroll to position [1681, 0]
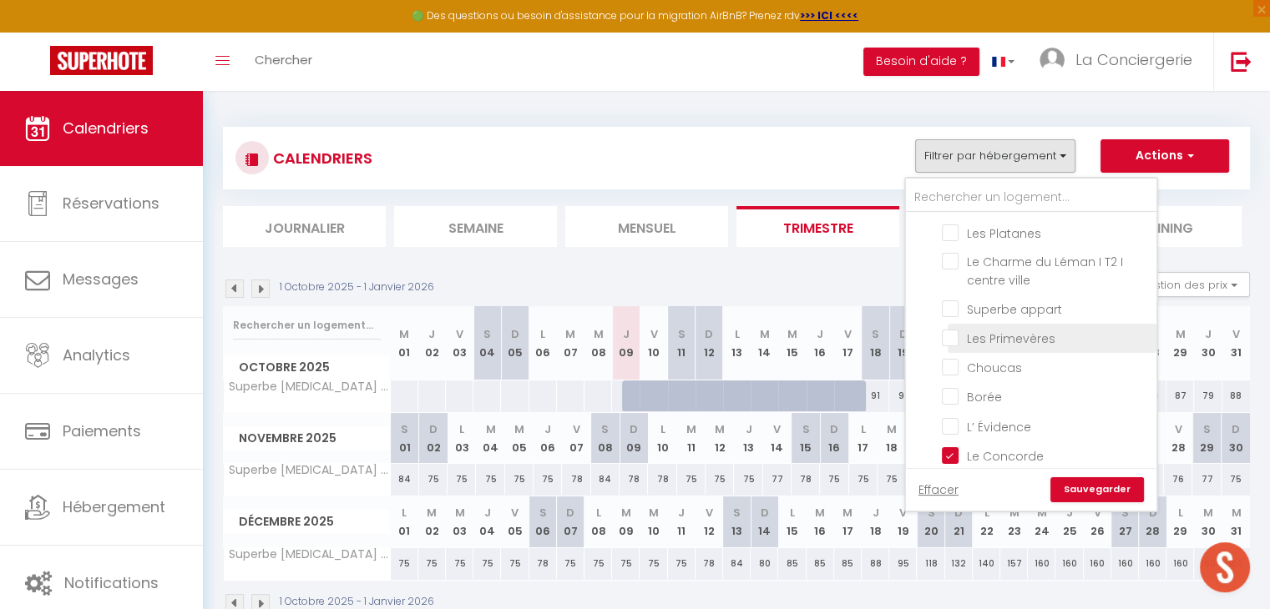
click at [952, 329] on input "Les Primevères" at bounding box center [1046, 337] width 209 height 17
checkbox input "true"
checkbox input "false"
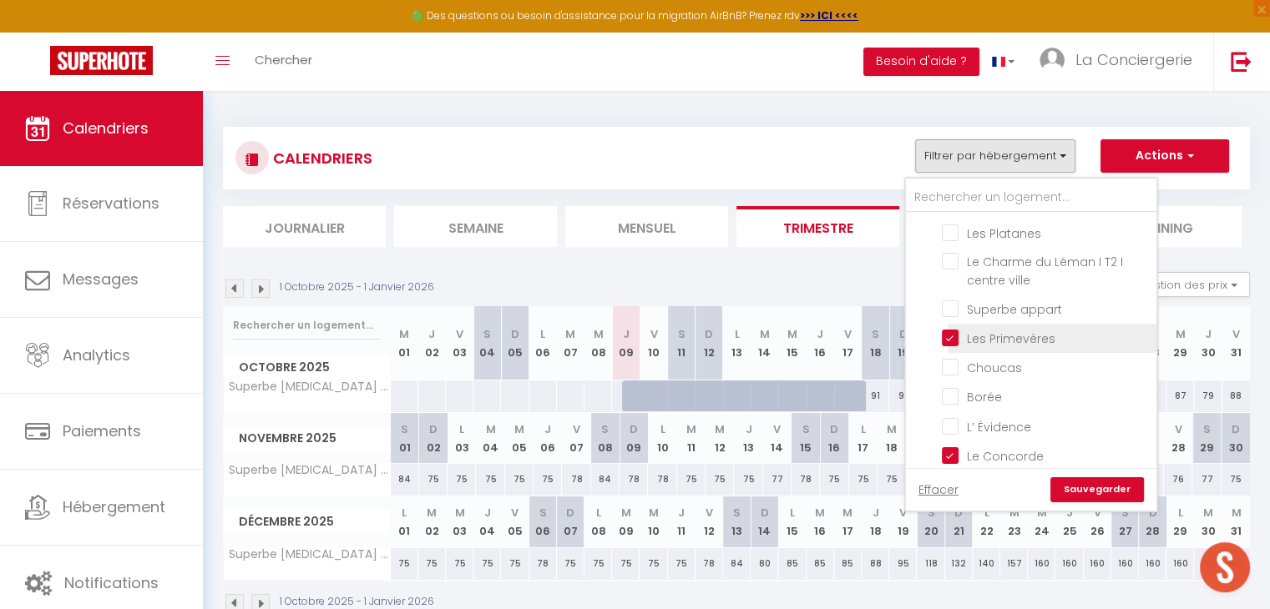
checkbox input "false"
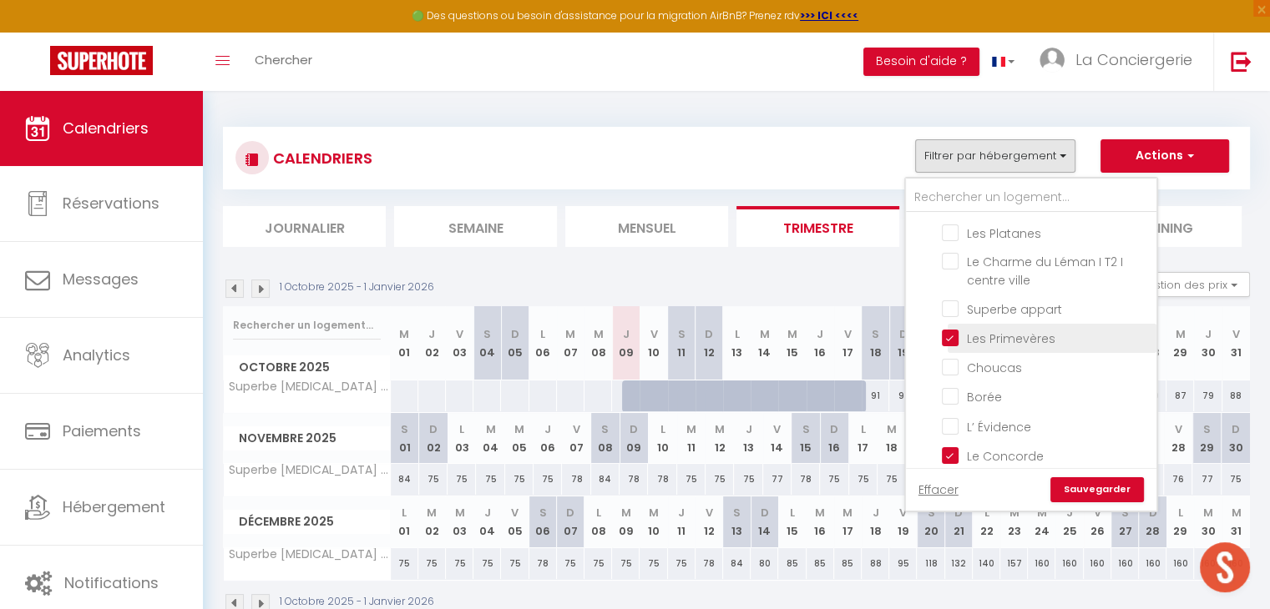
checkbox input "false"
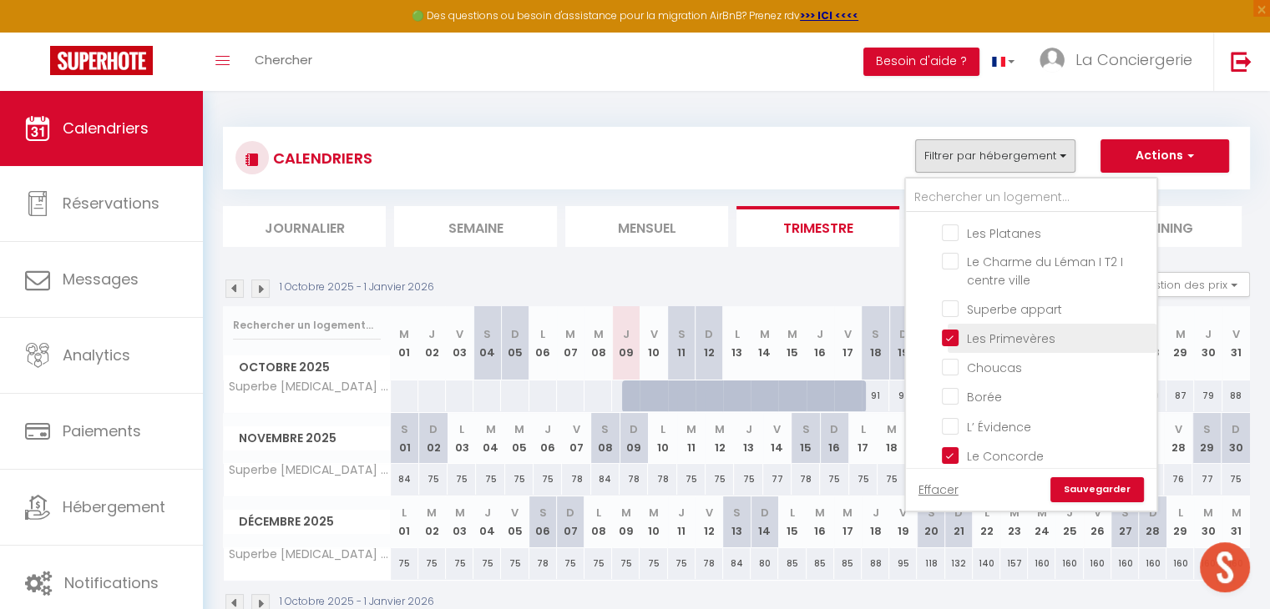
checkbox input "false"
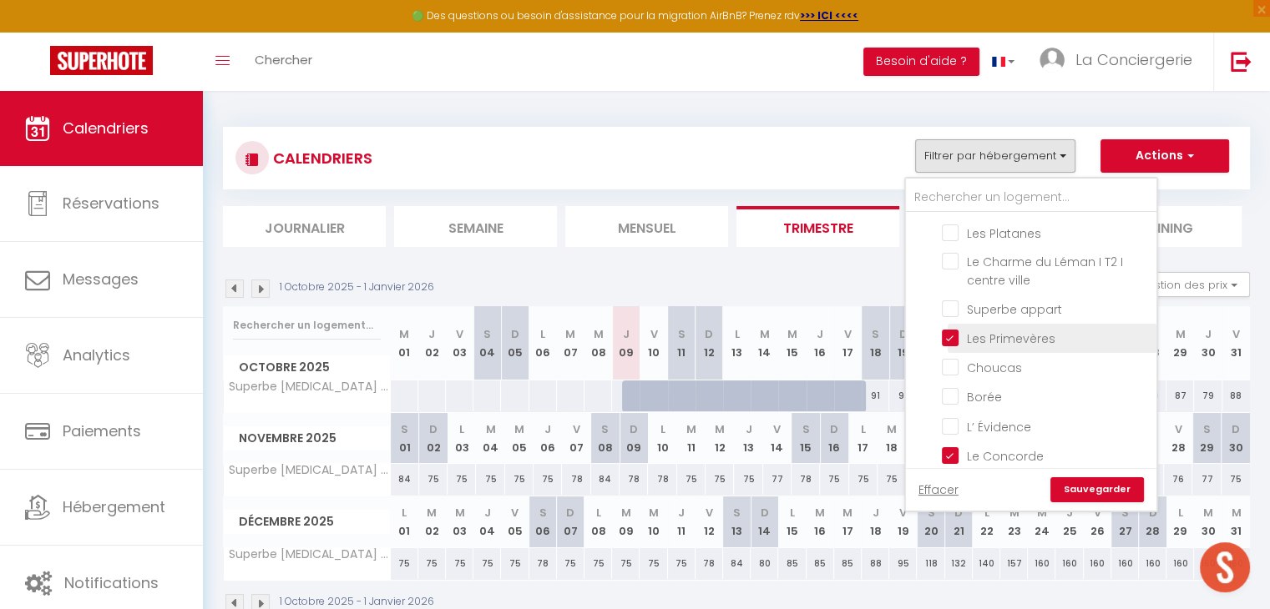
checkbox input "false"
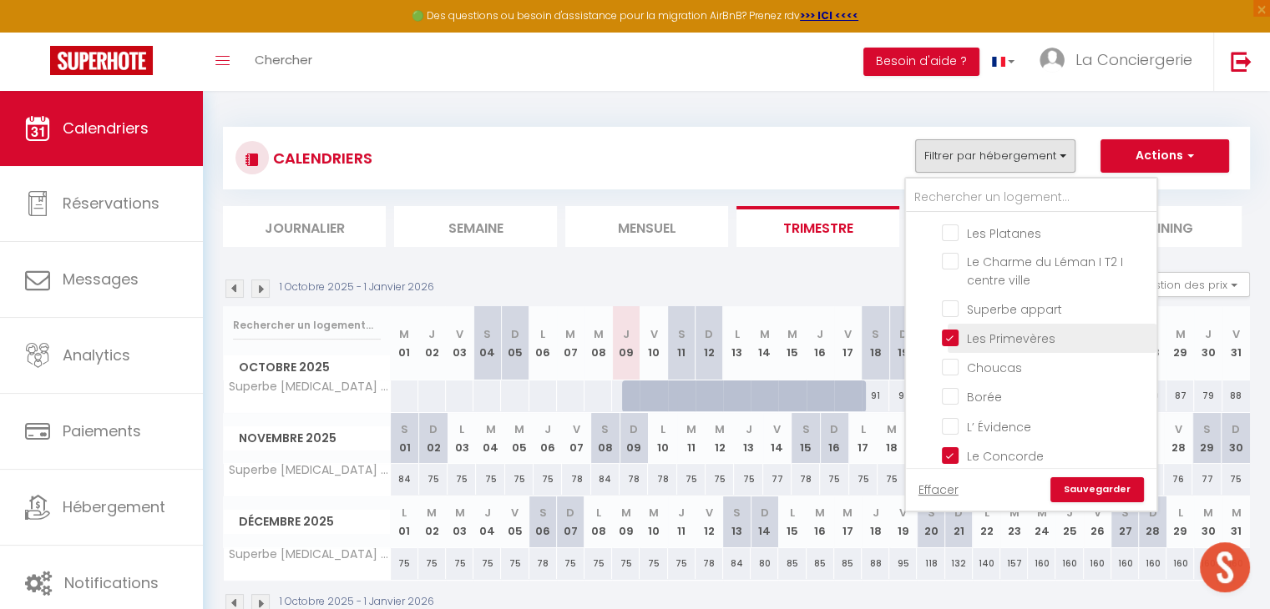
checkbox input "false"
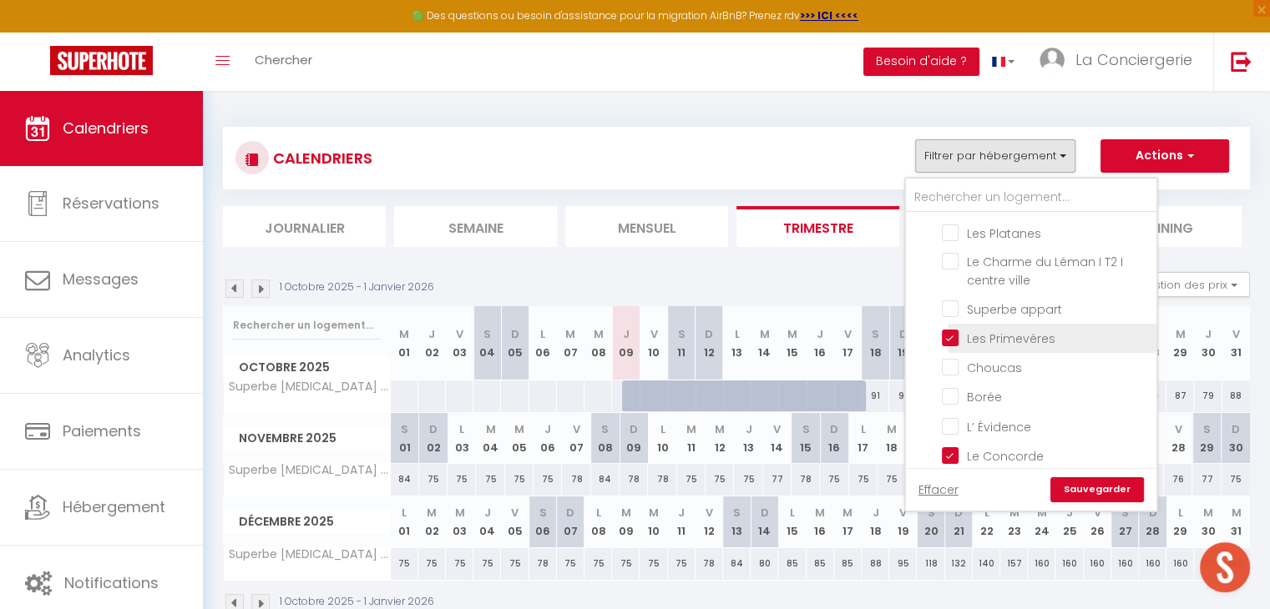
checkbox input "false"
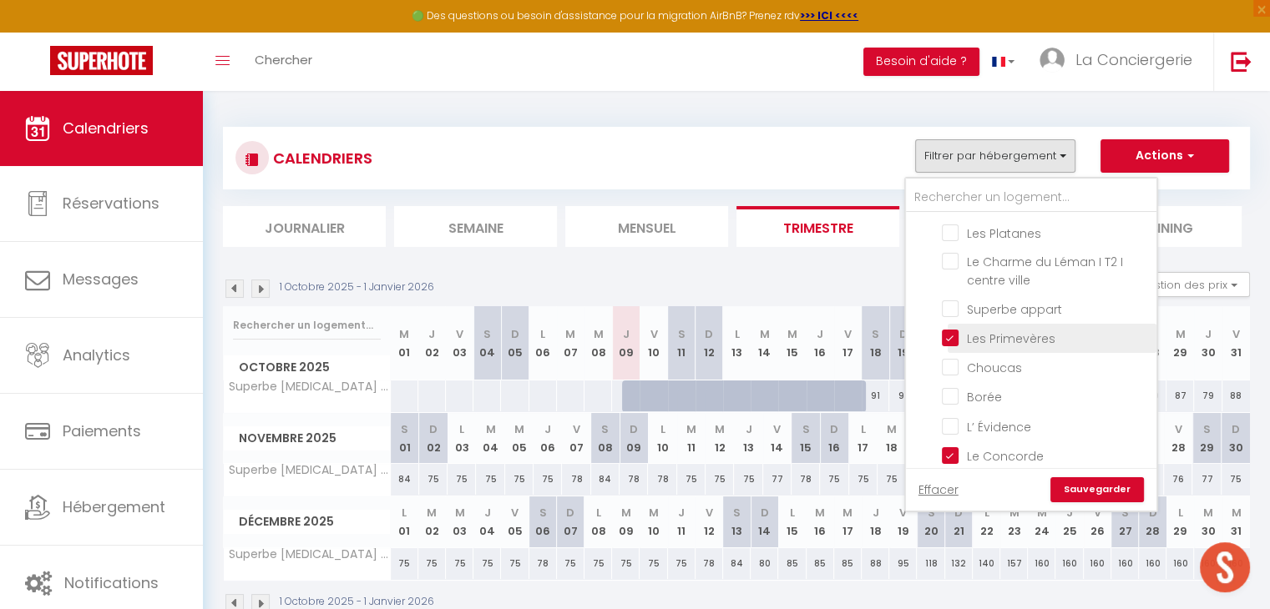
checkbox input "false"
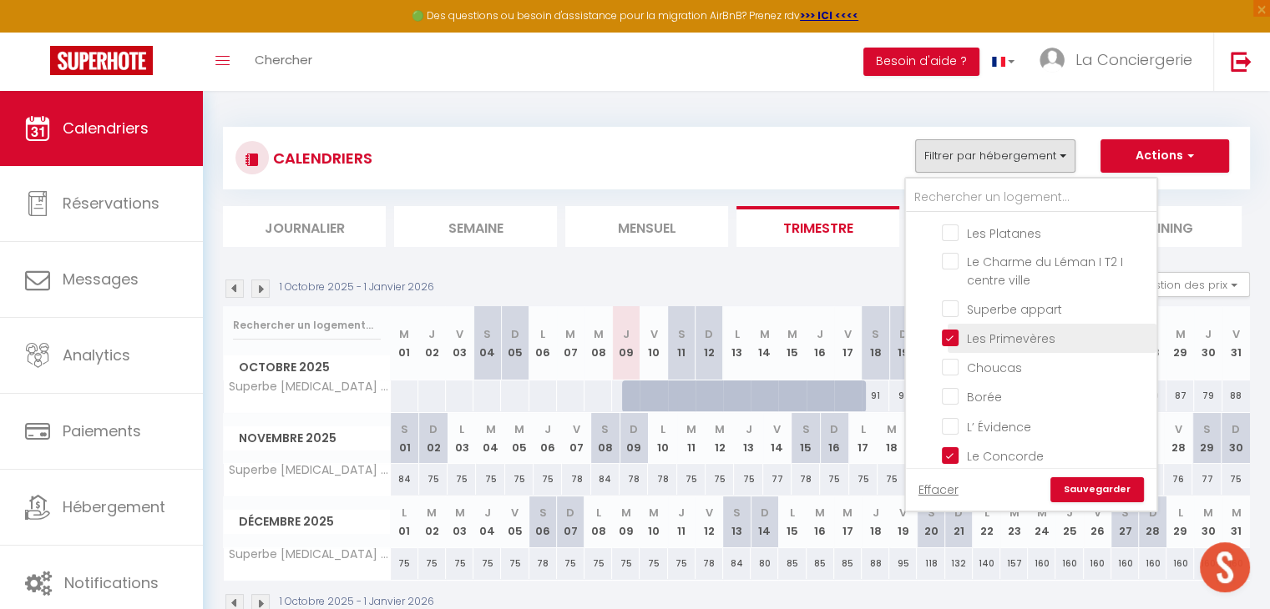
checkbox input "false"
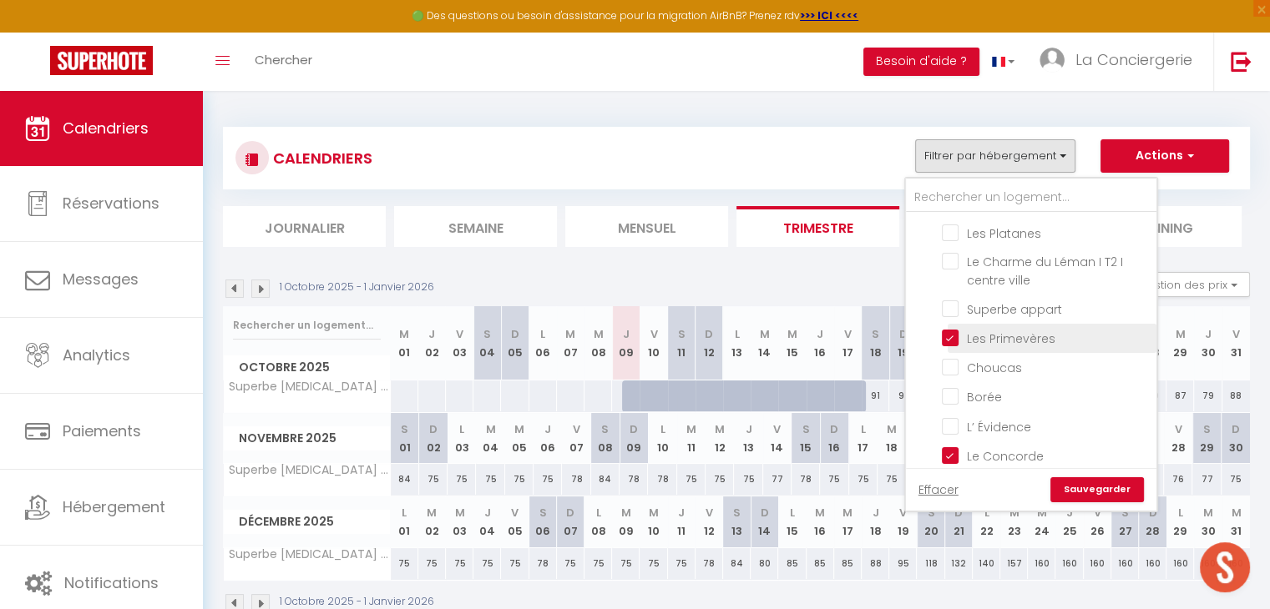
checkbox input "false"
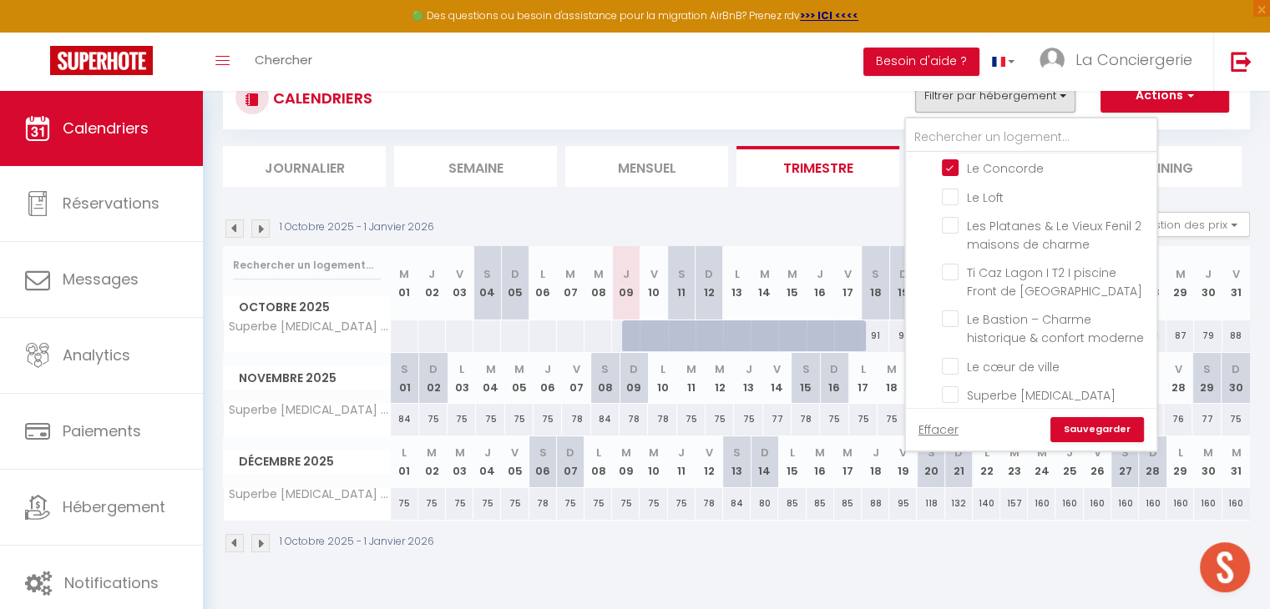
scroll to position [67, 0]
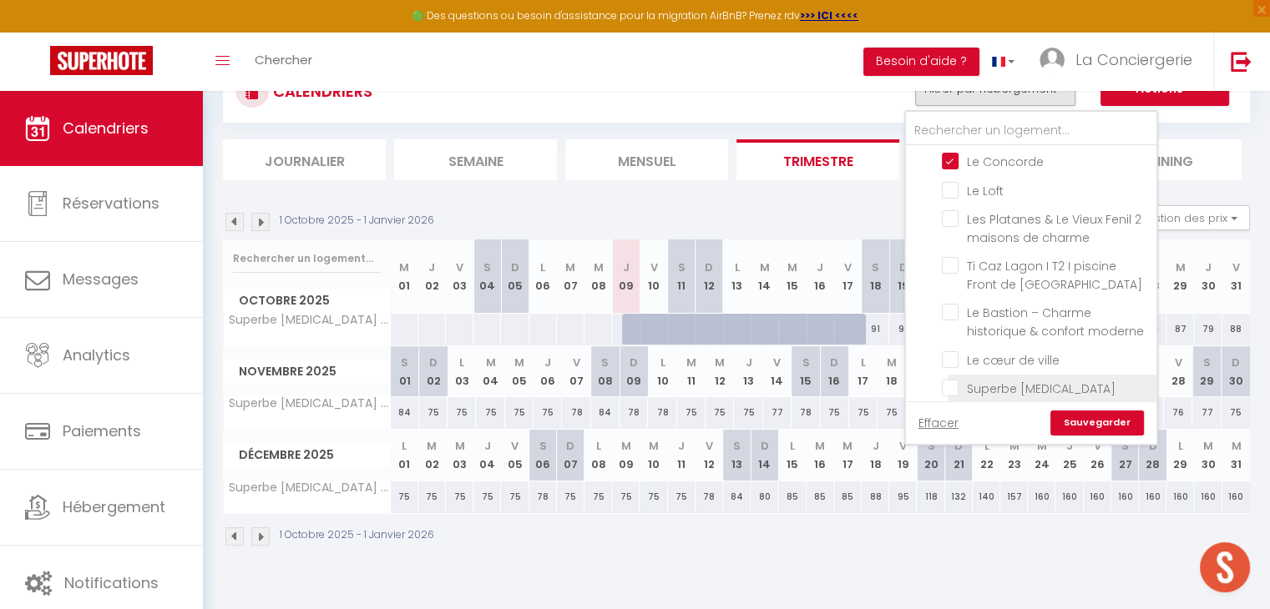
click at [955, 380] on input "Superbe [MEDICAL_DATA] moderne & lumineux – Hypercentre Thonon" at bounding box center [1046, 388] width 209 height 17
click at [1075, 415] on link "Sauvegarder" at bounding box center [1097, 423] width 94 height 25
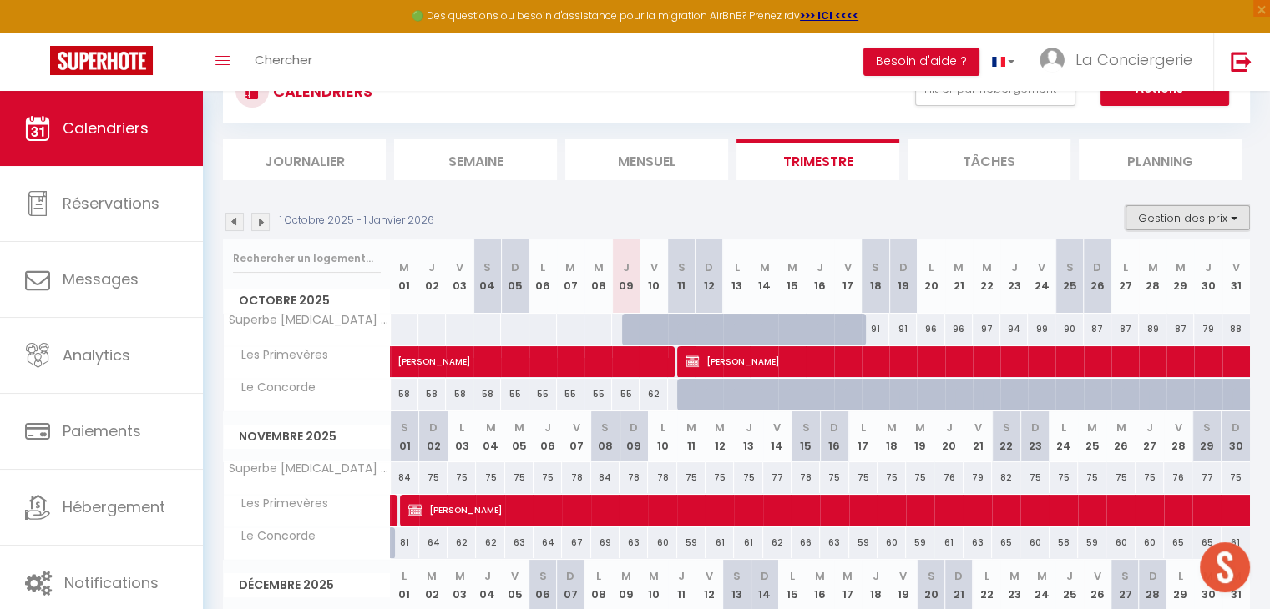
click at [1170, 218] on button "Gestion des prix" at bounding box center [1187, 217] width 124 height 25
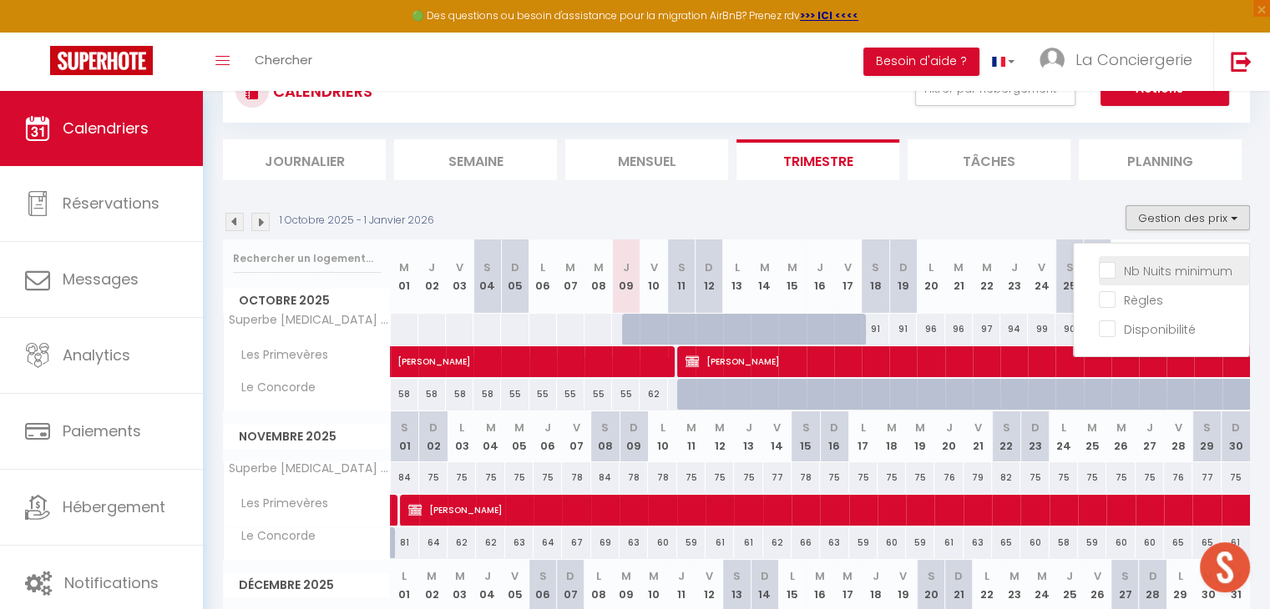
click at [1175, 266] on input "Nb Nuits minimum" at bounding box center [1174, 269] width 150 height 17
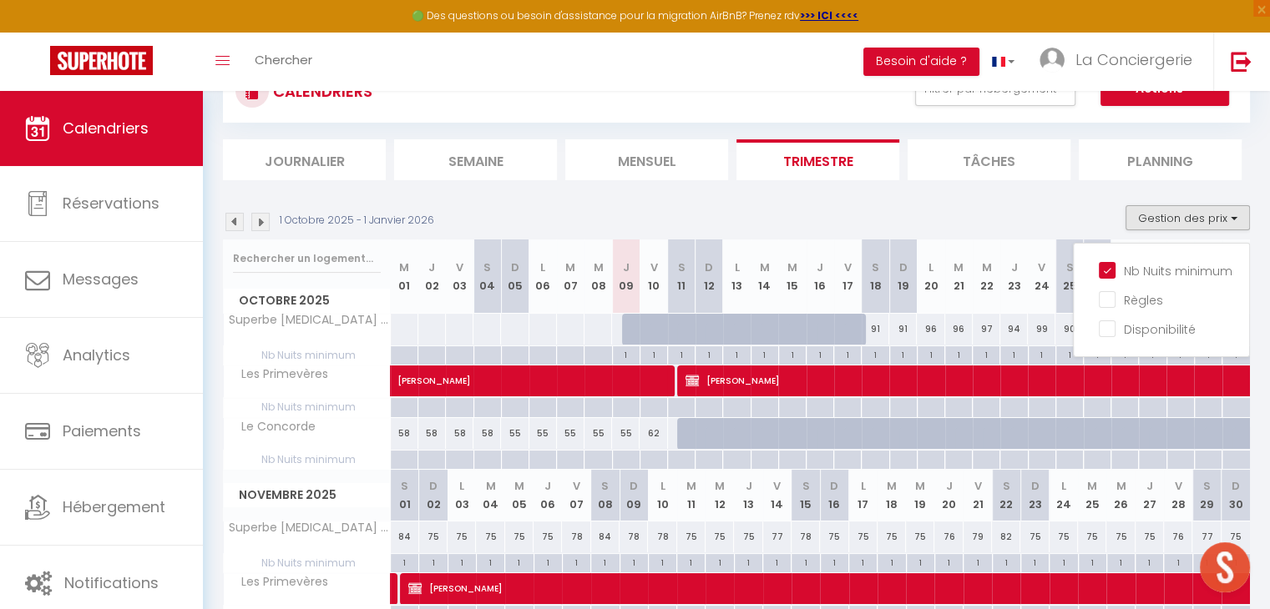
click at [1005, 209] on div "1 Octobre 2025 - 1 Janvier 2026 Gestion des prix Nb Nuits minimum Règles Dispon…" at bounding box center [736, 222] width 1027 height 34
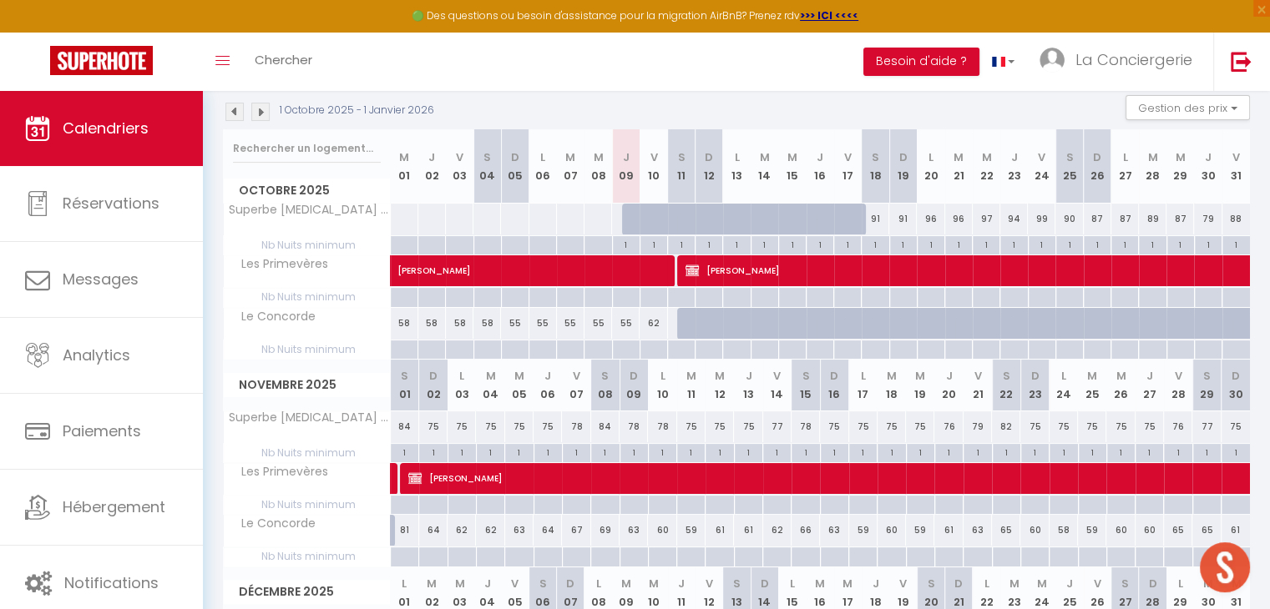
scroll to position [177, 0]
click at [457, 266] on span "[PERSON_NAME]" at bounding box center [589, 262] width 384 height 32
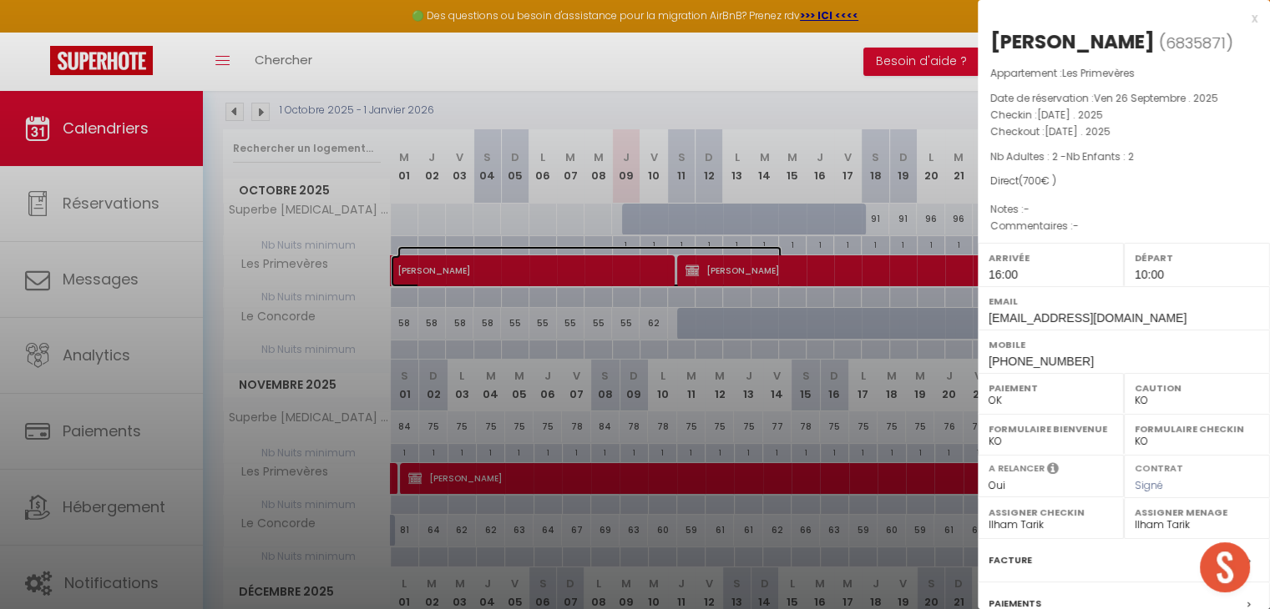
scroll to position [166, 0]
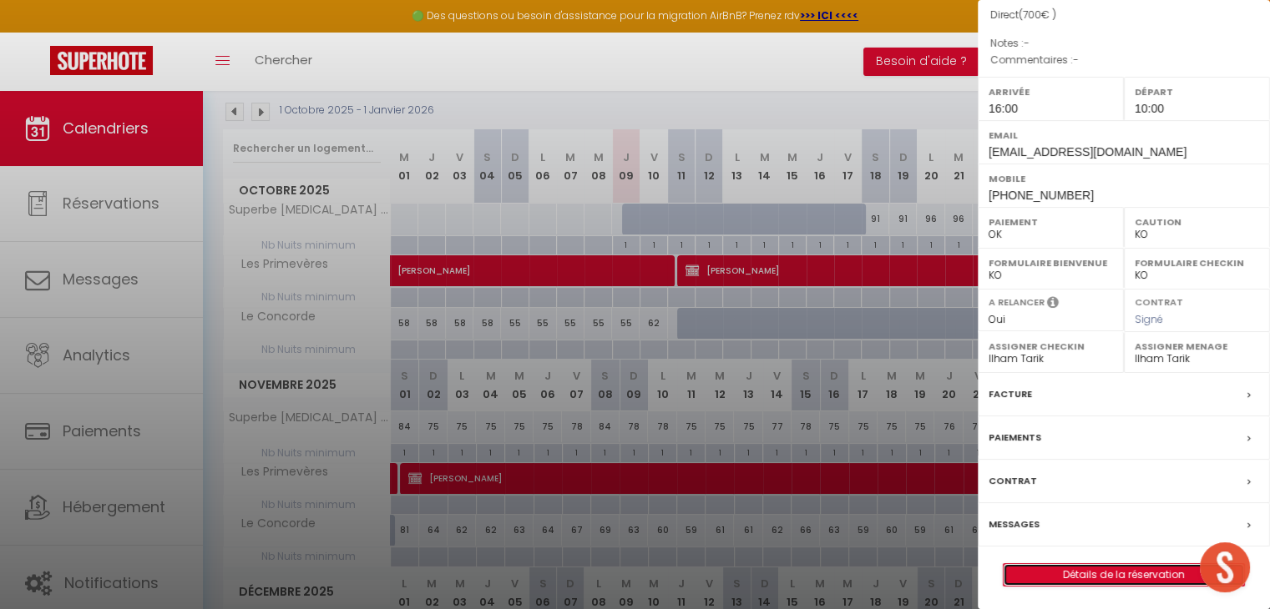
click at [1100, 569] on link "Détails de la réservation" at bounding box center [1124, 575] width 240 height 22
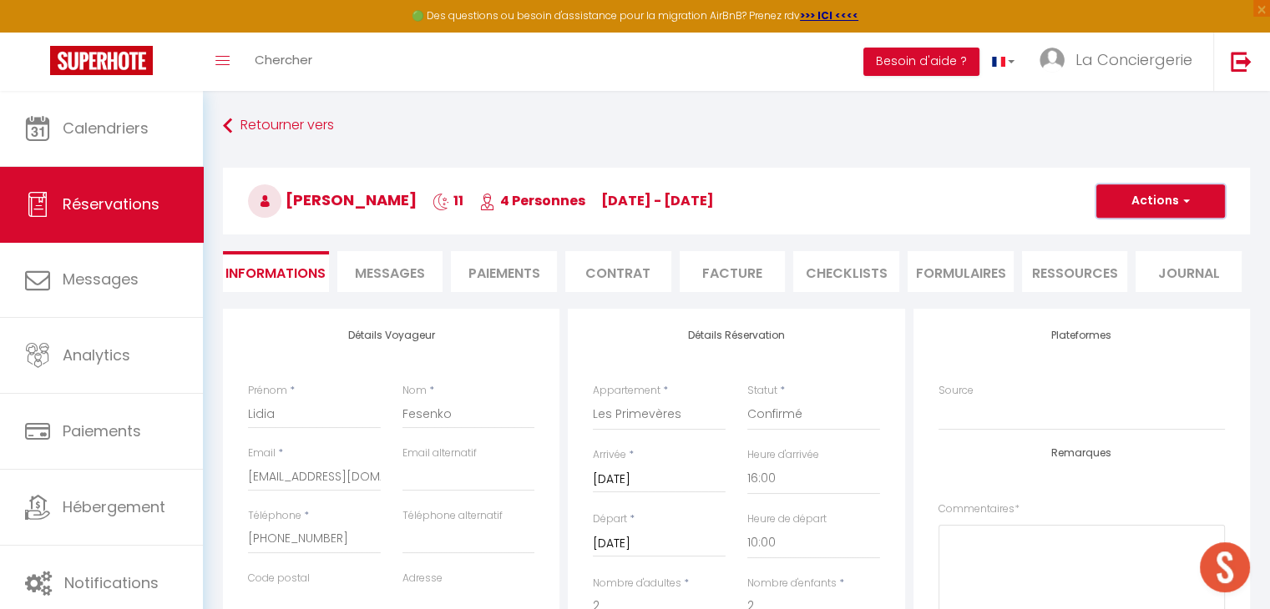
click at [1142, 203] on button "Actions" at bounding box center [1160, 201] width 129 height 33
drag, startPoint x: 1117, startPoint y: 255, endPoint x: 755, endPoint y: 174, distance: 371.1
click at [1117, 255] on link "Dupliquer" at bounding box center [1144, 260] width 132 height 22
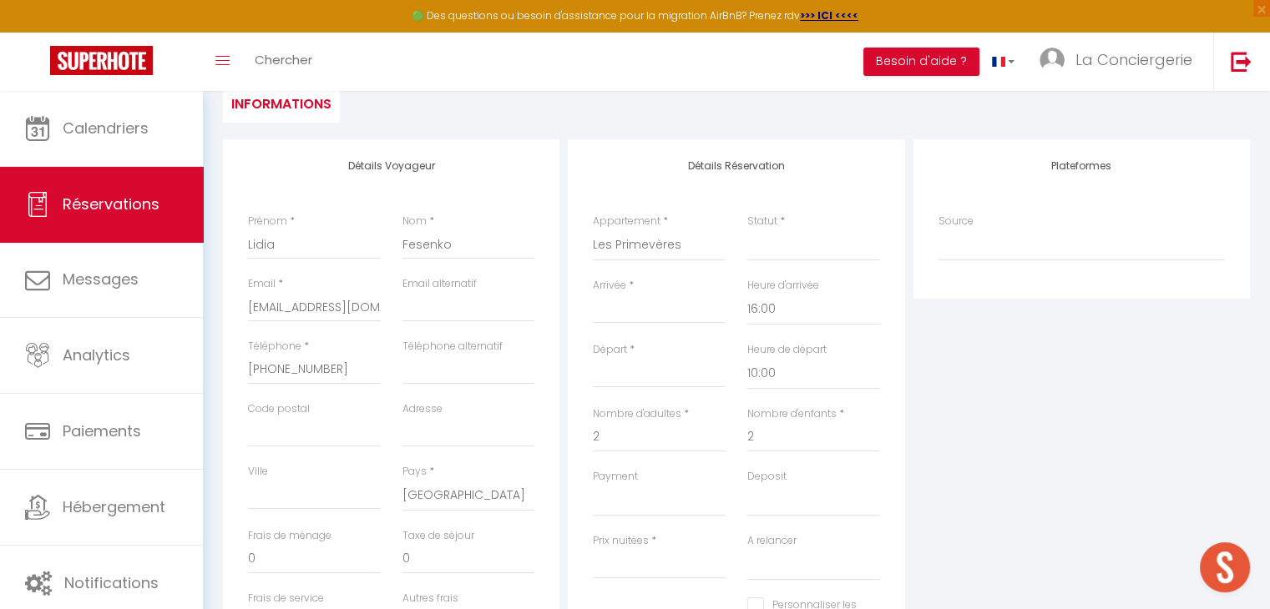
scroll to position [185, 0]
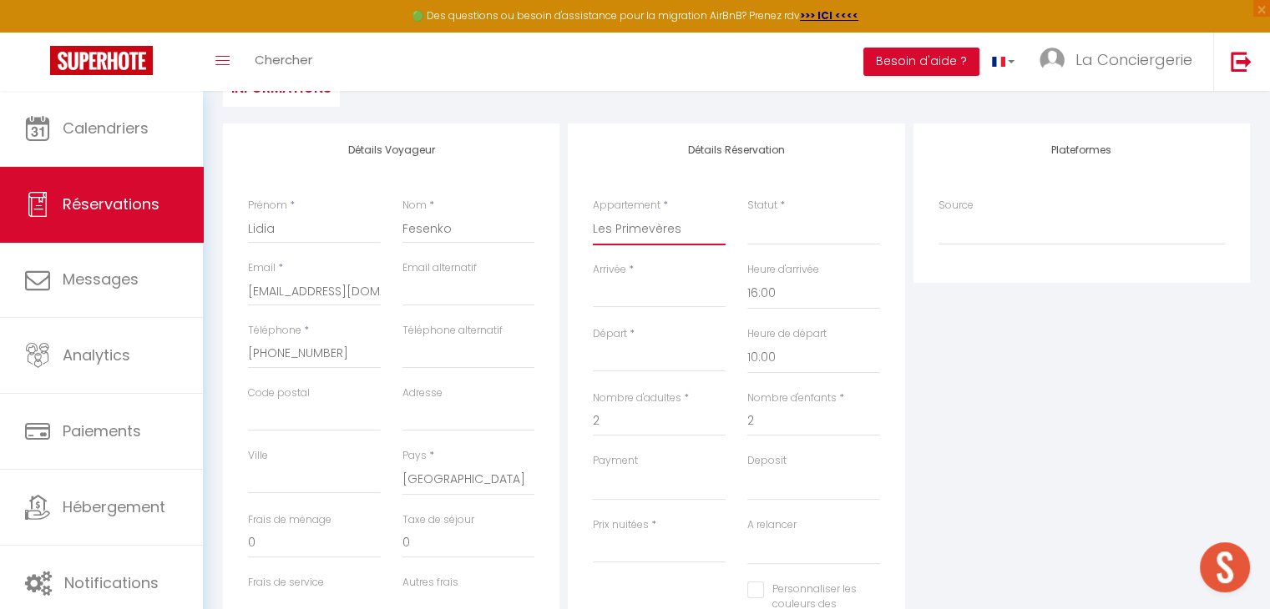
click at [645, 235] on select "Studio cosy hyper centre Joli T2 - très grande terrasse L'Industriel Studio pro…" at bounding box center [659, 230] width 133 height 32
click at [593, 214] on select "Studio cosy hyper centre Joli T2 - très grande terrasse L'Industriel Studio pro…" at bounding box center [659, 230] width 133 height 32
click at [768, 225] on select "Confirmé Non Confirmé [PERSON_NAME] par le voyageur No Show Request" at bounding box center [813, 230] width 133 height 32
click at [747, 214] on select "Confirmé Non Confirmé [PERSON_NAME] par le voyageur No Show Request" at bounding box center [813, 230] width 133 height 32
click at [645, 295] on input "Arrivée" at bounding box center [659, 295] width 133 height 22
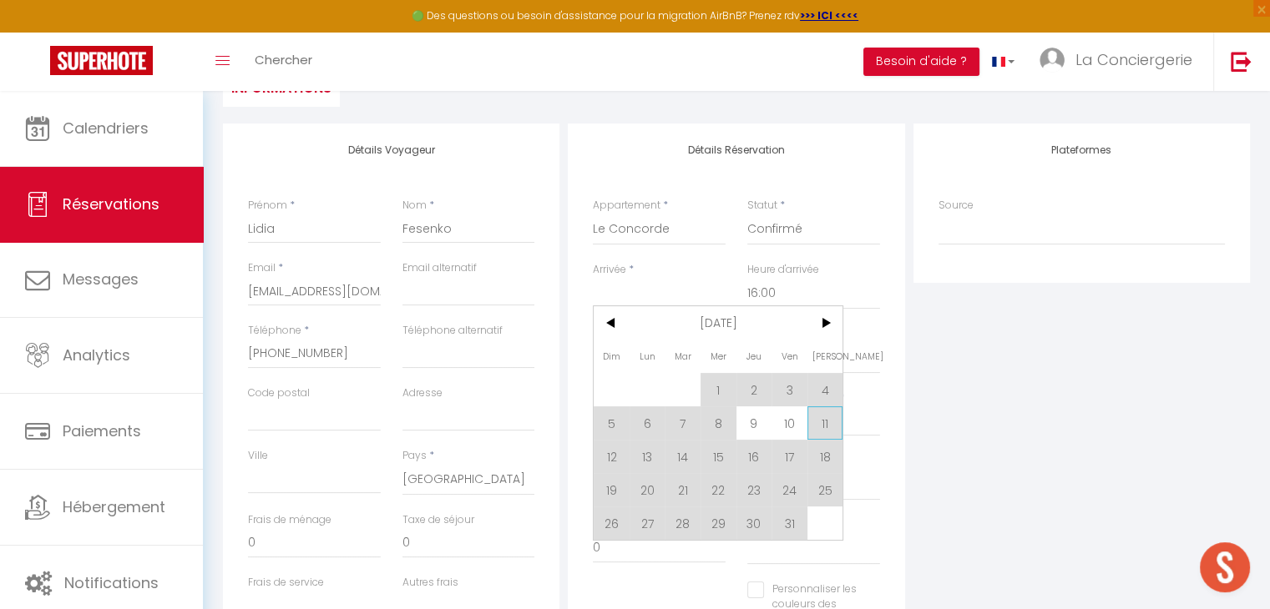
click at [818, 427] on span "11" at bounding box center [825, 423] width 36 height 33
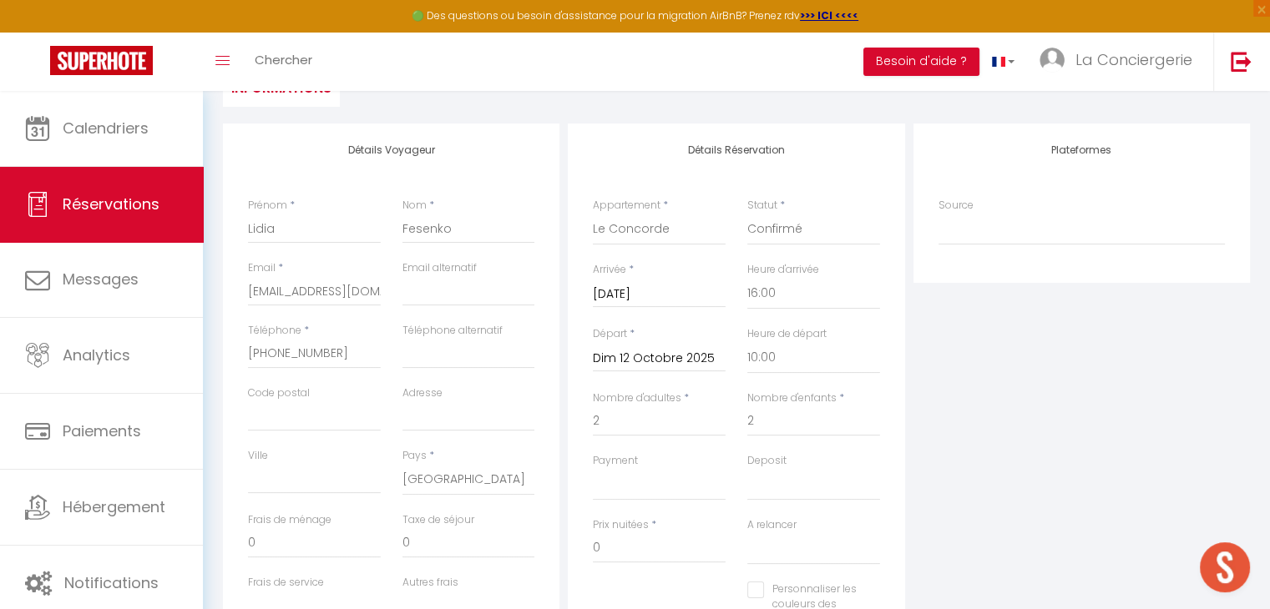
click at [654, 348] on input "Dim 12 Octobre 2025" at bounding box center [659, 359] width 133 height 22
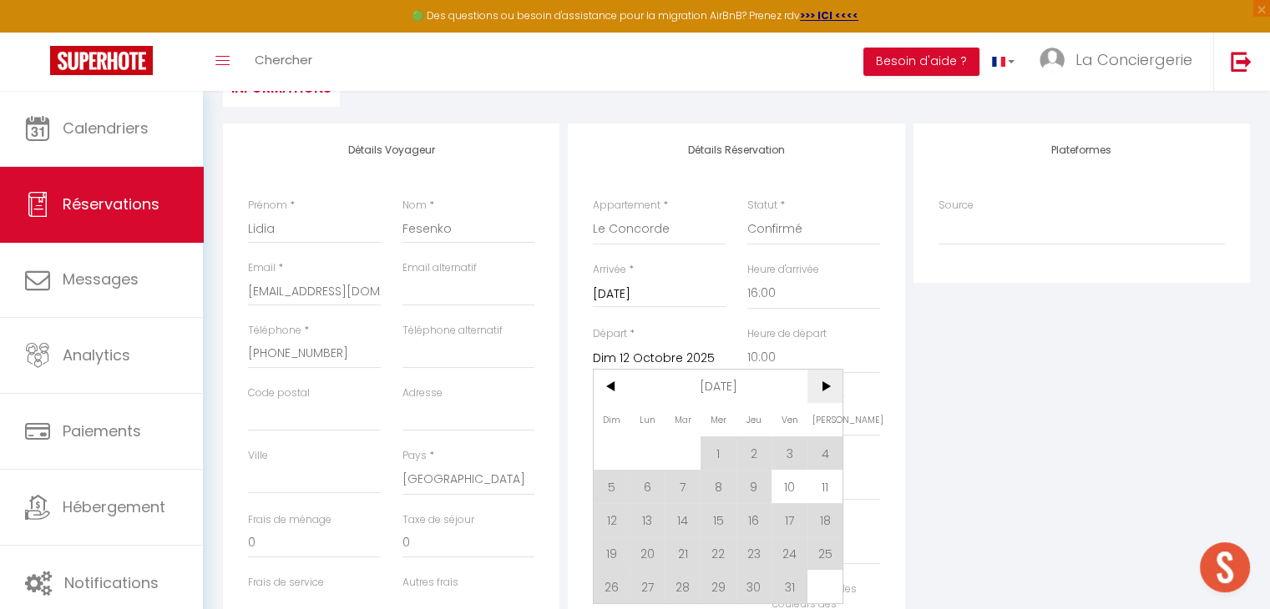
click at [819, 385] on span ">" at bounding box center [825, 386] width 36 height 33
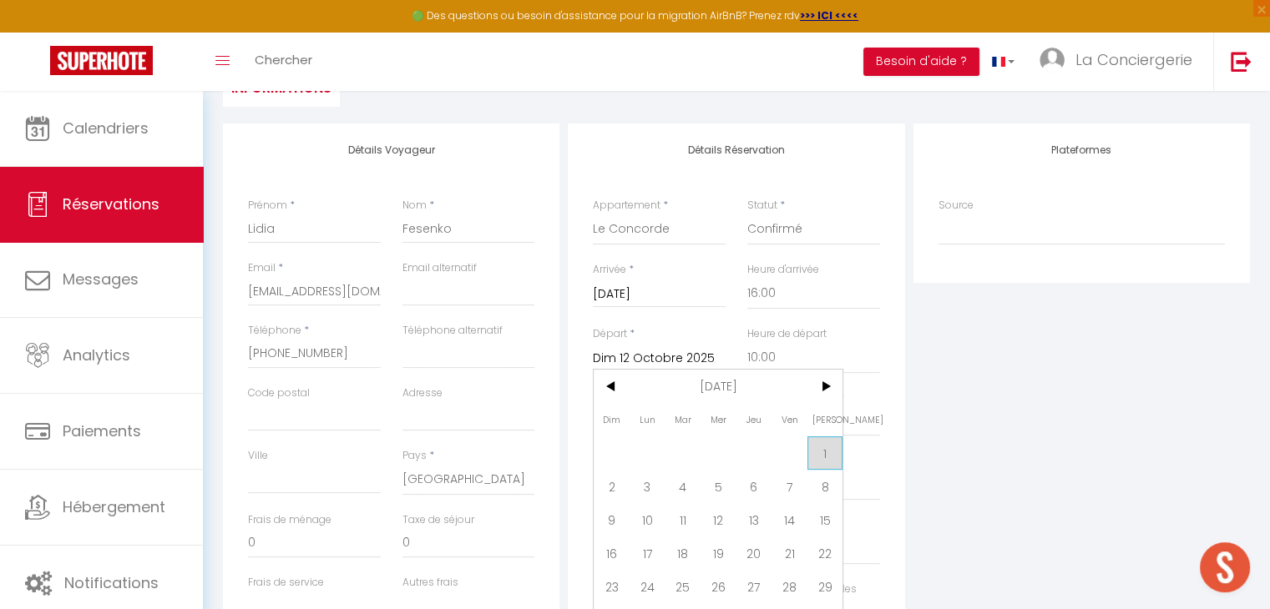
click at [821, 448] on span "1" at bounding box center [825, 453] width 36 height 33
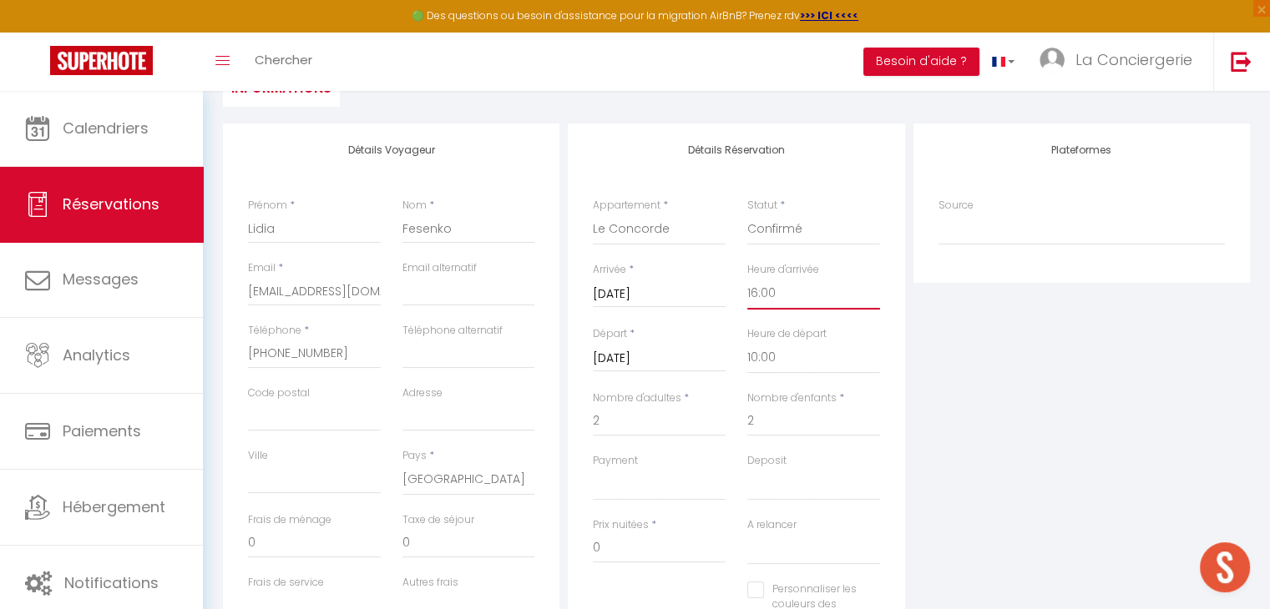
click at [781, 299] on select "00:00 00:30 01:00 01:30 02:00 02:30 03:00 03:30 04:00 04:30 05:00 05:30 06:00 0…" at bounding box center [813, 294] width 133 height 32
click at [684, 116] on div "Retourner vers [PERSON_NAME] Actions Enregistrer Actions Enregistrer [PERSON_NA…" at bounding box center [736, 25] width 1049 height 198
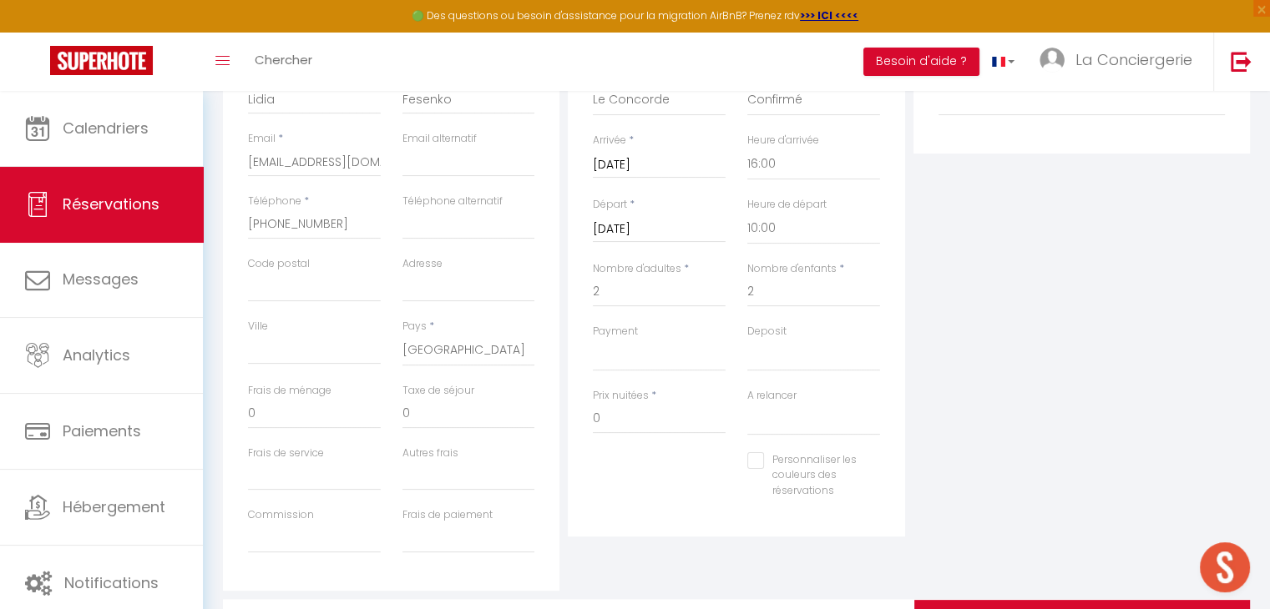
scroll to position [316, 0]
click at [638, 417] on input "0" at bounding box center [659, 417] width 133 height 30
click at [664, 480] on div "Personnaliser les couleurs des réservations #D7092E" at bounding box center [736, 483] width 309 height 64
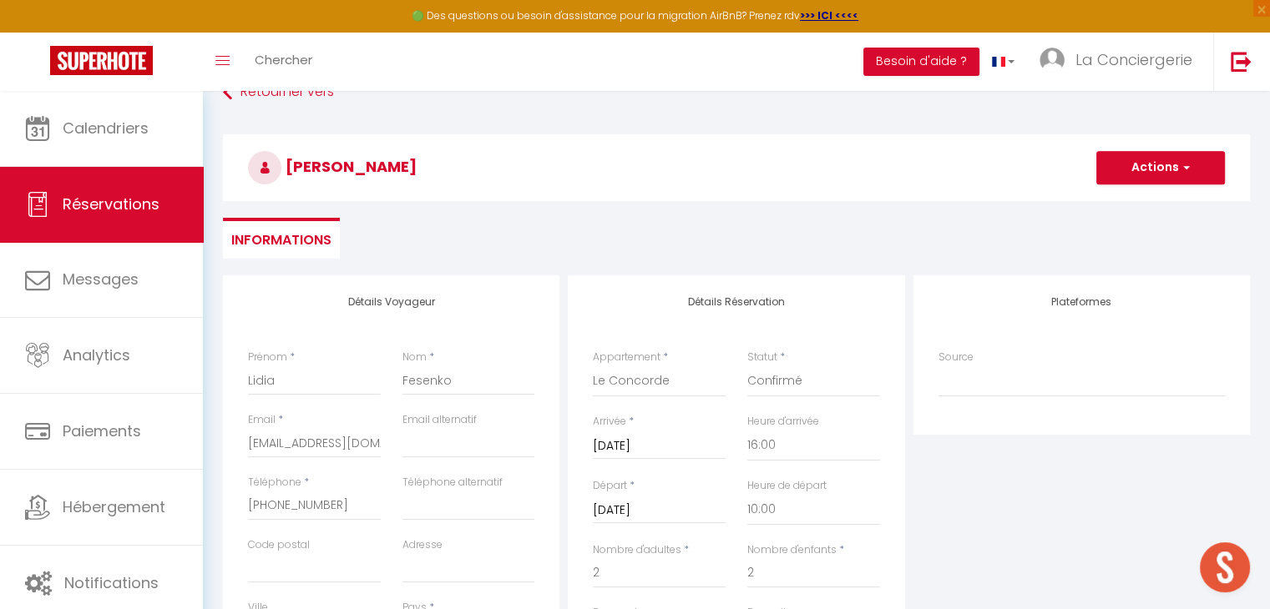
scroll to position [23, 0]
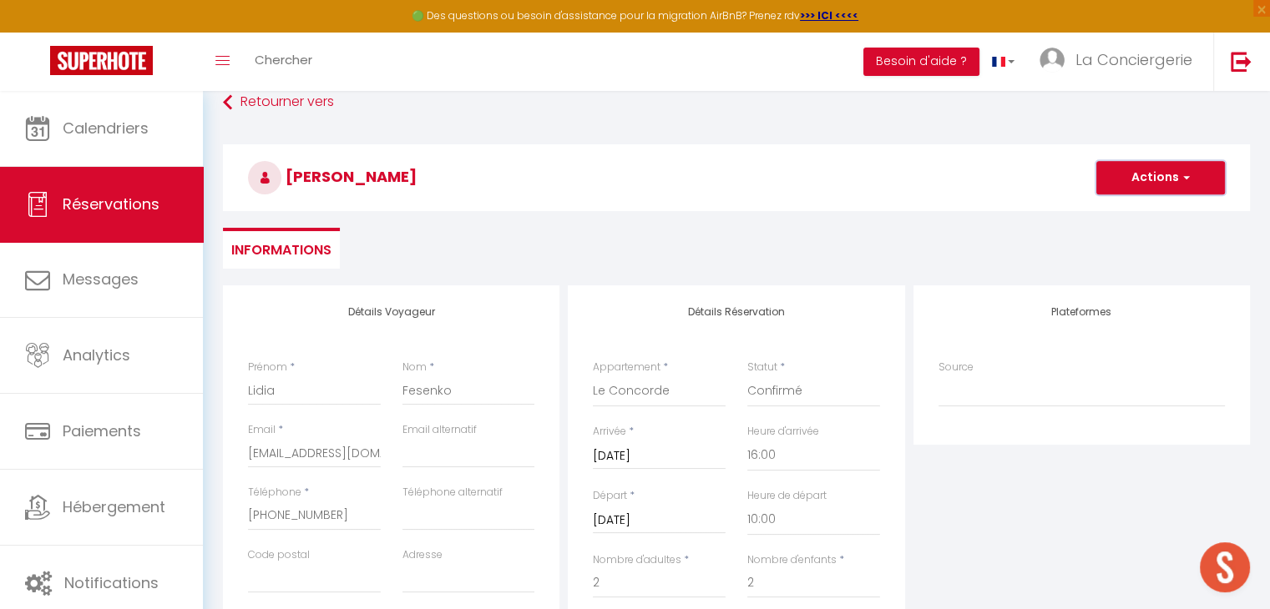
click at [1143, 178] on button "Actions" at bounding box center [1160, 177] width 129 height 33
click at [1125, 208] on link "Enregistrer" at bounding box center [1144, 215] width 132 height 22
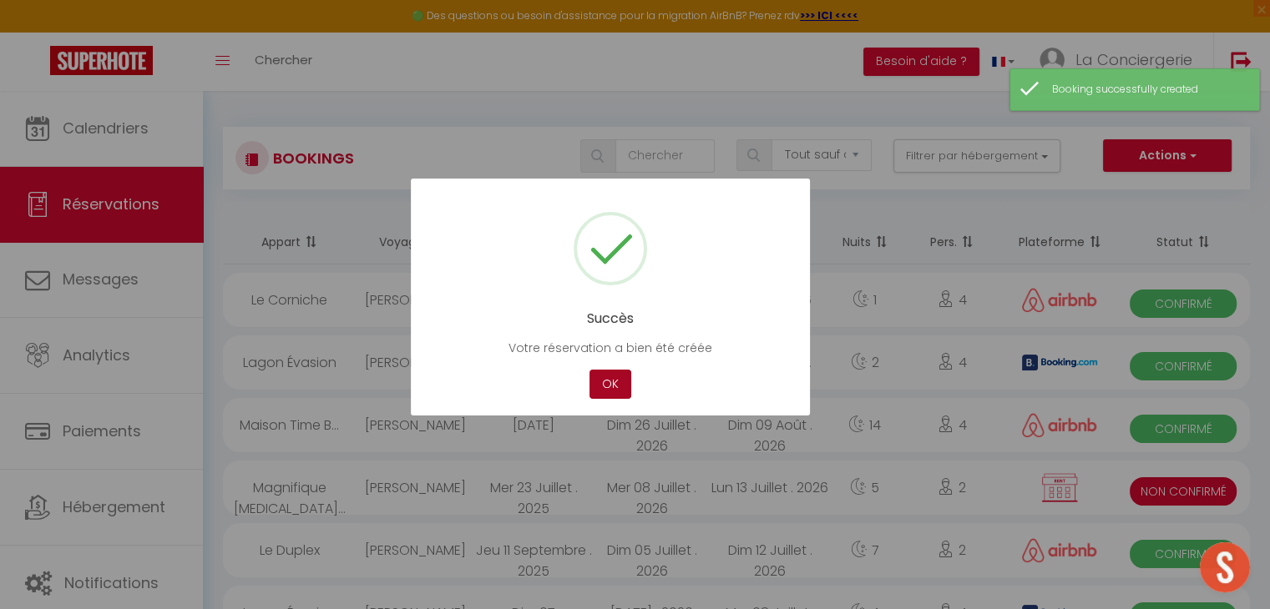
click at [609, 378] on button "OK" at bounding box center [610, 384] width 42 height 29
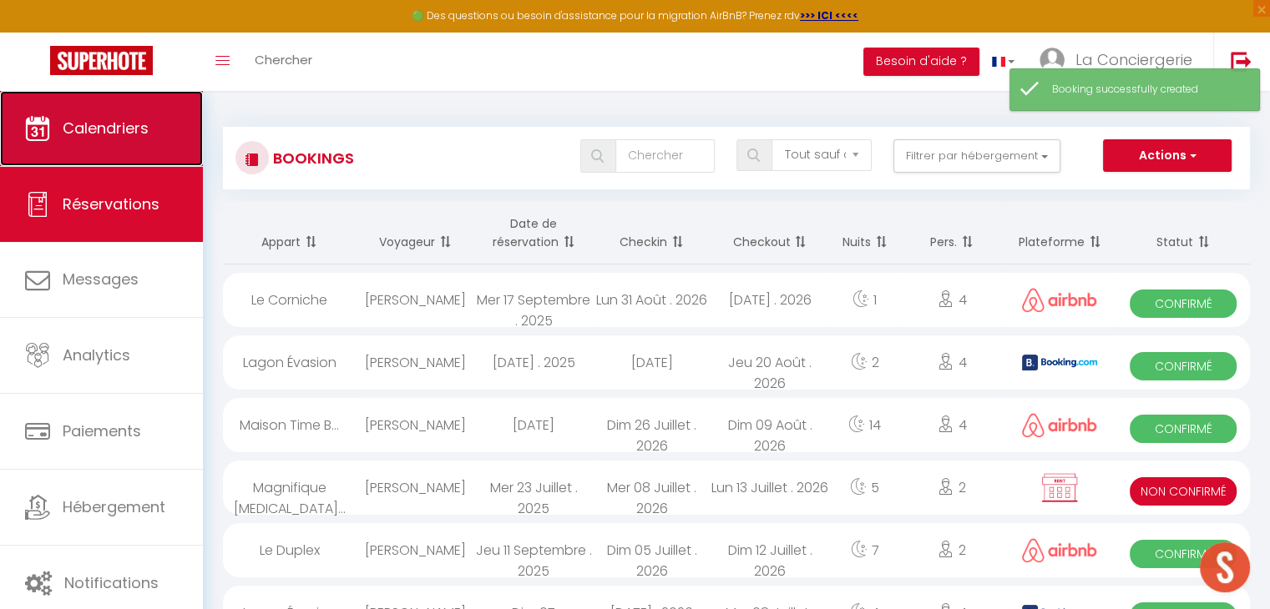
click at [150, 129] on link "Calendriers" at bounding box center [101, 128] width 203 height 75
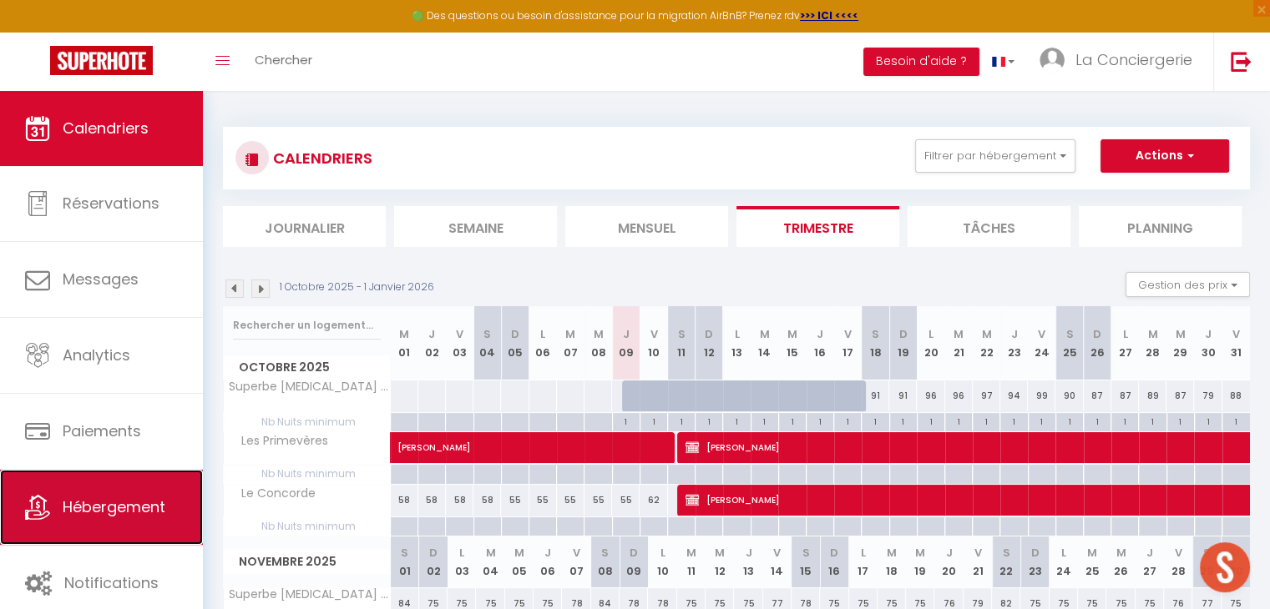
click at [104, 508] on span "Hébergement" at bounding box center [114, 507] width 103 height 21
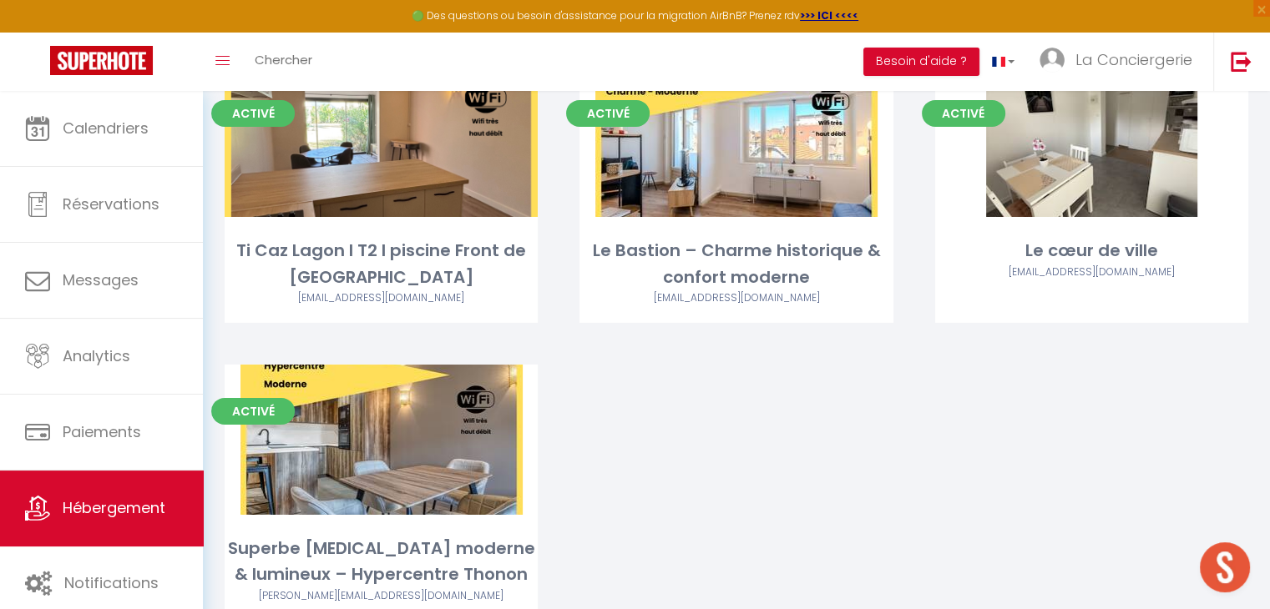
scroll to position [5519, 0]
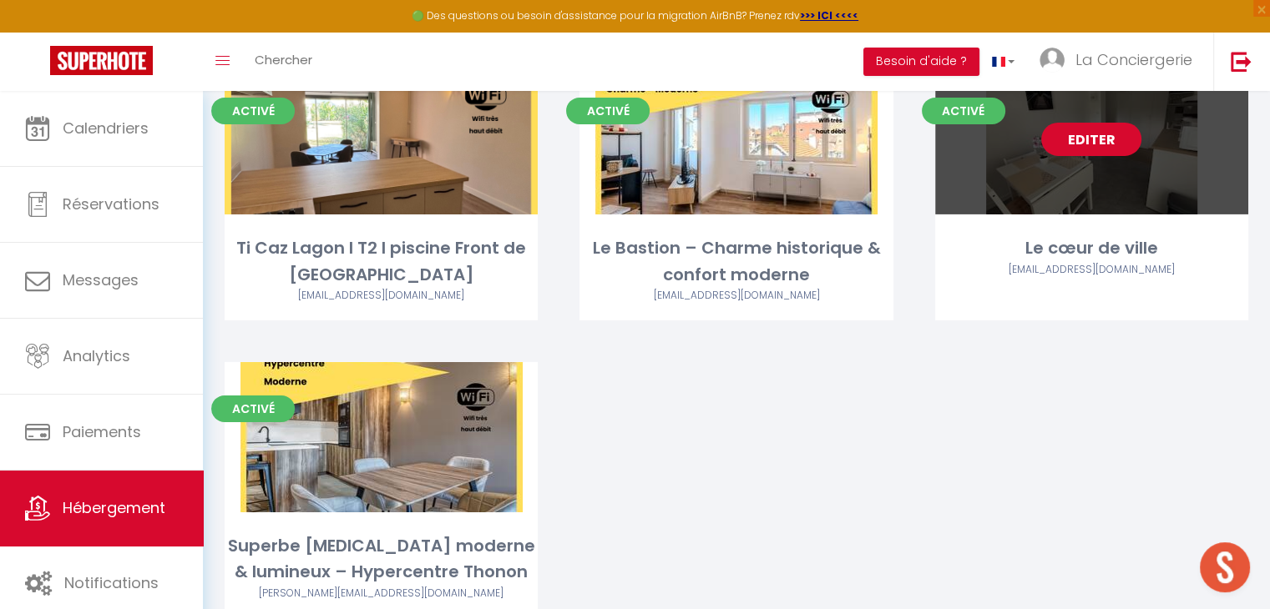
click at [1098, 145] on link "Editer" at bounding box center [1091, 139] width 100 height 33
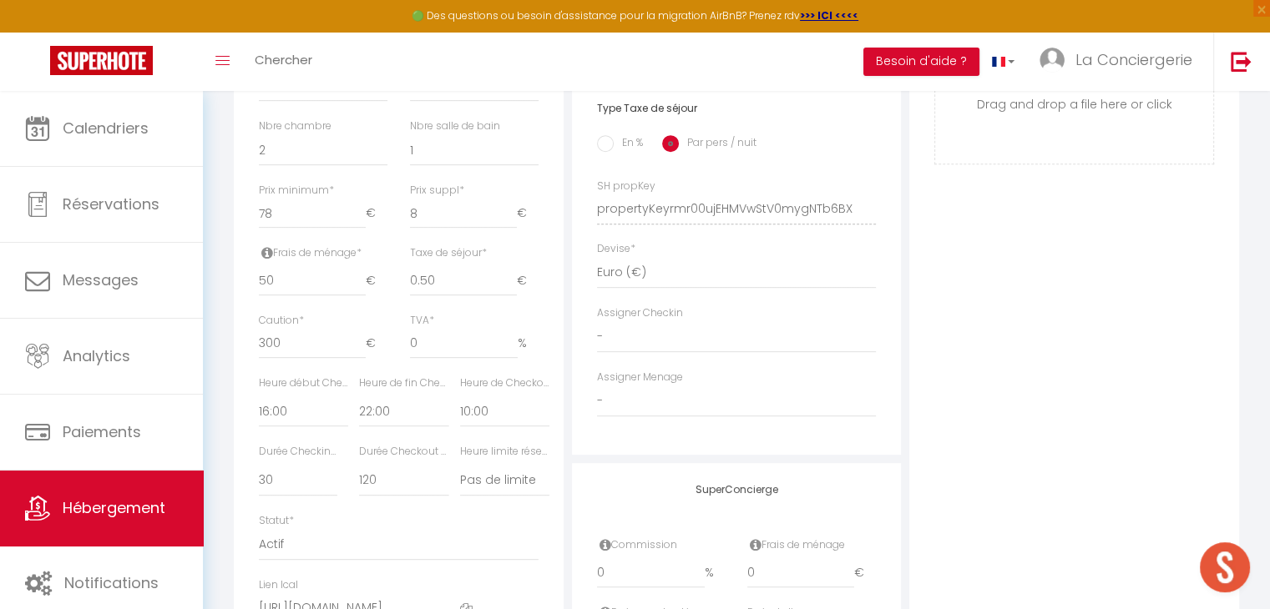
scroll to position [670, 0]
click at [386, 424] on select "00:00 00:15 00:30 00:45 01:00 01:15 01:30 01:45 02:00 02:15 02:30 02:45 03:00" at bounding box center [403, 409] width 89 height 32
click at [359, 405] on select "00:00 00:15 00:30 00:45 01:00 01:15 01:30 01:45 02:00 02:15 02:30 02:45 03:00" at bounding box center [403, 409] width 89 height 32
click at [486, 511] on div "Heure limite réservation Pas de limite 01:00 02:00 03:00 04:00 05:00 06:00 07:0…" at bounding box center [499, 476] width 100 height 69
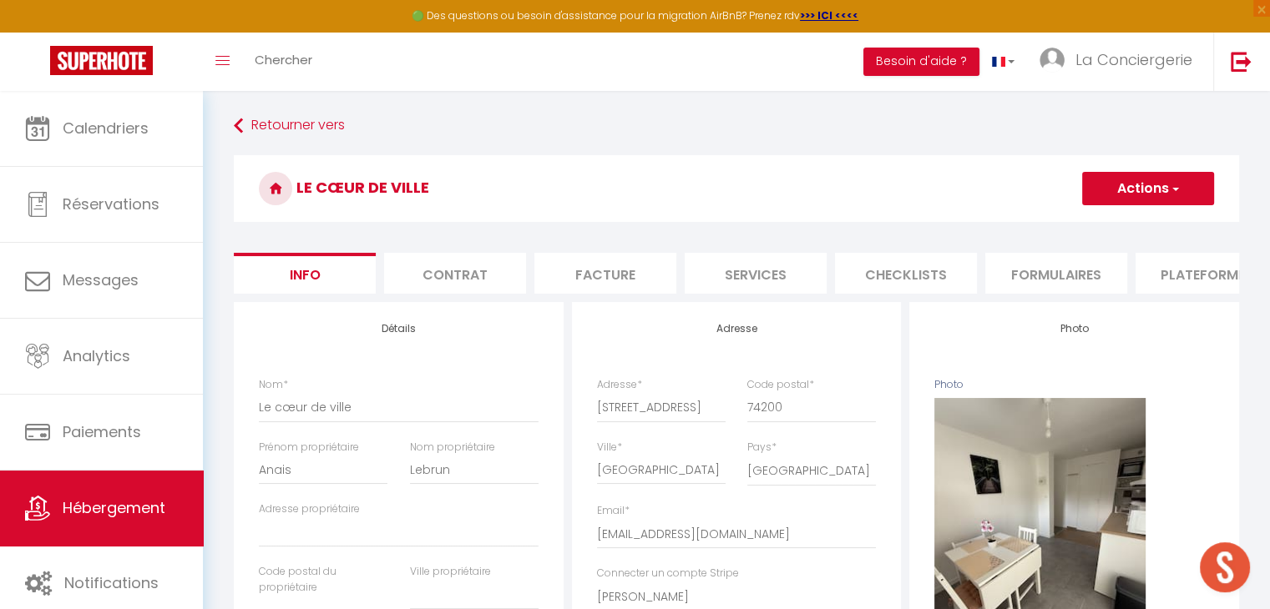
scroll to position [0, 0]
click at [1138, 195] on button "Actions" at bounding box center [1148, 188] width 132 height 33
click at [1091, 222] on input "Enregistrer" at bounding box center [1082, 225] width 62 height 17
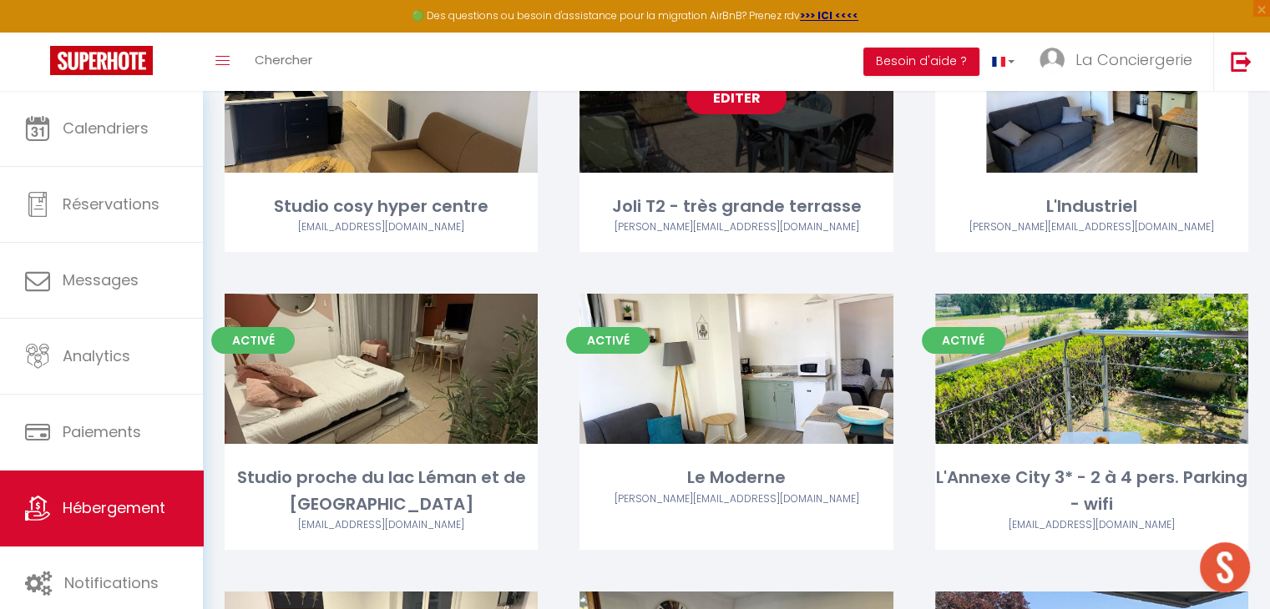
scroll to position [193, 0]
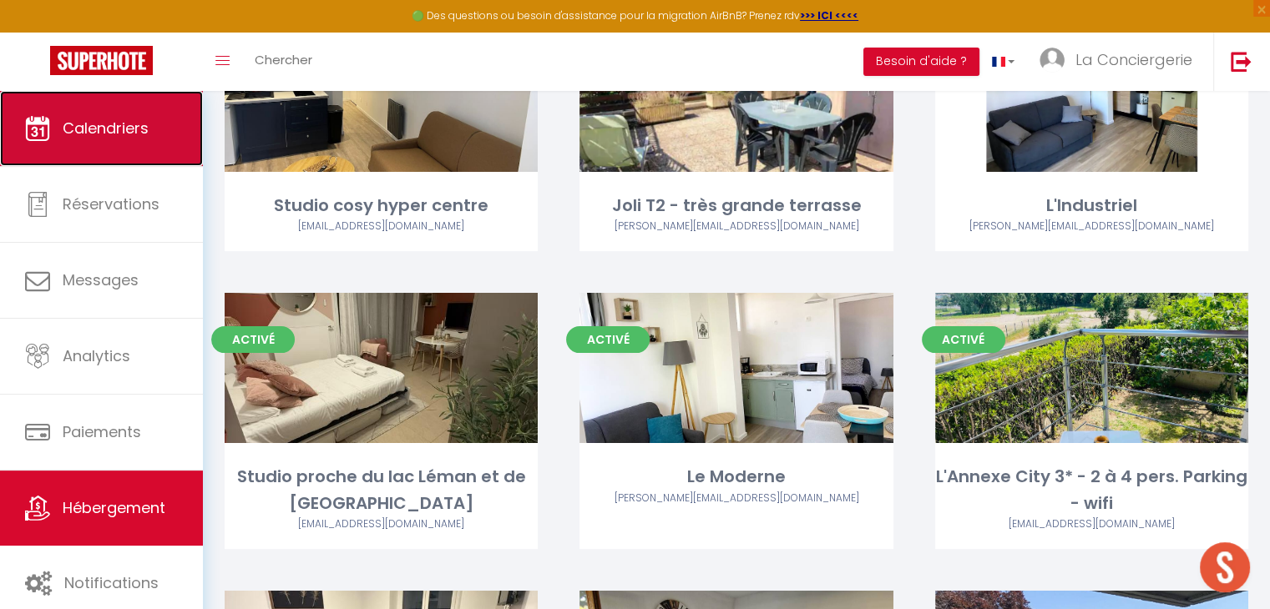
click at [133, 141] on link "Calendriers" at bounding box center [101, 128] width 203 height 75
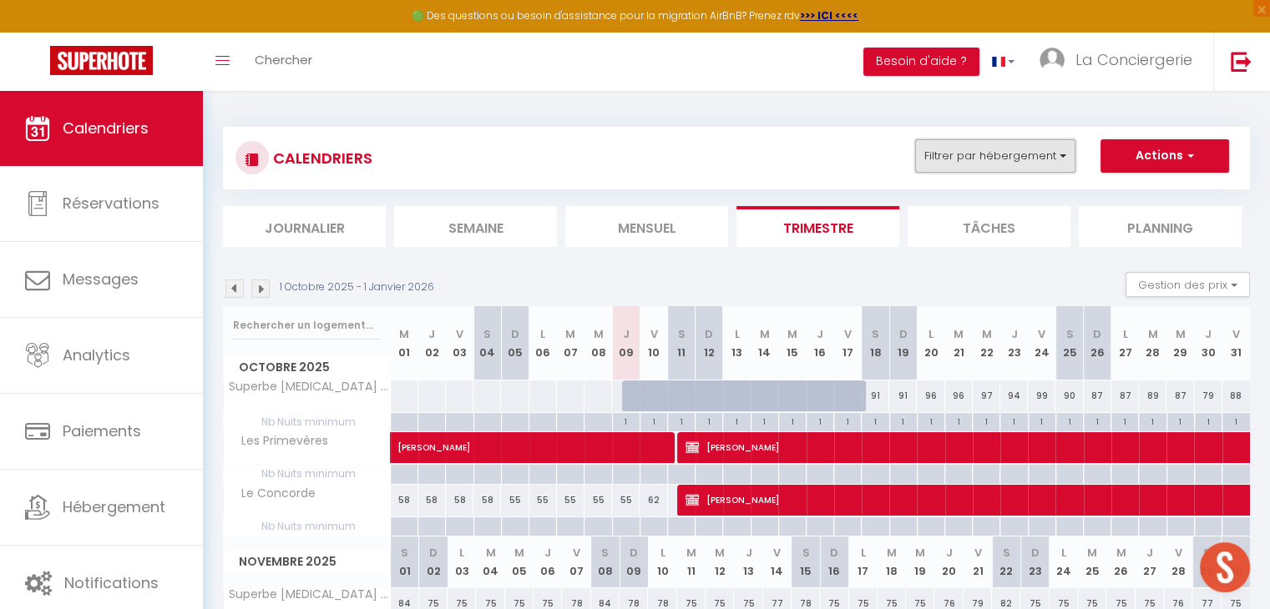
click at [1009, 146] on button "Filtrer par hébergement" at bounding box center [995, 155] width 160 height 33
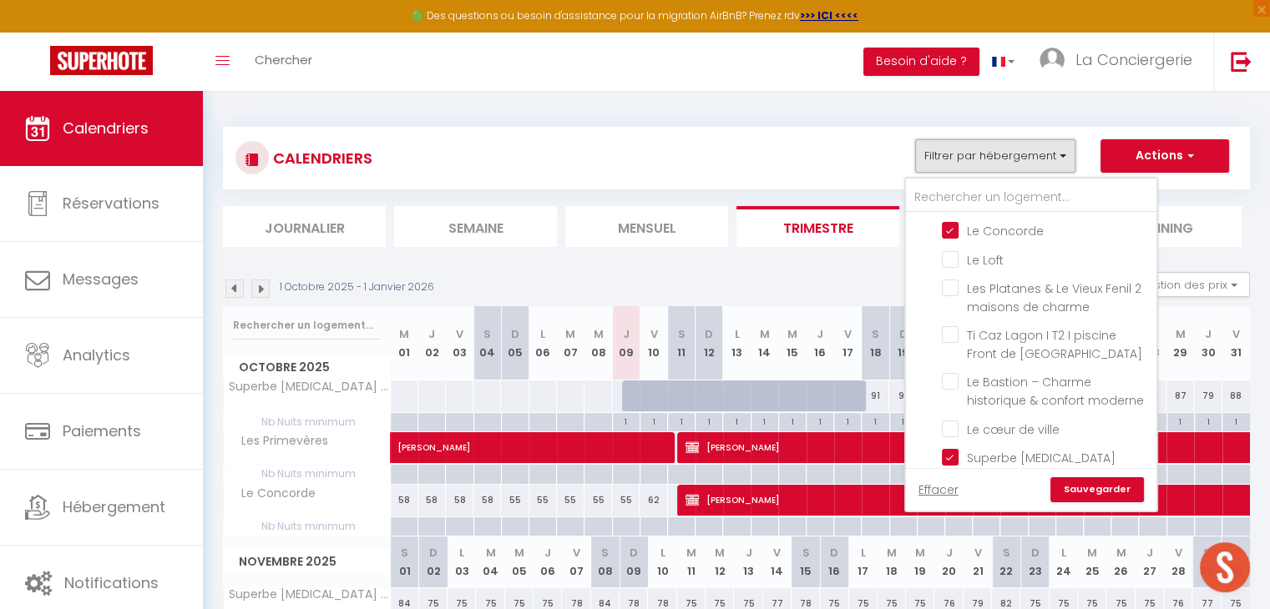
scroll to position [1909, 0]
click at [954, 324] on input "Ti Caz Lagon I T2 I piscine Front de [GEOGRAPHIC_DATA]" at bounding box center [1046, 332] width 209 height 17
click at [1090, 479] on link "Sauvegarder" at bounding box center [1097, 490] width 94 height 25
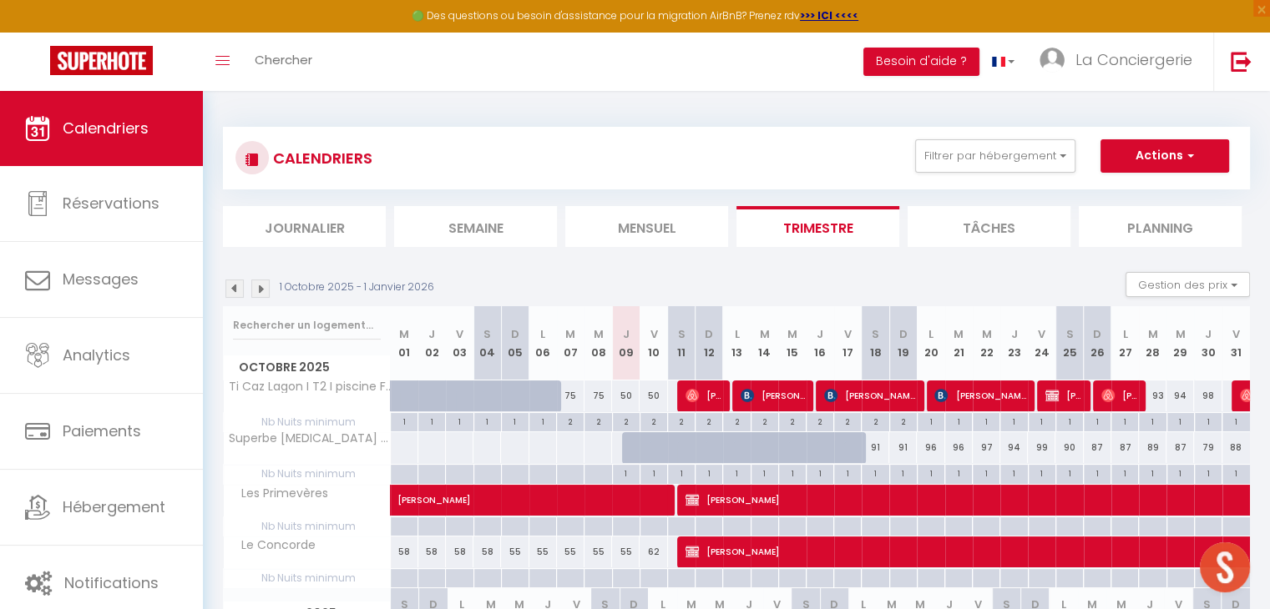
click at [624, 420] on div "2" at bounding box center [626, 421] width 27 height 16
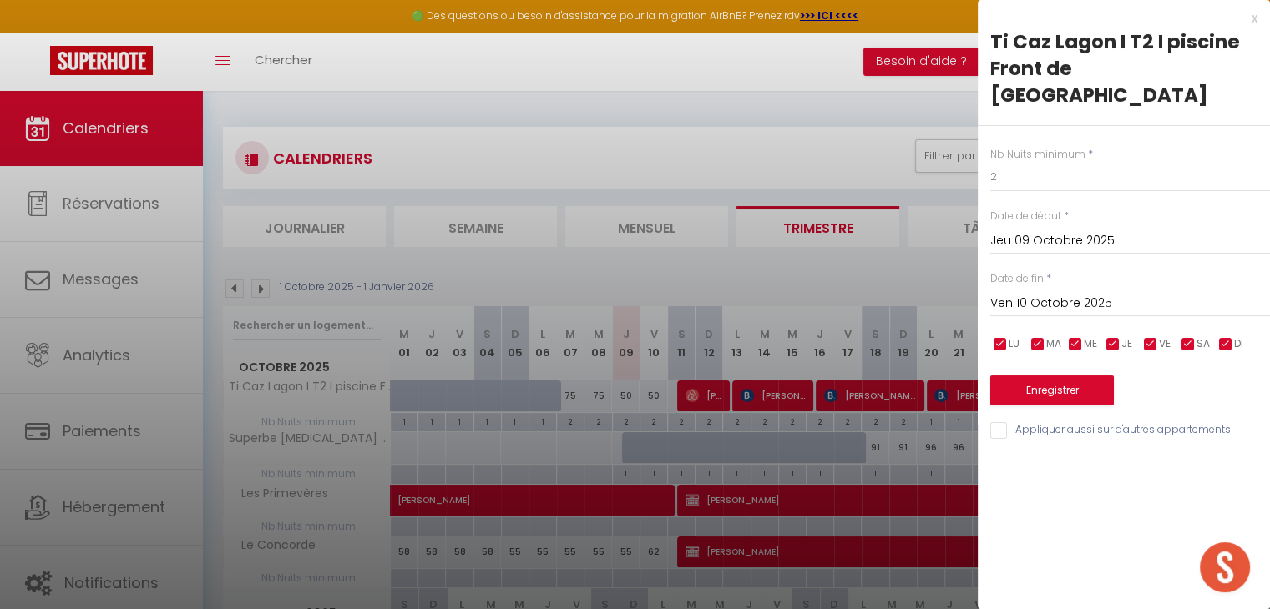
click at [1045, 293] on input "Ven 10 Octobre 2025" at bounding box center [1130, 304] width 280 height 22
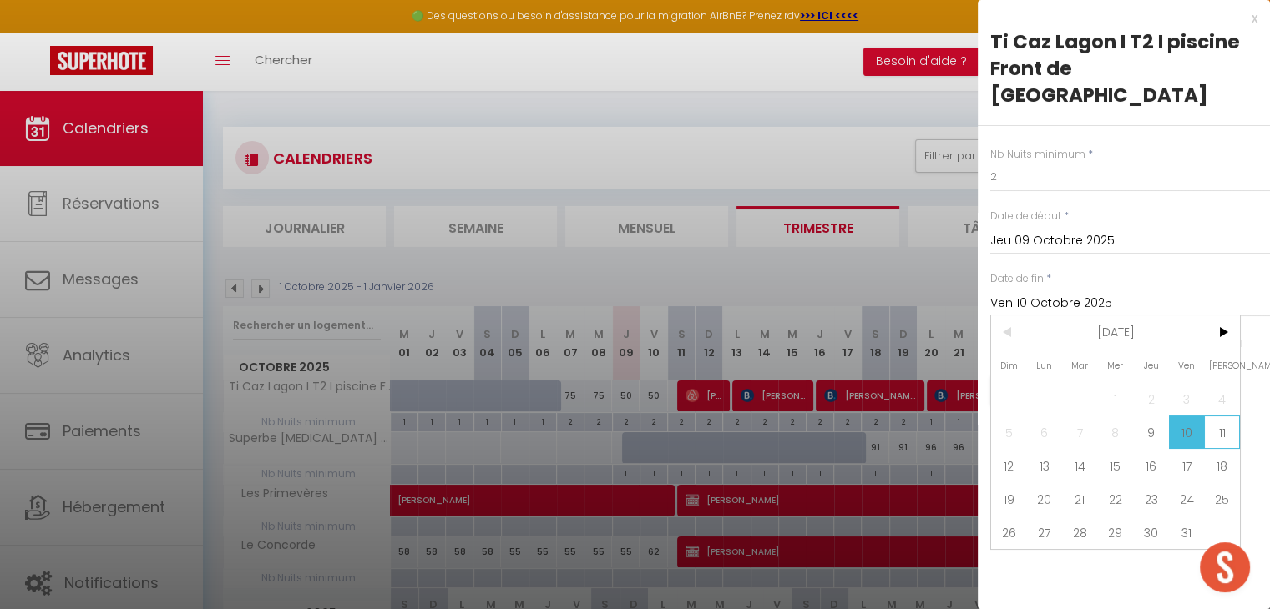
click at [1216, 416] on span "11" at bounding box center [1222, 432] width 36 height 33
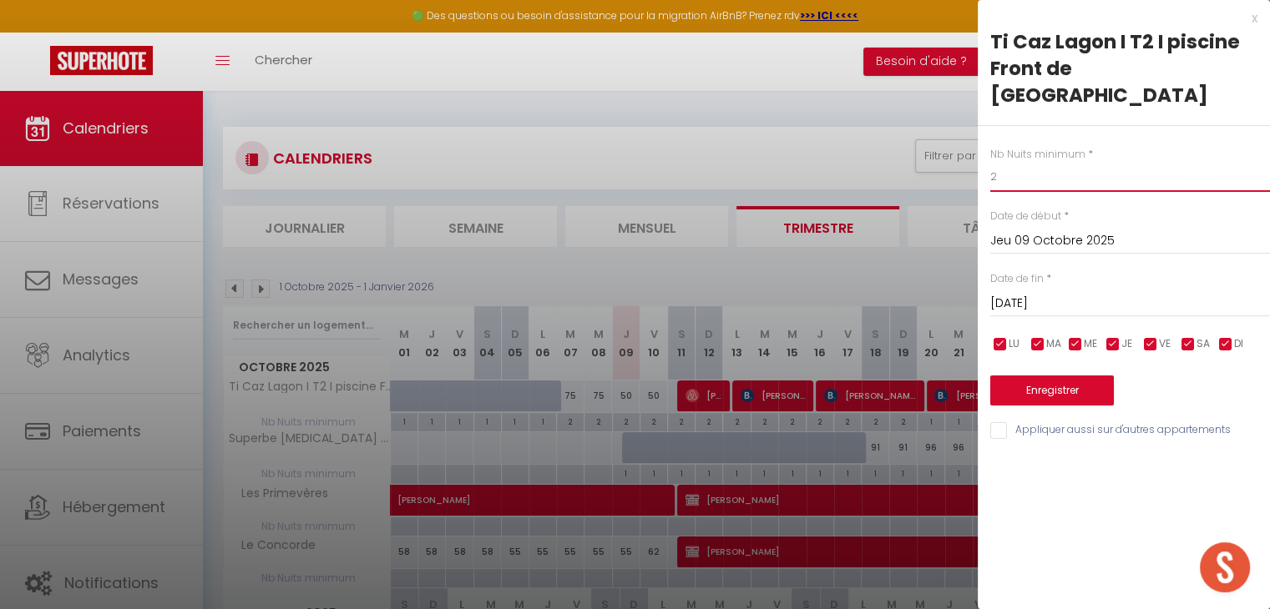
click at [1072, 162] on input "2" at bounding box center [1130, 177] width 280 height 30
click at [1065, 376] on button "Enregistrer" at bounding box center [1052, 391] width 124 height 30
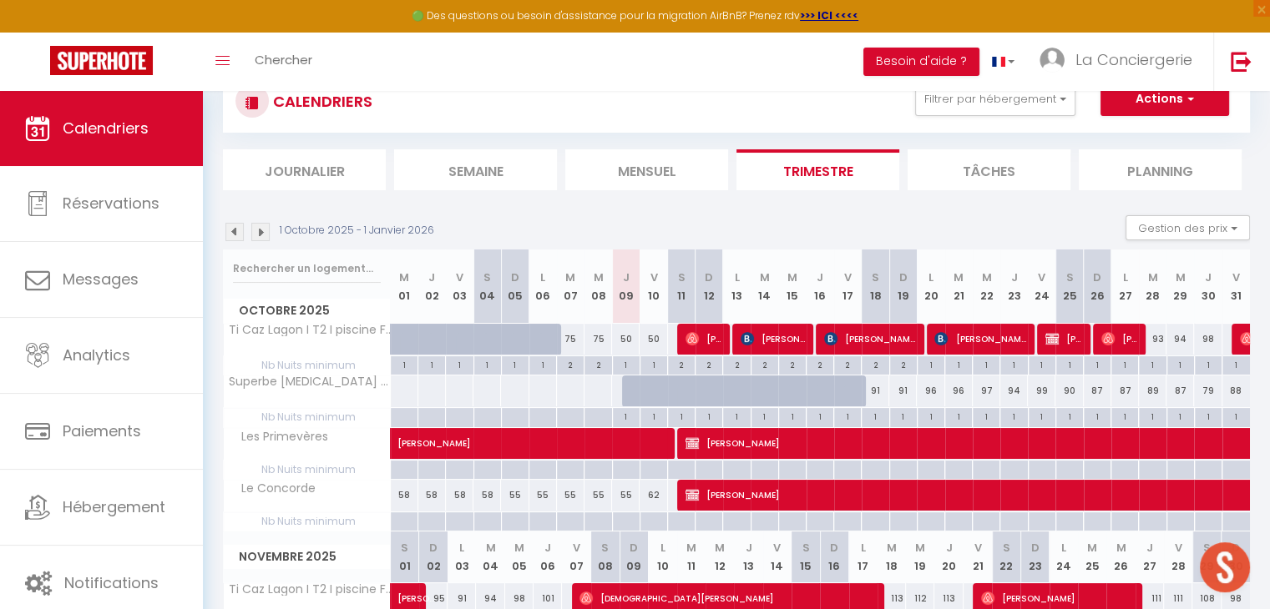
scroll to position [58, 0]
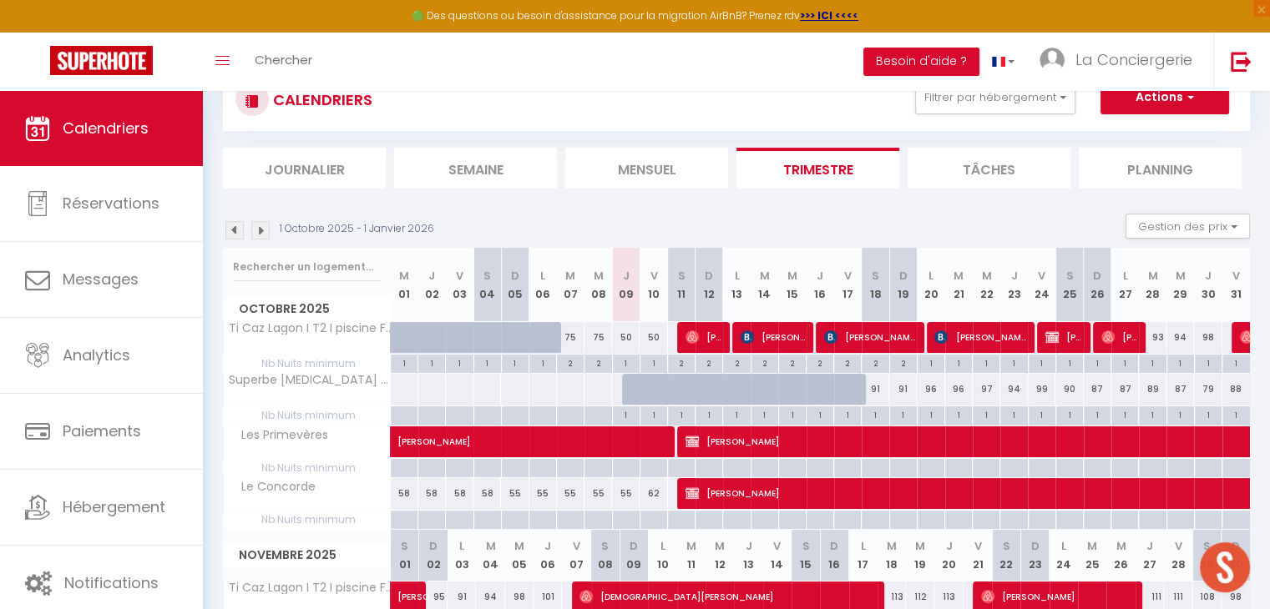
click at [629, 338] on div "50" at bounding box center [626, 337] width 28 height 31
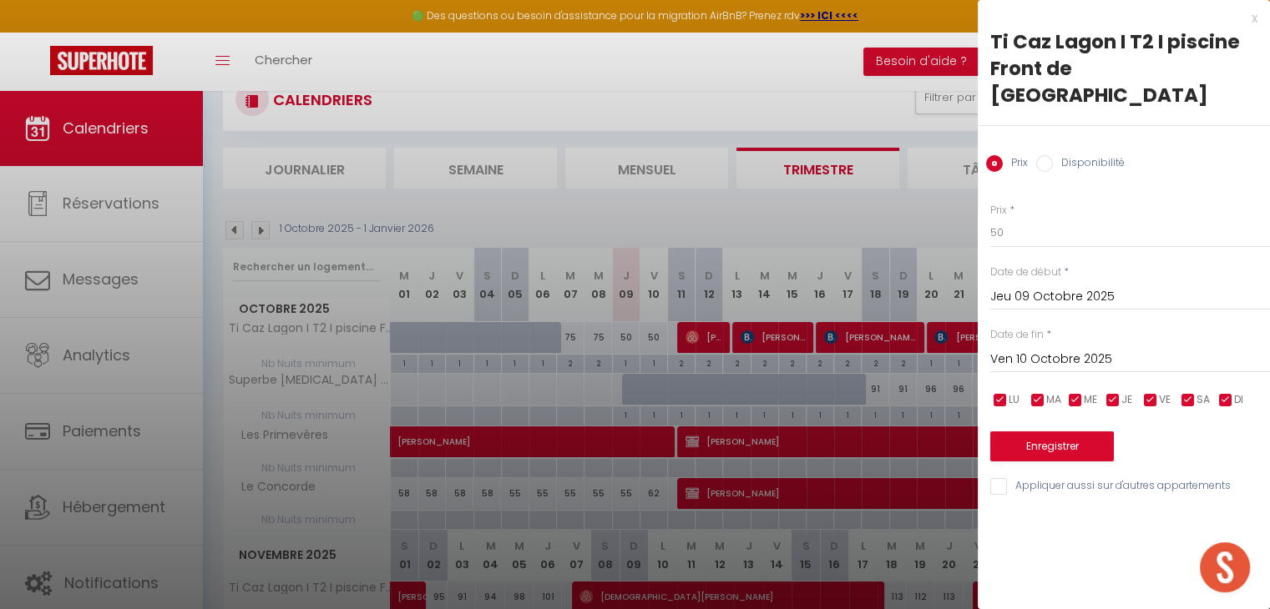
click at [1036, 349] on input "Ven 10 Octobre 2025" at bounding box center [1130, 360] width 280 height 22
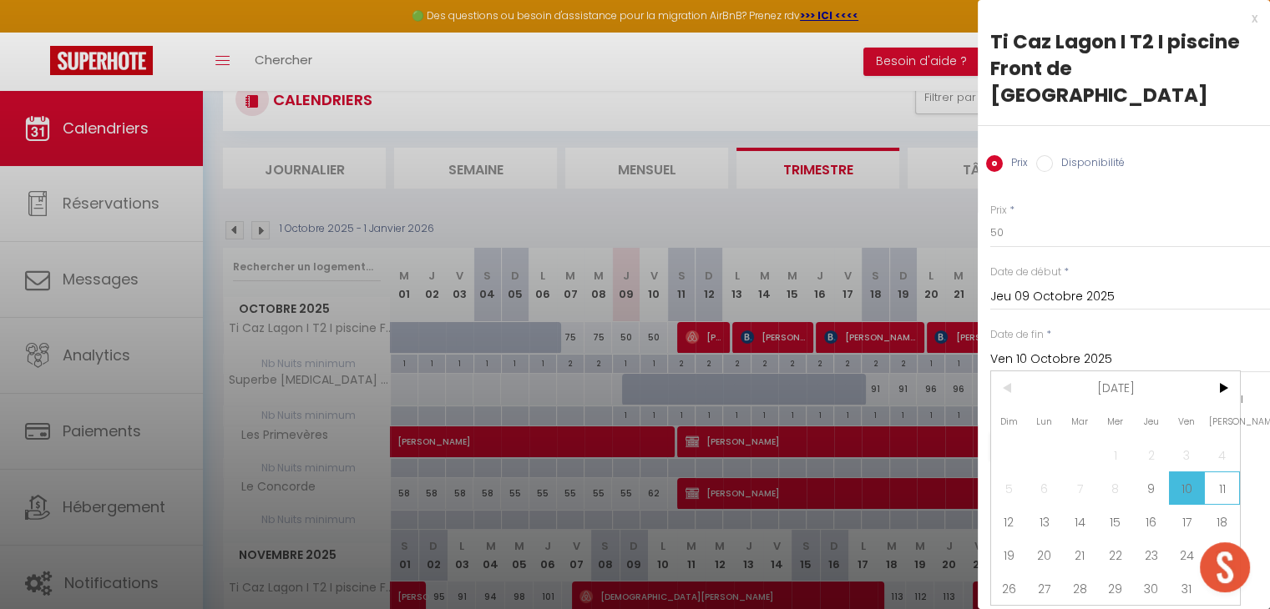
click at [1216, 472] on span "11" at bounding box center [1222, 488] width 36 height 33
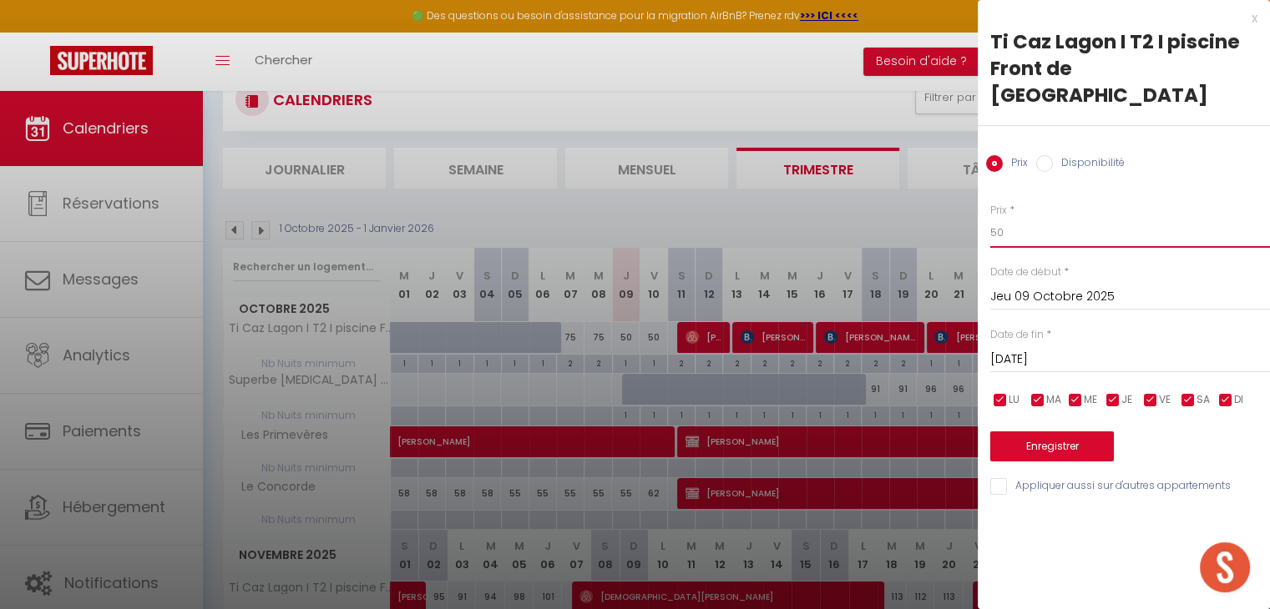
click at [1053, 218] on input "50" at bounding box center [1130, 233] width 280 height 30
click at [1052, 432] on button "Enregistrer" at bounding box center [1052, 447] width 124 height 30
